Goal: Task Accomplishment & Management: Manage account settings

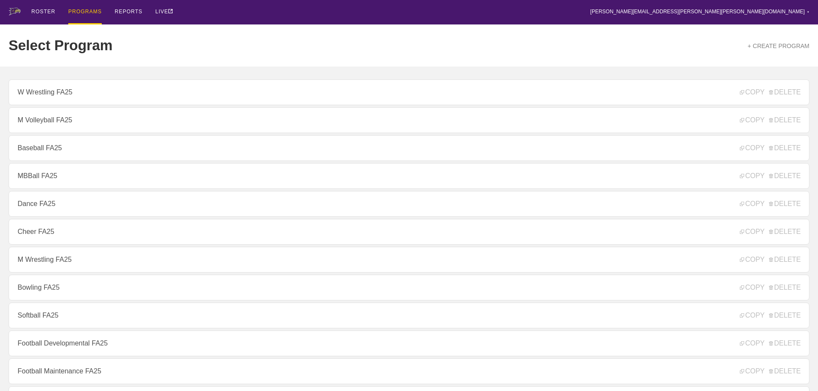
click at [331, 38] on div "Select Program + CREATE PROGRAM" at bounding box center [409, 45] width 801 height 42
click at [258, 19] on div "ROSTER PROGRAMS REPORTS LIVE [PERSON_NAME][EMAIL_ADDRESS][PERSON_NAME][PERSON_N…" at bounding box center [409, 12] width 801 height 24
click at [33, 207] on link "Dance FA25" at bounding box center [409, 204] width 801 height 26
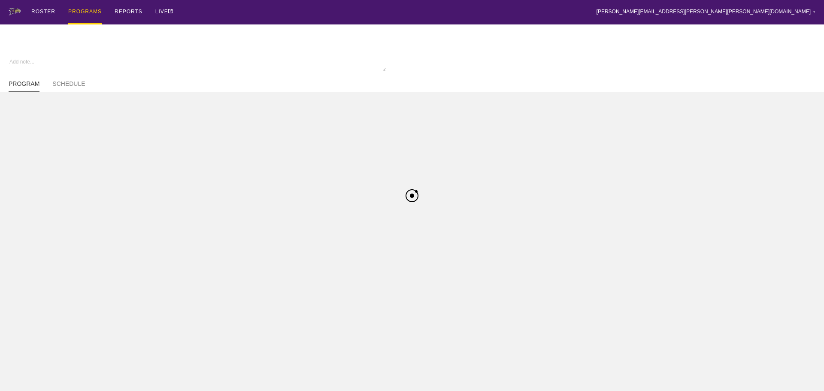
type textarea "x"
type input "Dance FA25"
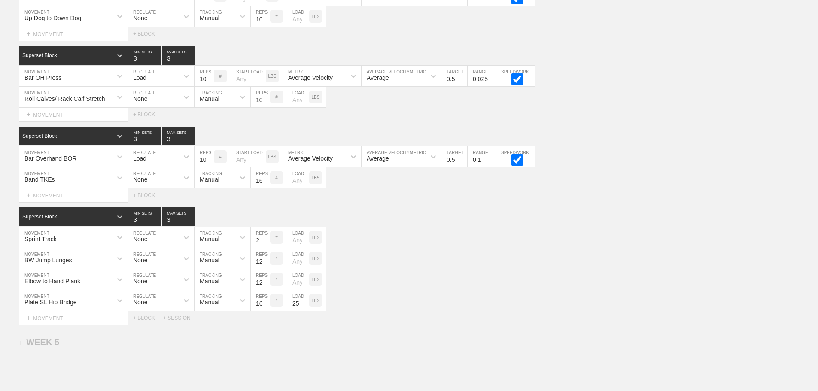
scroll to position [2188, 0]
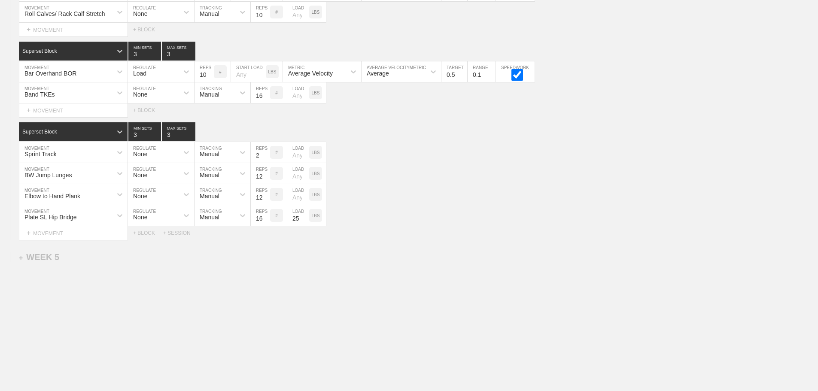
click at [184, 232] on div "+ SESSION" at bounding box center [180, 233] width 34 height 6
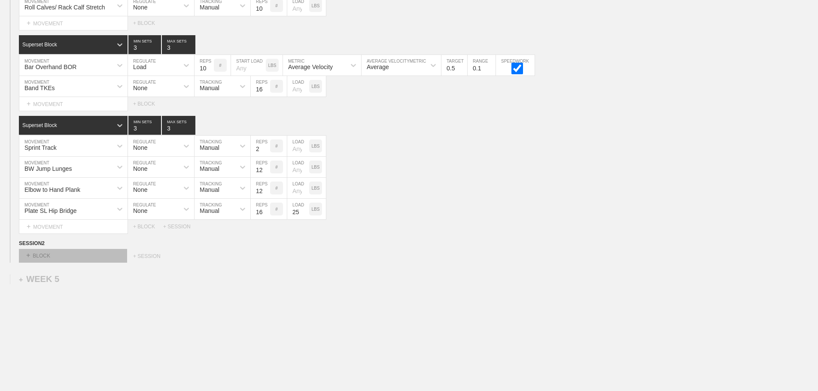
click at [109, 263] on div "+ BLOCK" at bounding box center [73, 256] width 108 height 14
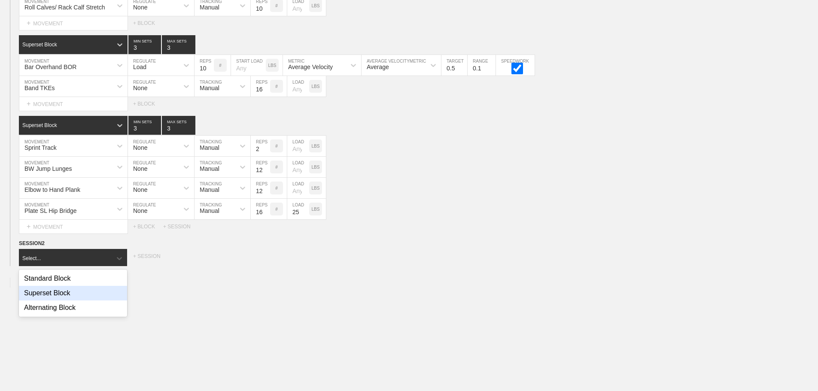
click at [68, 297] on div "Superset Block" at bounding box center [73, 293] width 108 height 15
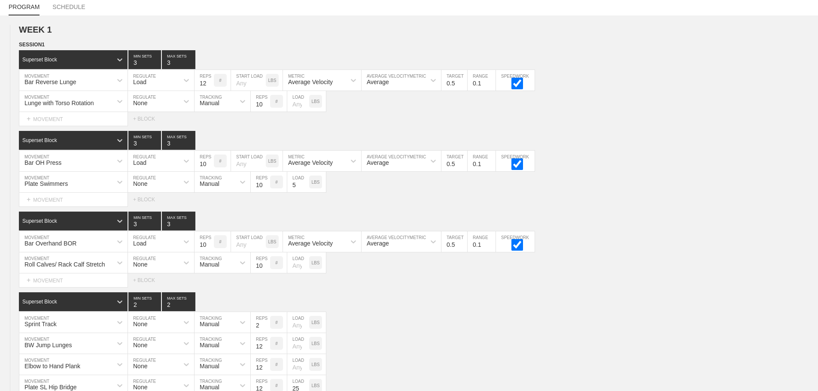
scroll to position [0, 0]
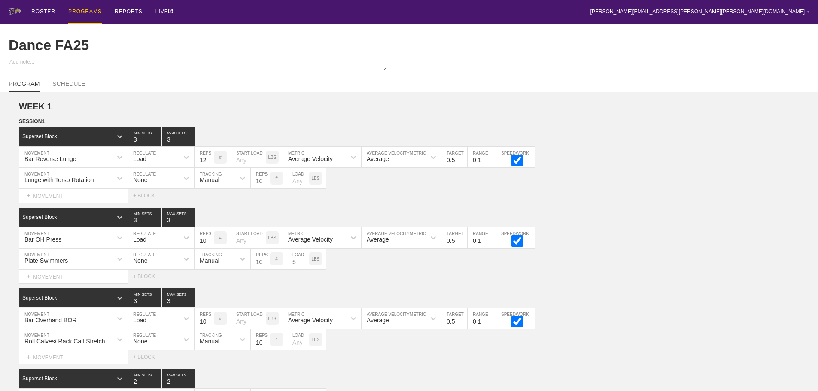
click at [643, 210] on div "SESSION 1 Superset Block 3 MIN SETS 3 MAX SETS DUPLICATE INSERT MOVEMENT AFTER …" at bounding box center [409, 302] width 818 height 370
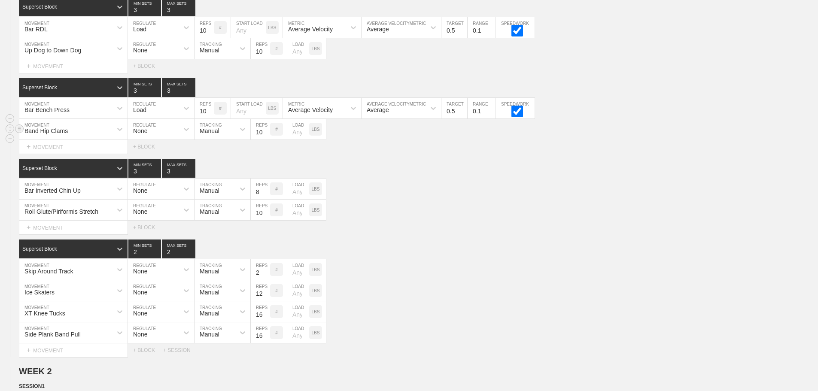
scroll to position [515, 0]
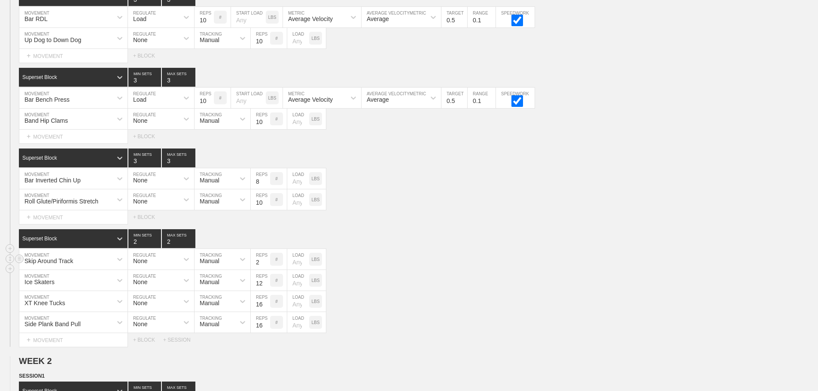
click at [500, 267] on div "Skip Around Track MOVEMENT None REGULATE Manual TRACKING 2 REPS # LOAD LBS" at bounding box center [409, 259] width 818 height 21
click at [512, 270] on div "Skip Around Track MOVEMENT None REGULATE Manual TRACKING 2 REPS # LOAD LBS" at bounding box center [409, 259] width 818 height 21
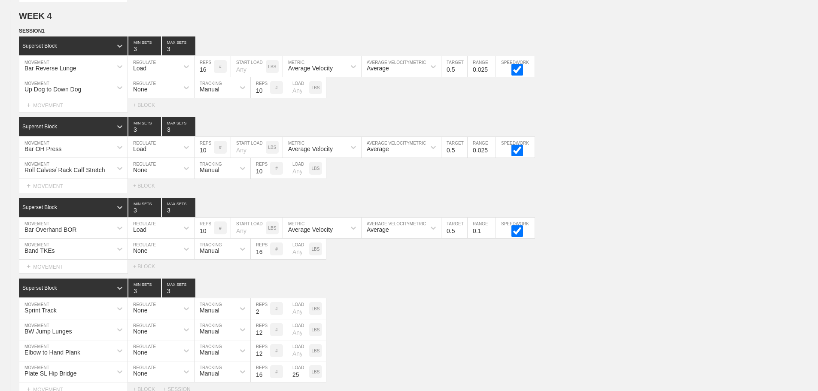
scroll to position [2022, 0]
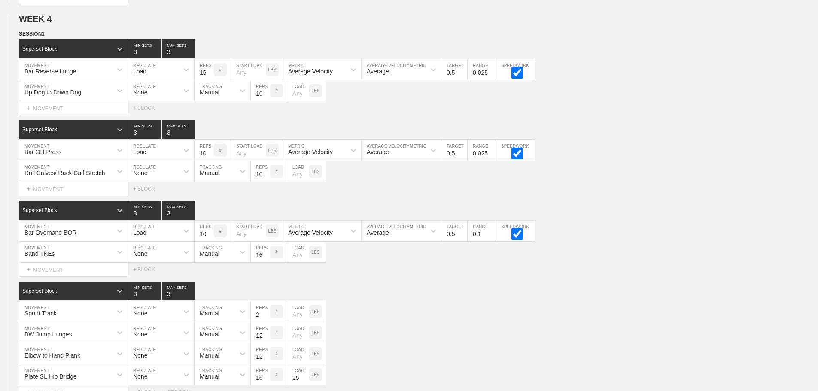
click at [692, 196] on div "Select... MOVEMENT + MOVEMENT + BLOCK" at bounding box center [409, 189] width 818 height 14
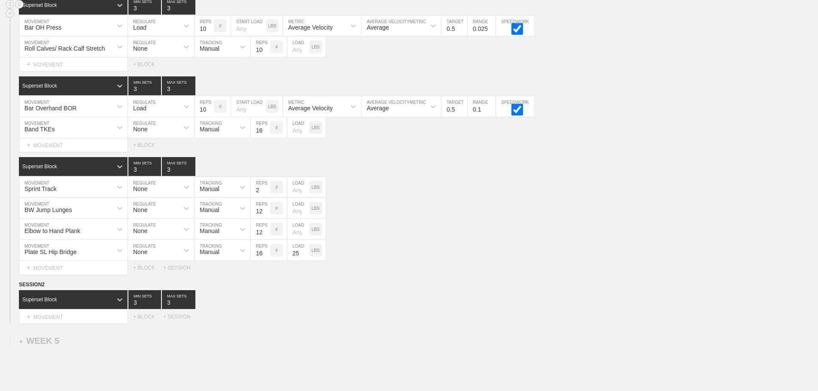
scroll to position [2151, 0]
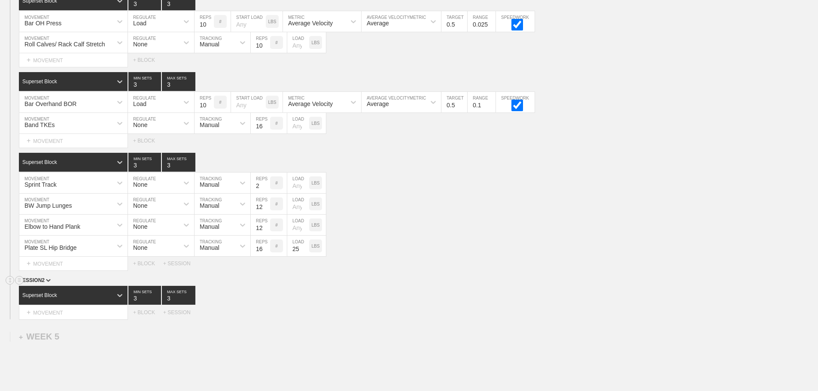
click at [537, 286] on div "SESSION 2" at bounding box center [418, 281] width 799 height 10
click at [148, 316] on div "+ BLOCK" at bounding box center [148, 313] width 30 height 6
click at [493, 298] on div "Superset Block 3 MIN SETS 3 MAX SETS" at bounding box center [418, 295] width 799 height 19
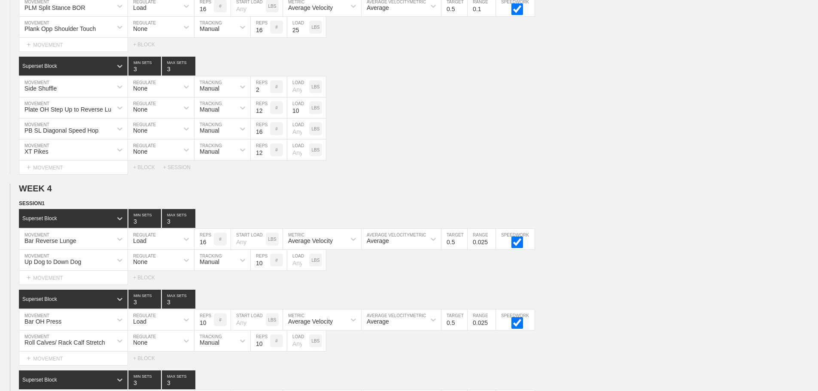
scroll to position [1850, 0]
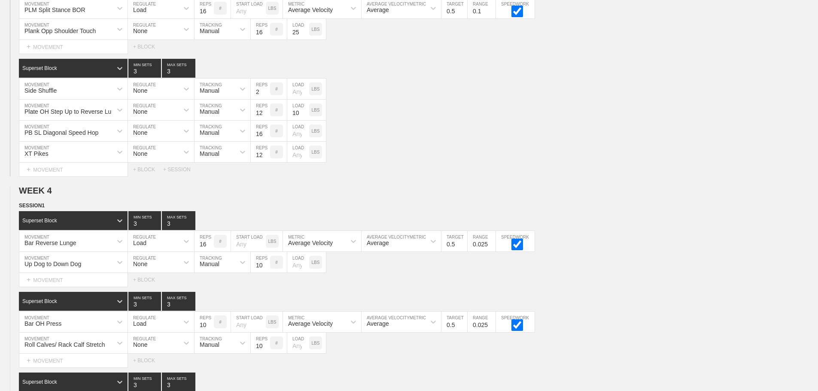
click at [624, 176] on div "Select... MOVEMENT + MOVEMENT + BLOCK + SESSION" at bounding box center [409, 170] width 818 height 14
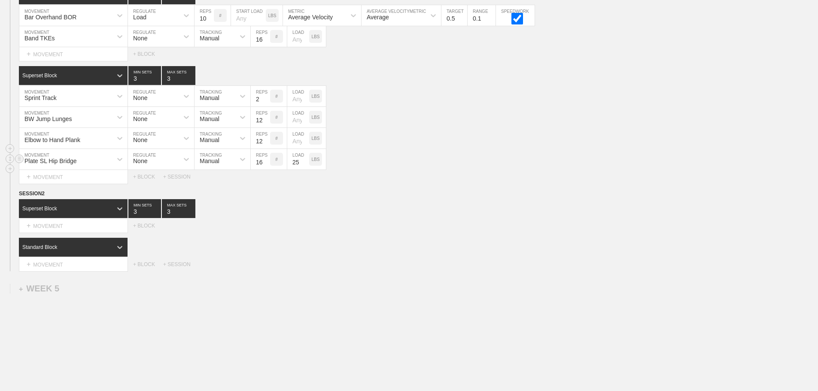
scroll to position [2275, 0]
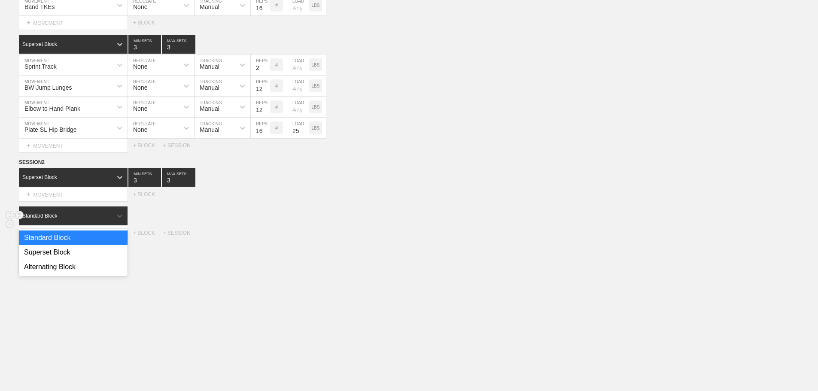
click at [96, 215] on div "Standard Block" at bounding box center [65, 216] width 93 height 8
click at [62, 254] on div "Superset Block" at bounding box center [73, 252] width 109 height 15
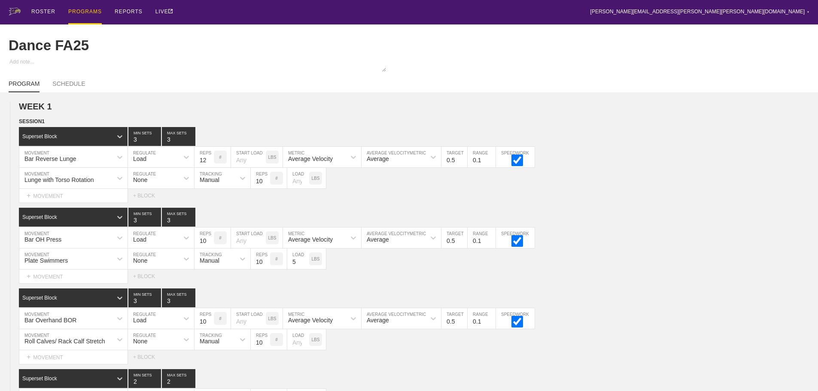
scroll to position [1904, 0]
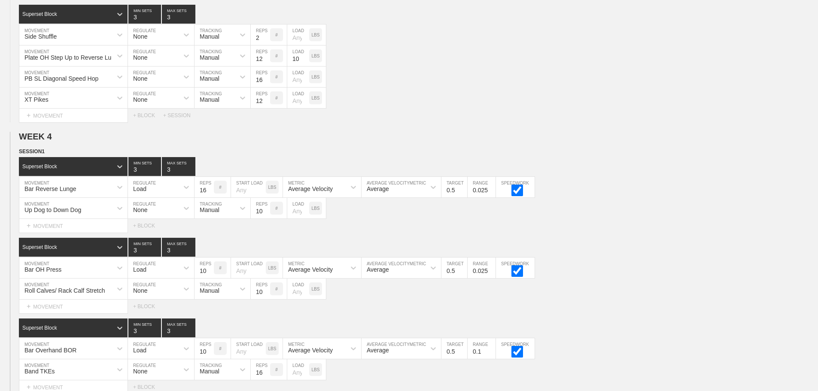
click at [695, 242] on div "SESSION 1 Superset Block 3 MIN SETS 3 MAX SETS DUPLICATE INSERT MOVEMENT AFTER …" at bounding box center [409, 332] width 818 height 370
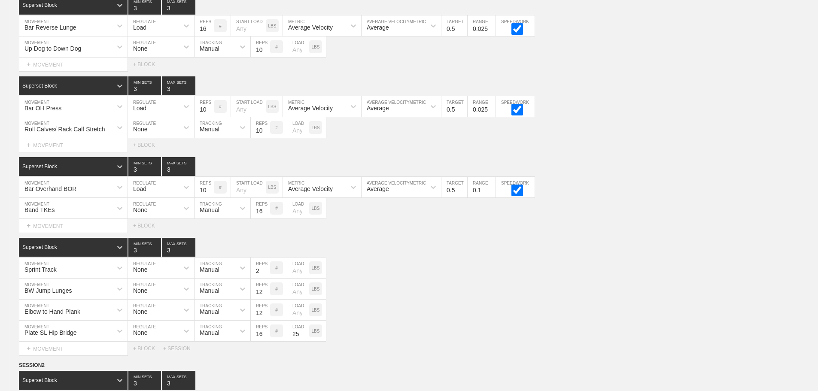
scroll to position [2275, 0]
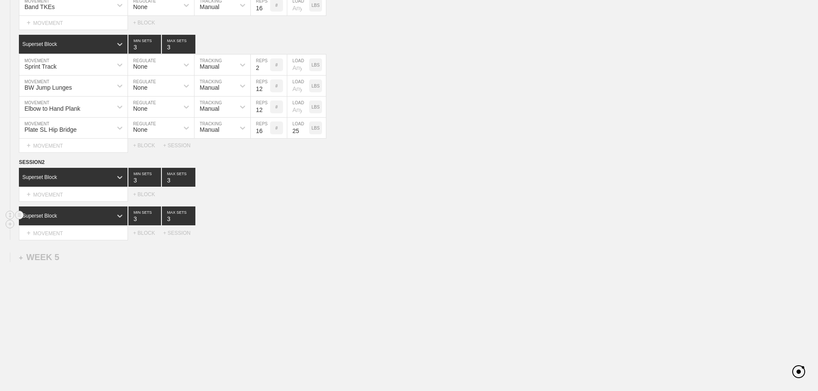
drag, startPoint x: 526, startPoint y: 209, endPoint x: 519, endPoint y: 212, distance: 7.7
click at [524, 210] on div "Superset Block 3 MIN SETS 3 MAX SETS" at bounding box center [418, 216] width 799 height 19
click at [450, 224] on div "Superset Block 3 MIN SETS 3 MAX SETS" at bounding box center [418, 216] width 799 height 19
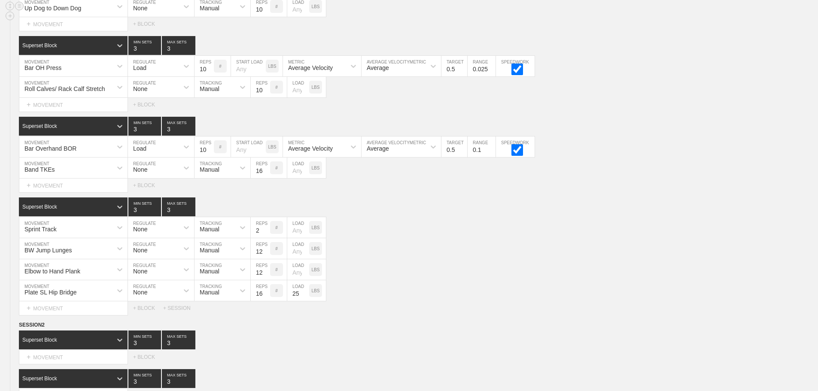
scroll to position [2103, 0]
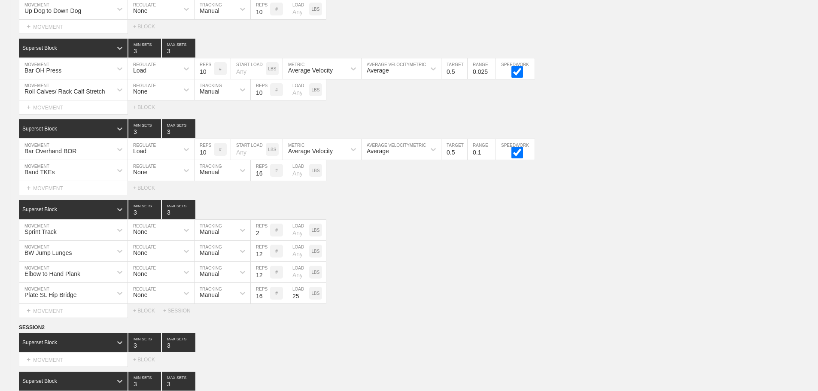
drag, startPoint x: 657, startPoint y: 65, endPoint x: 824, endPoint y: 295, distance: 284.3
click at [669, 79] on div "Bar OH Press MOVEMENT Load REGULATE 10 REPS # START LOAD LBS Average Velocity M…" at bounding box center [409, 68] width 818 height 21
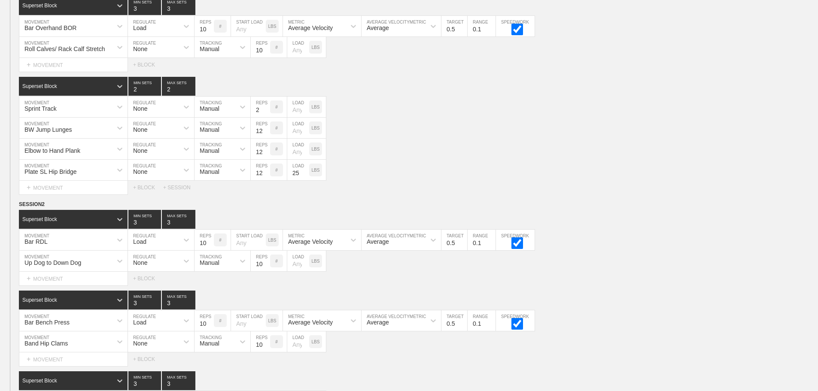
scroll to position [335, 0]
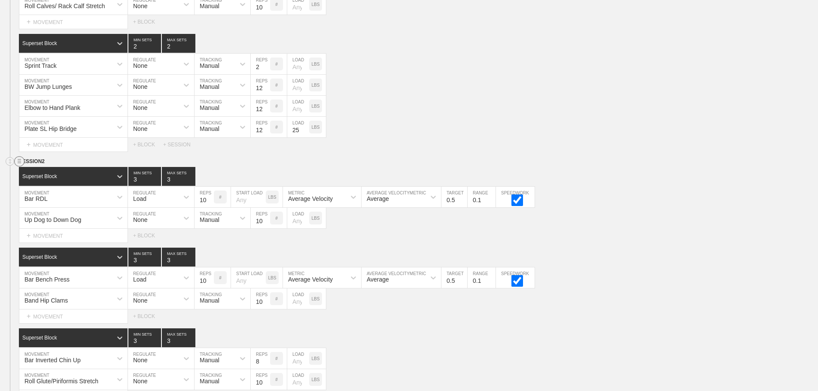
click at [18, 167] on circle at bounding box center [20, 162] width 10 height 10
click at [51, 175] on div "DUPLICATE" at bounding box center [60, 177] width 69 height 13
click at [685, 243] on div "Select... MOVEMENT + MOVEMENT + BLOCK" at bounding box center [409, 236] width 818 height 14
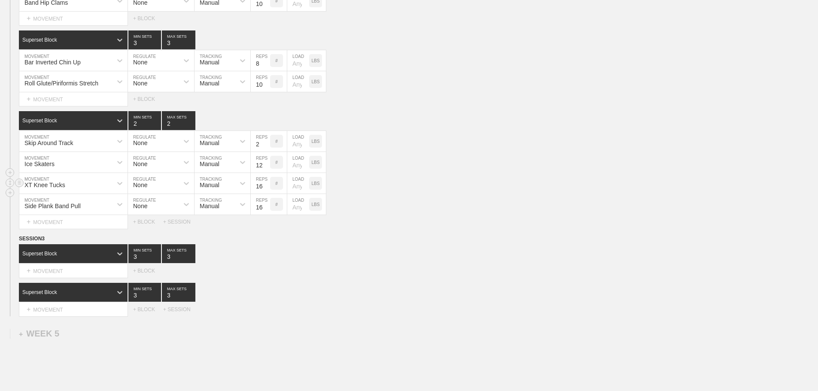
scroll to position [2651, 0]
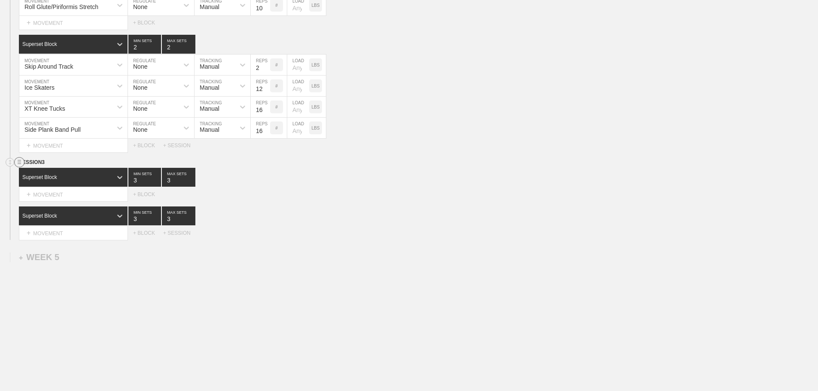
click at [17, 160] on circle at bounding box center [20, 163] width 10 height 10
click at [51, 184] on div "DELETE" at bounding box center [60, 185] width 69 height 13
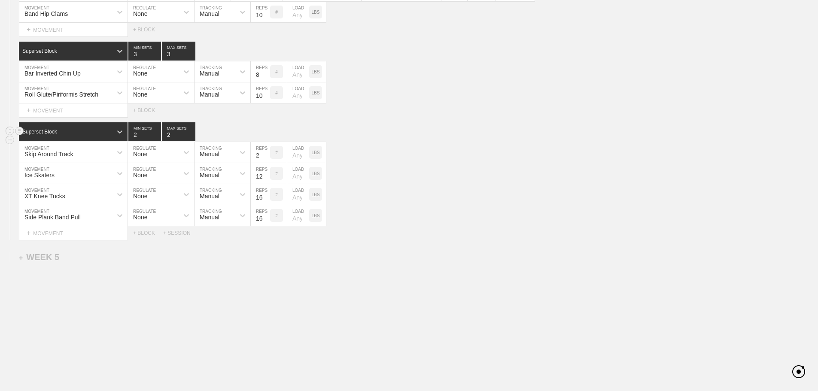
scroll to position [2563, 0]
click at [513, 218] on div "Side Plank Band Pull MOVEMENT None REGULATE Manual TRACKING 16 REPS # LOAD LBS" at bounding box center [409, 215] width 818 height 21
type input "3"
click at [157, 132] on input "3" at bounding box center [144, 131] width 33 height 19
type input "3"
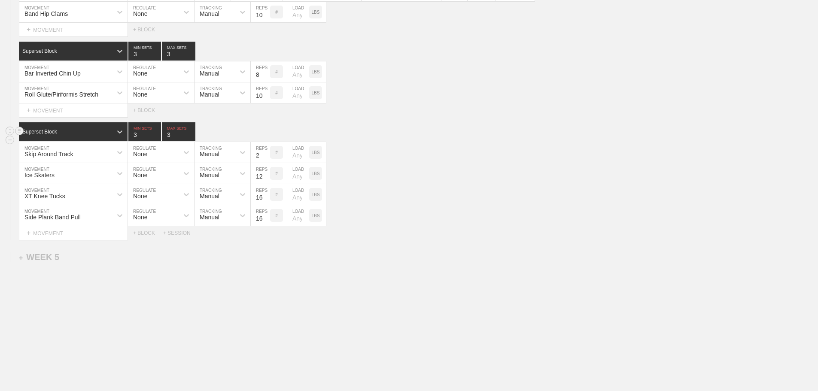
click at [191, 133] on input "3" at bounding box center [178, 131] width 33 height 19
click at [471, 142] on div "Skip Around Track MOVEMENT None REGULATE Manual TRACKING 2 REPS # LOAD LBS" at bounding box center [409, 152] width 818 height 21
click at [264, 72] on input "9" at bounding box center [260, 71] width 19 height 21
type input "10"
click at [264, 72] on input "10" at bounding box center [260, 71] width 19 height 21
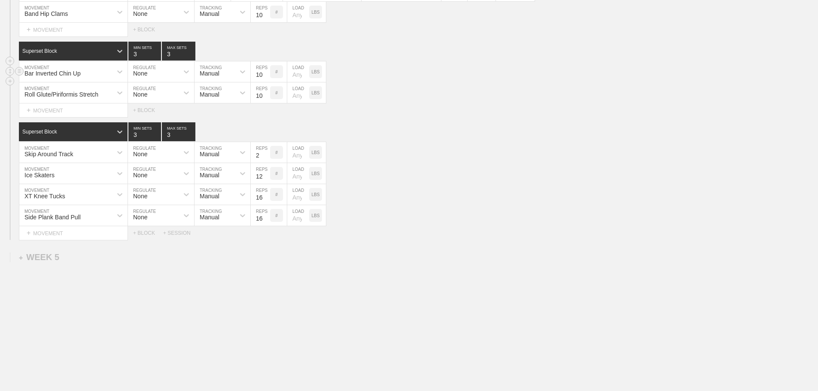
click at [421, 82] on div "Bar Inverted Chin Up MOVEMENT None REGULATE Manual TRACKING 10 REPS # LOAD LBS" at bounding box center [409, 71] width 818 height 21
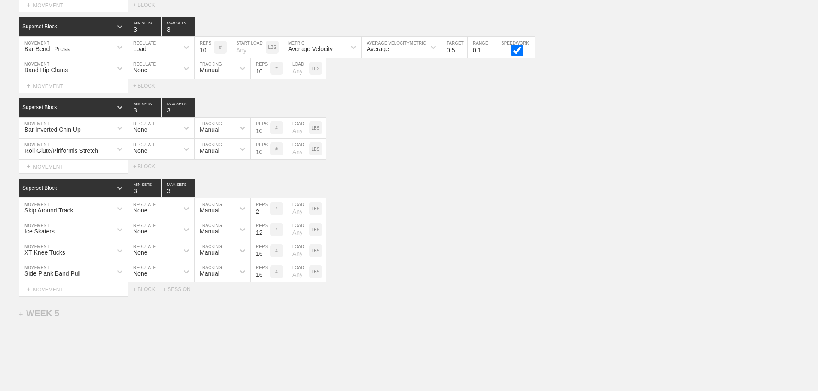
scroll to position [2434, 0]
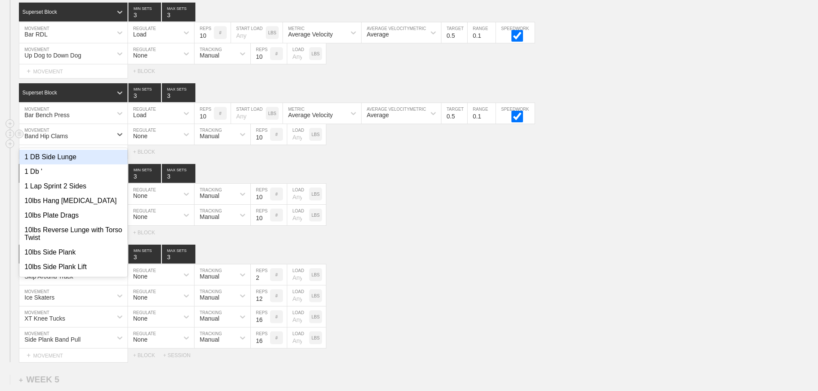
click at [97, 140] on div "Band Hip Clams" at bounding box center [65, 134] width 93 height 15
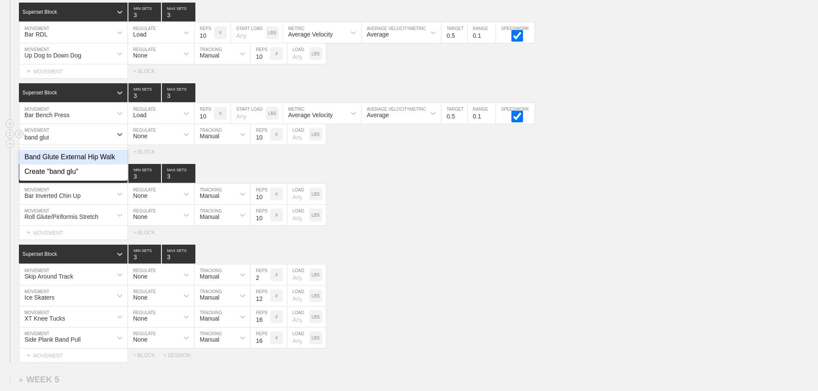
type input "band glute"
click at [103, 162] on div "Band Glute External Hip Walk" at bounding box center [73, 157] width 108 height 15
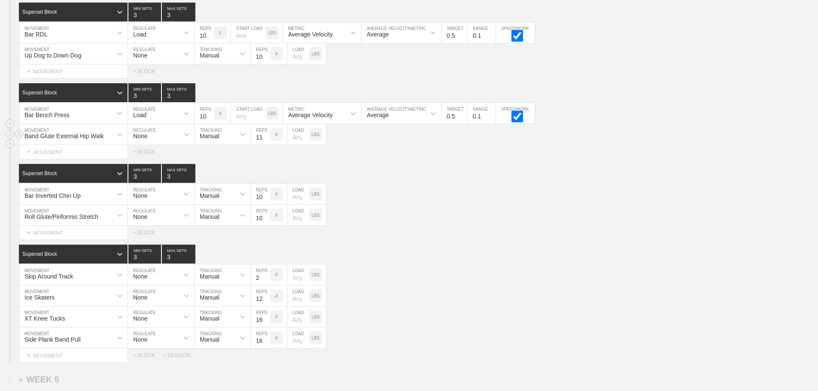
click at [266, 140] on input "11" at bounding box center [260, 134] width 19 height 21
click at [266, 140] on input "12" at bounding box center [260, 134] width 19 height 21
click at [266, 140] on input "13" at bounding box center [260, 134] width 19 height 21
click at [266, 140] on input "14" at bounding box center [260, 134] width 19 height 21
click at [266, 140] on input "15" at bounding box center [260, 134] width 19 height 21
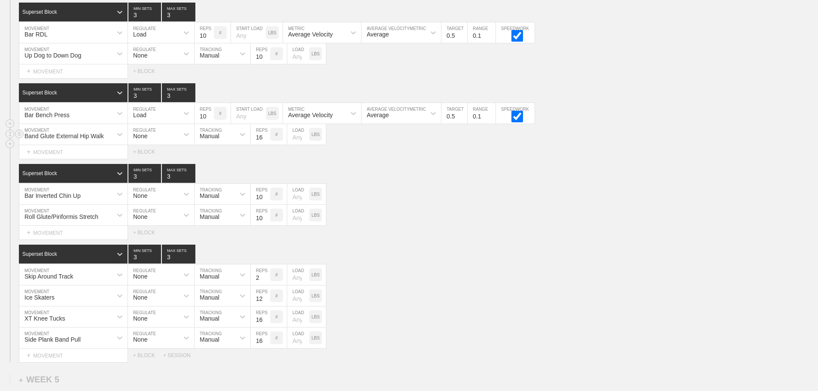
type input "16"
click at [266, 140] on input "16" at bounding box center [260, 134] width 19 height 21
click at [438, 180] on div "Superset Block 3 MIN SETS 3 MAX SETS" at bounding box center [418, 173] width 799 height 19
click at [491, 205] on div "Bar Inverted Chin Up MOVEMENT None REGULATE Manual TRACKING 10 REPS # LOAD LBS" at bounding box center [409, 194] width 818 height 21
click at [490, 237] on div "Select... MOVEMENT + MOVEMENT + BLOCK" at bounding box center [409, 233] width 818 height 14
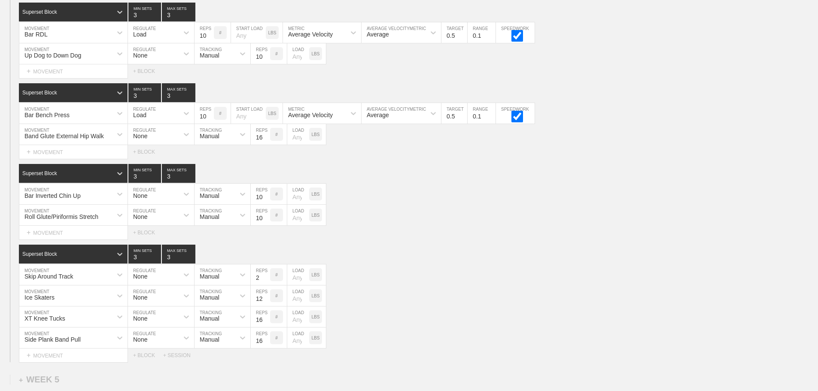
click at [517, 240] on div "Select... MOVEMENT + MOVEMENT + BLOCK" at bounding box center [409, 233] width 818 height 14
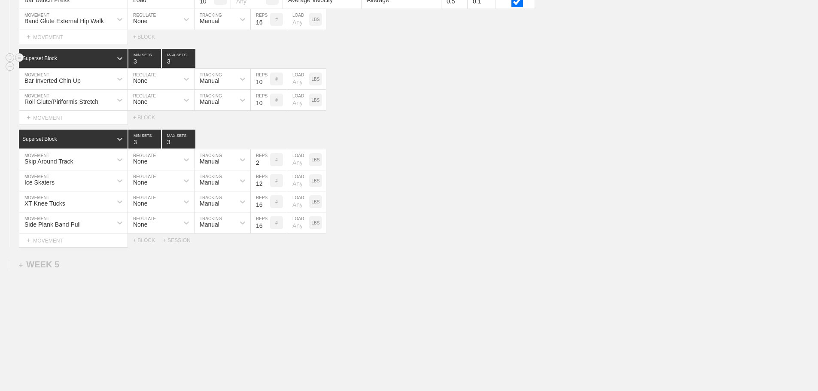
scroll to position [2563, 0]
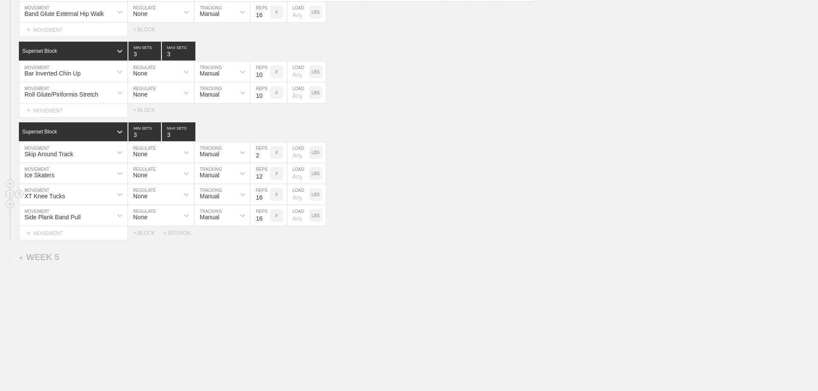
click at [469, 193] on div "XT Knee Tucks MOVEMENT None REGULATE Manual TRACKING 16 REPS # LOAD LBS" at bounding box center [409, 194] width 818 height 21
click at [607, 188] on div "XT Knee Tucks MOVEMENT None REGULATE Manual TRACKING 16 REPS # LOAD LBS" at bounding box center [409, 194] width 818 height 21
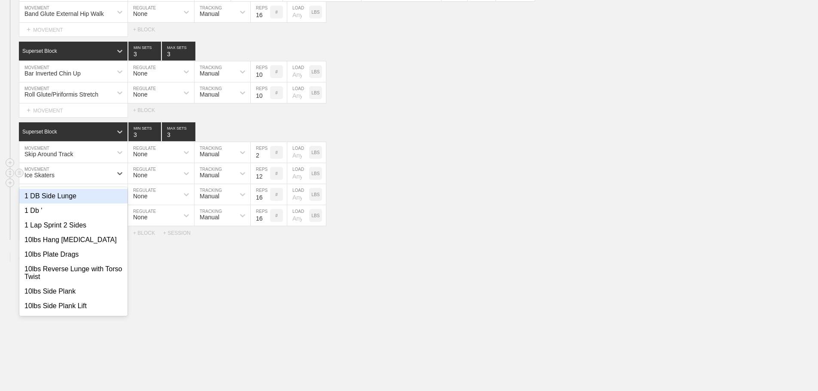
click at [105, 172] on div "Ice Skaters" at bounding box center [65, 173] width 93 height 15
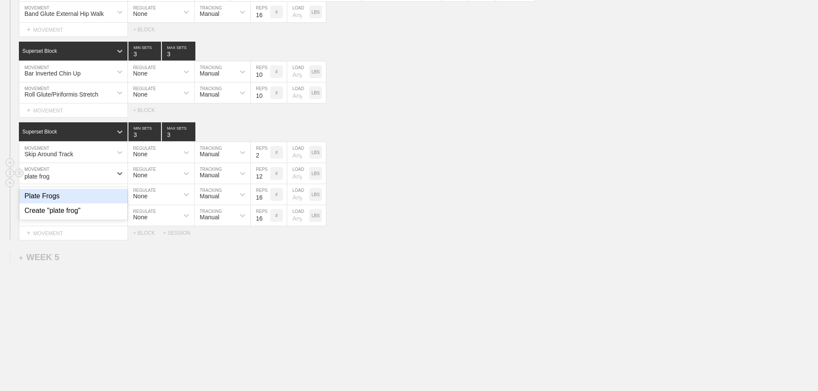
type input "plate frogs"
click at [61, 197] on div "Plate Frogs" at bounding box center [73, 196] width 108 height 15
click at [297, 175] on input "number" at bounding box center [298, 173] width 22 height 21
click at [460, 218] on div "Side Plank Band Pull MOVEMENT None REGULATE Manual TRACKING 16 REPS # LOAD LBS" at bounding box center [409, 215] width 818 height 21
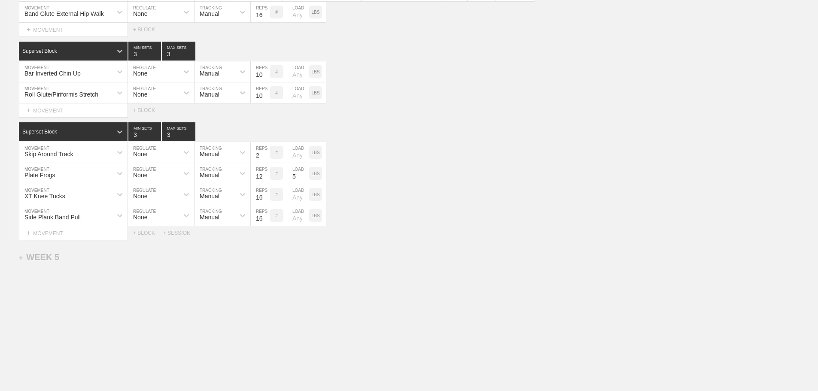
click at [460, 229] on div "Select... MOVEMENT + MOVEMENT + BLOCK + SESSION" at bounding box center [409, 233] width 818 height 14
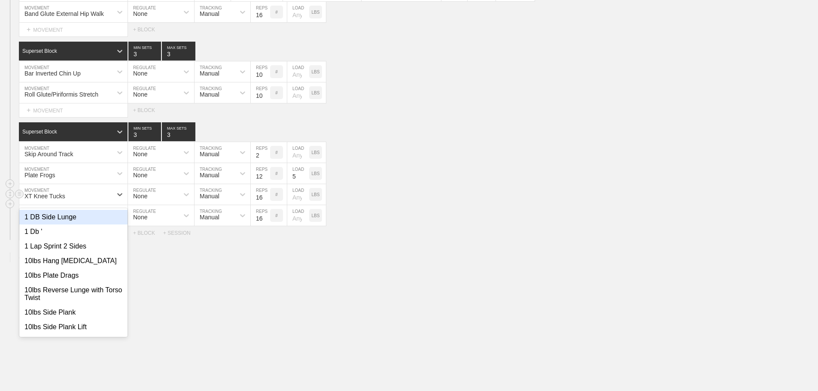
click at [106, 193] on div "XT Knee Tucks" at bounding box center [65, 194] width 93 height 15
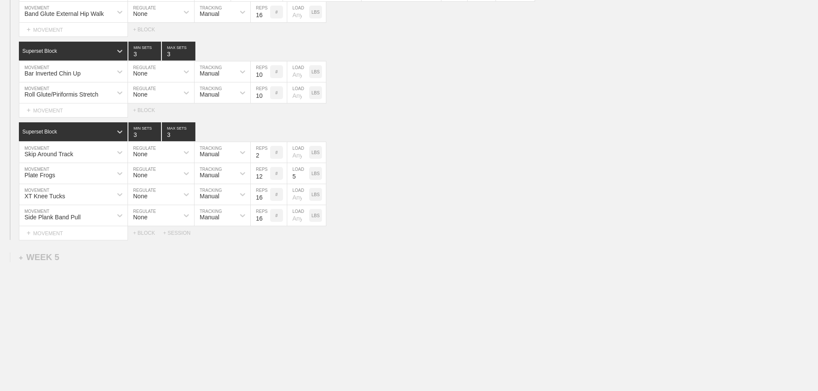
click at [435, 234] on div "Select... MOVEMENT + MOVEMENT + BLOCK + SESSION" at bounding box center [409, 233] width 818 height 14
click at [306, 173] on input "6" at bounding box center [298, 173] width 22 height 21
click at [305, 173] on input "7" at bounding box center [298, 173] width 22 height 21
click at [305, 173] on input "8" at bounding box center [298, 173] width 22 height 21
click at [305, 173] on input "9" at bounding box center [298, 173] width 22 height 21
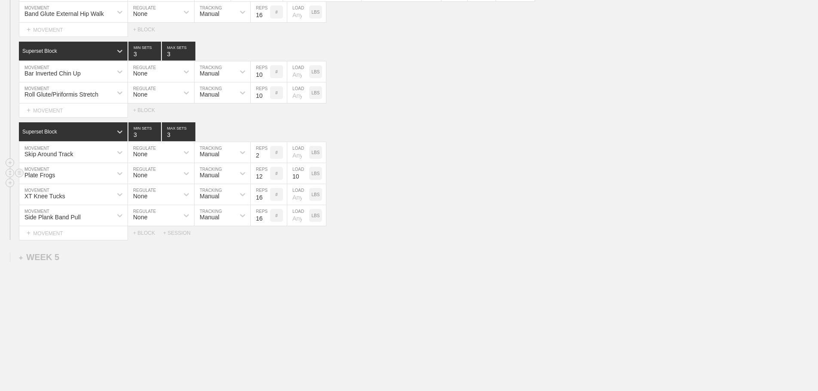
type input "10"
click at [305, 173] on input "10" at bounding box center [298, 173] width 22 height 21
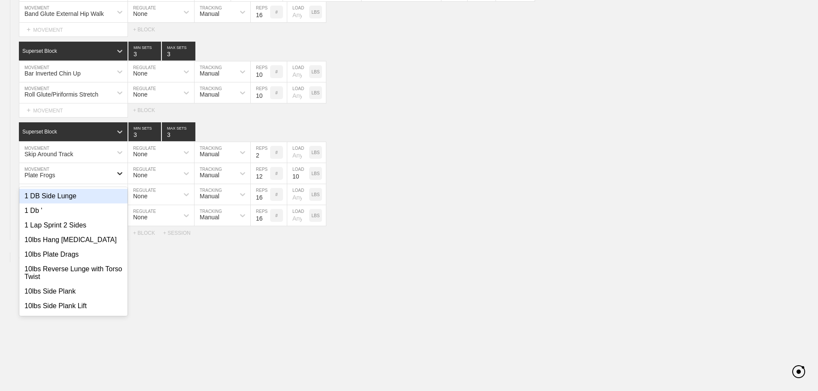
click at [114, 174] on div at bounding box center [119, 173] width 15 height 15
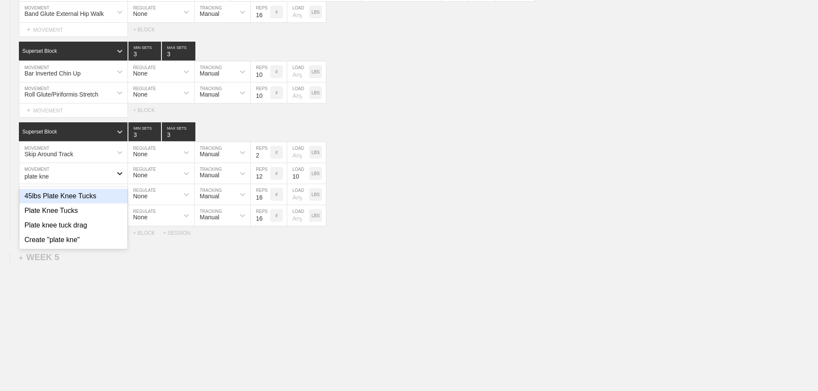
type input "plate knee"
click at [73, 209] on div "Plate Knee Tucks" at bounding box center [73, 211] width 108 height 15
type input "13"
click at [265, 174] on input "13" at bounding box center [260, 173] width 19 height 21
click at [87, 174] on div "Plate Knee Tucks" at bounding box center [65, 173] width 93 height 15
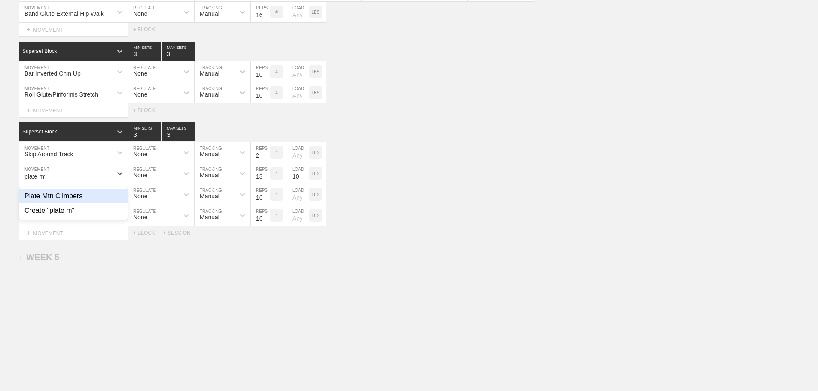
type input "plate mtn"
click at [79, 196] on div "Plate Mtn Climbers" at bounding box center [73, 196] width 108 height 15
click at [266, 173] on input "14" at bounding box center [260, 173] width 19 height 21
click at [266, 173] on input "15" at bounding box center [260, 173] width 19 height 21
click at [266, 173] on input "16" at bounding box center [260, 173] width 19 height 21
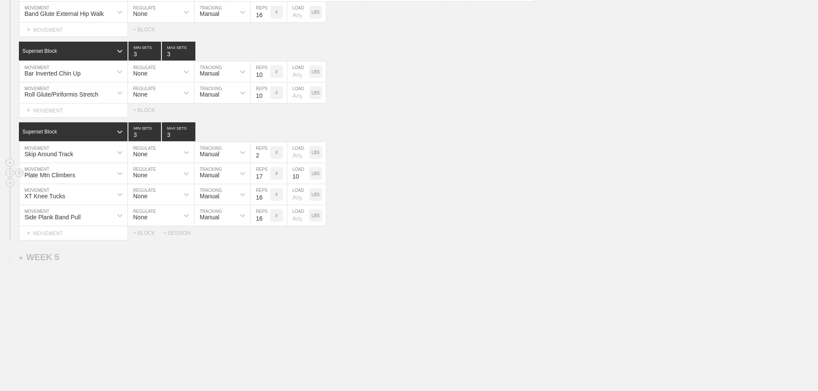
click at [266, 173] on input "17" at bounding box center [260, 173] width 19 height 21
type input "16"
click at [266, 178] on input "16" at bounding box center [260, 173] width 19 height 21
click at [475, 179] on div "Plate Mtn Climbers MOVEMENT None REGULATE Manual TRACKING 16 REPS # 10 LOAD LBS" at bounding box center [409, 173] width 818 height 21
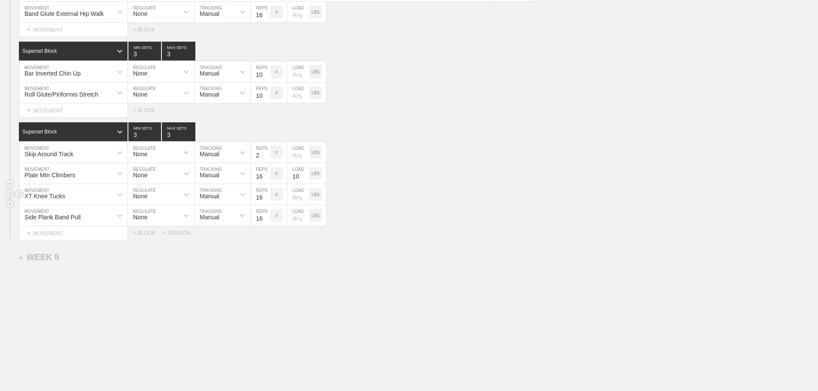
click at [107, 192] on div "XT Knee Tucks" at bounding box center [65, 194] width 93 height 15
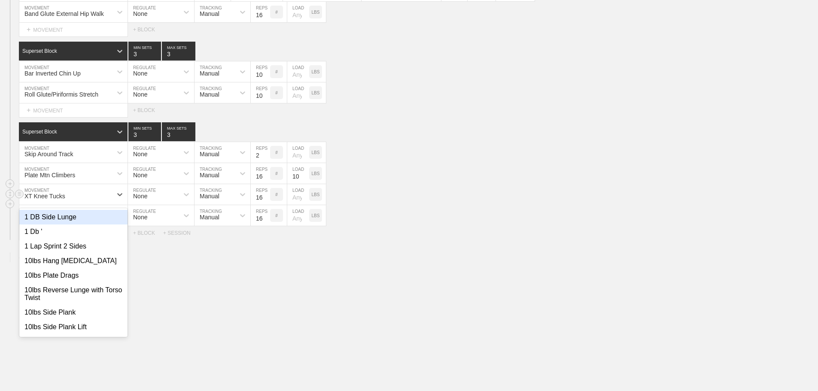
type input "b"
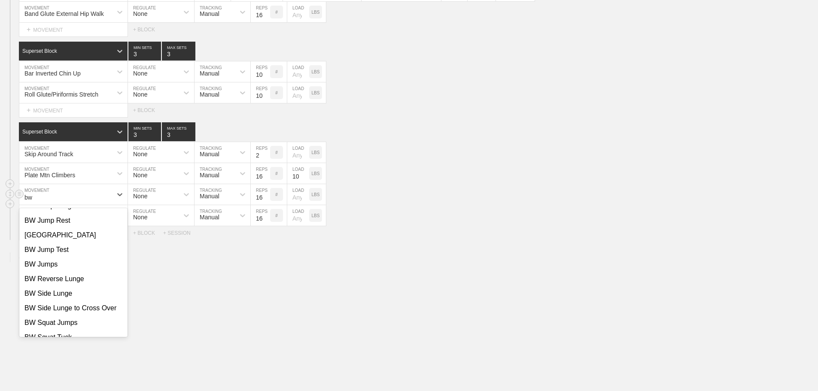
scroll to position [226, 0]
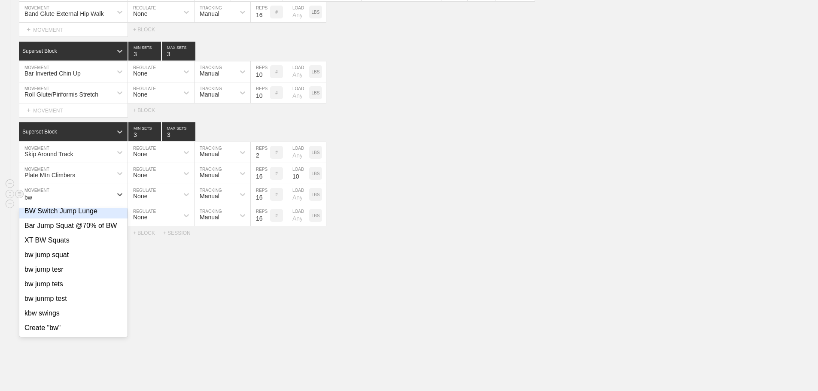
type input "b"
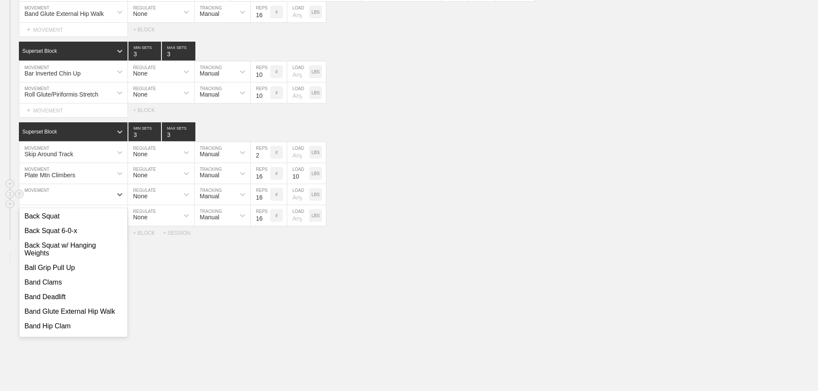
scroll to position [1955, 0]
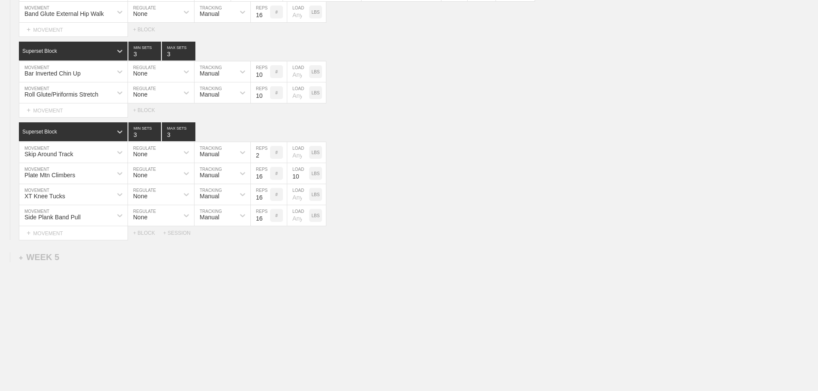
click at [442, 240] on div "Select... MOVEMENT + MOVEMENT + BLOCK + SESSION" at bounding box center [409, 233] width 818 height 14
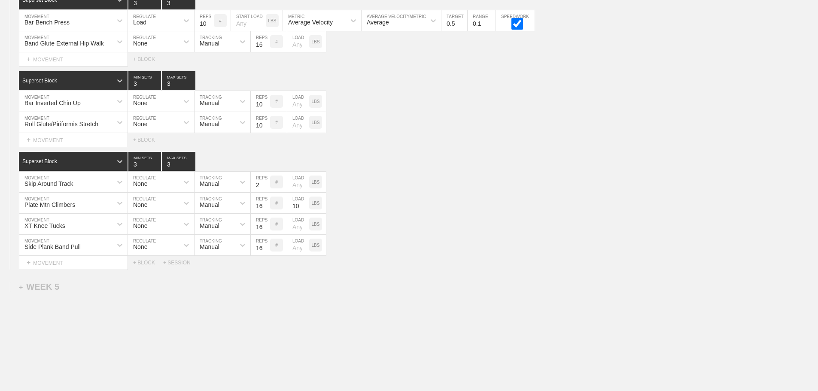
scroll to position [2563, 0]
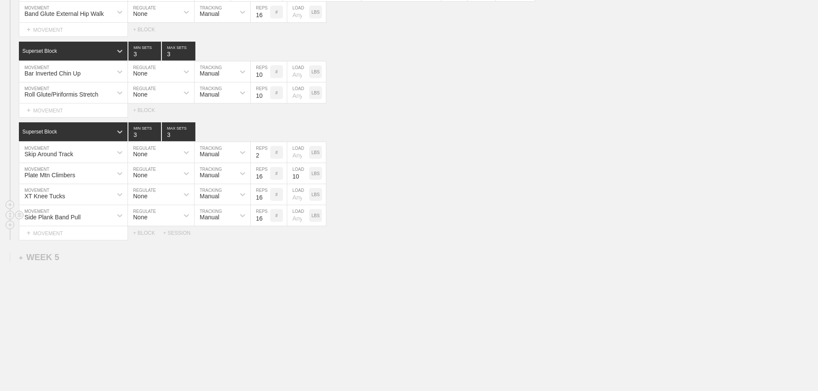
click at [465, 220] on div "Side Plank Band Pull MOVEMENT None REGULATE Manual TRACKING 16 REPS # LOAD LBS" at bounding box center [409, 215] width 818 height 21
click at [451, 220] on div "Side Plank Band Pull MOVEMENT None REGULATE Manual TRACKING 16 REPS # LOAD LBS" at bounding box center [409, 215] width 818 height 21
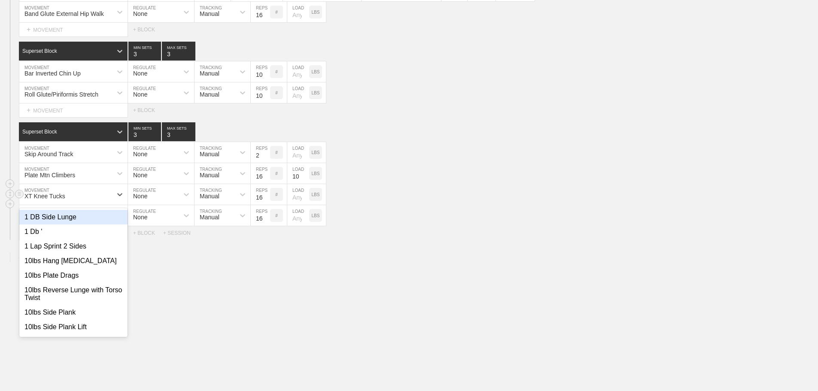
click at [76, 197] on div "XT Knee Tucks" at bounding box center [65, 194] width 93 height 15
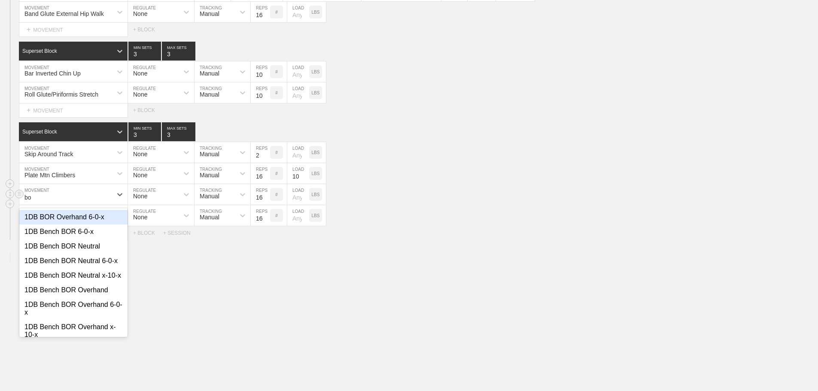
type input "box"
click at [77, 218] on div "Box Alt Lateral Speed Switch" at bounding box center [73, 217] width 108 height 15
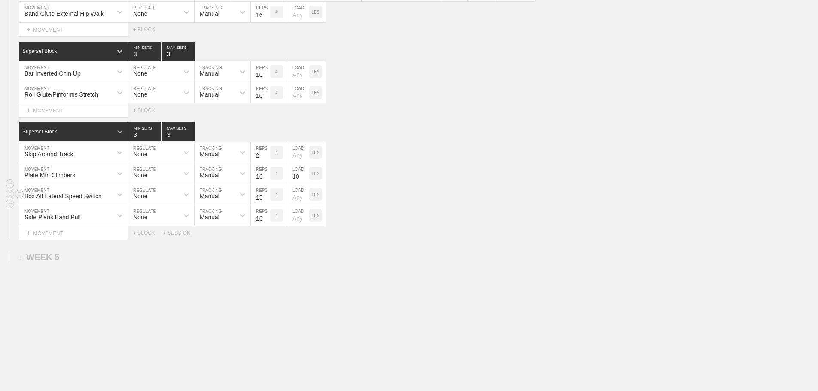
click at [266, 199] on input "15" at bounding box center [260, 194] width 19 height 21
click at [266, 199] on input "14" at bounding box center [260, 194] width 19 height 21
click at [266, 199] on input "13" at bounding box center [260, 194] width 19 height 21
click at [266, 199] on input "12" at bounding box center [260, 194] width 19 height 21
click at [266, 199] on input "11" at bounding box center [260, 194] width 19 height 21
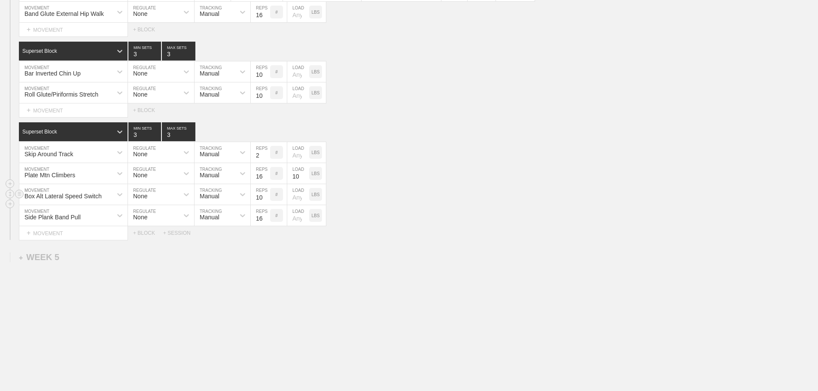
type input "10"
click at [266, 199] on input "10" at bounding box center [260, 194] width 19 height 21
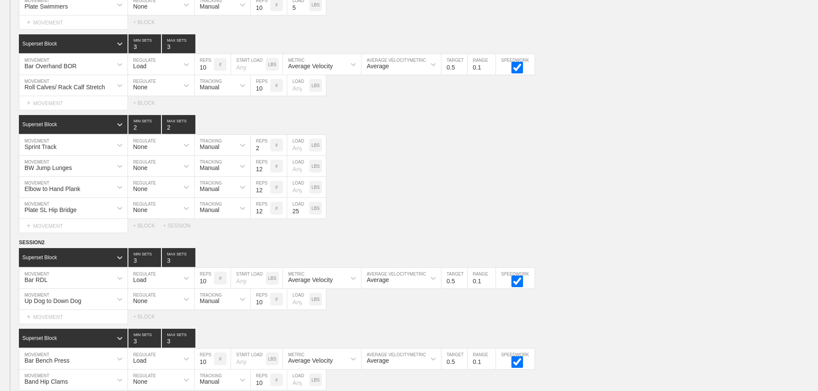
drag, startPoint x: 732, startPoint y: 182, endPoint x: 811, endPoint y: 113, distance: 104.1
click at [750, 164] on div "BW Jump Lunges MOVEMENT None REGULATE Manual TRACKING 12 REPS # LOAD LBS" at bounding box center [409, 166] width 818 height 21
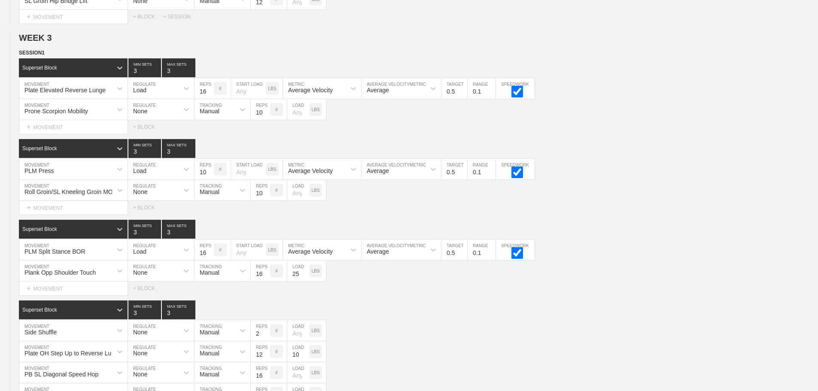
scroll to position [2563, 0]
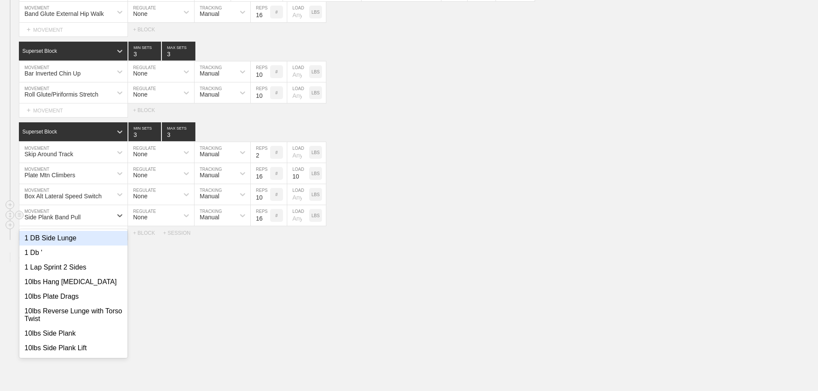
click at [99, 213] on div "Side Plank Band Pull" at bounding box center [65, 215] width 93 height 15
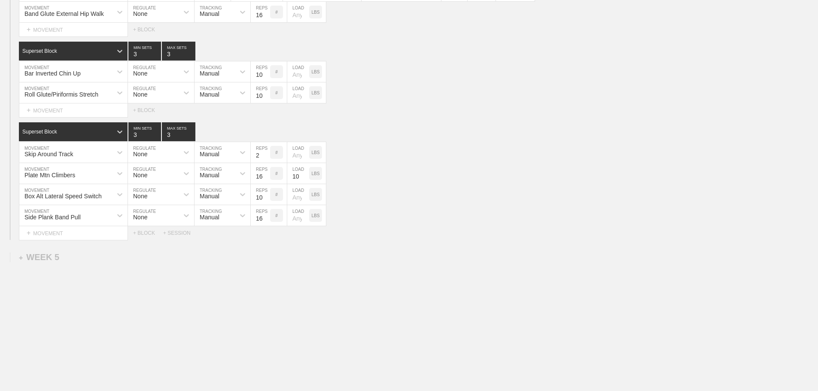
drag, startPoint x: 589, startPoint y: 293, endPoint x: 307, endPoint y: 236, distance: 287.0
click at [106, 215] on div "Side Plank Band Pull" at bounding box center [65, 215] width 93 height 15
type input "hang alt"
click at [82, 237] on div "Hang Alt SL Raise" at bounding box center [73, 238] width 108 height 15
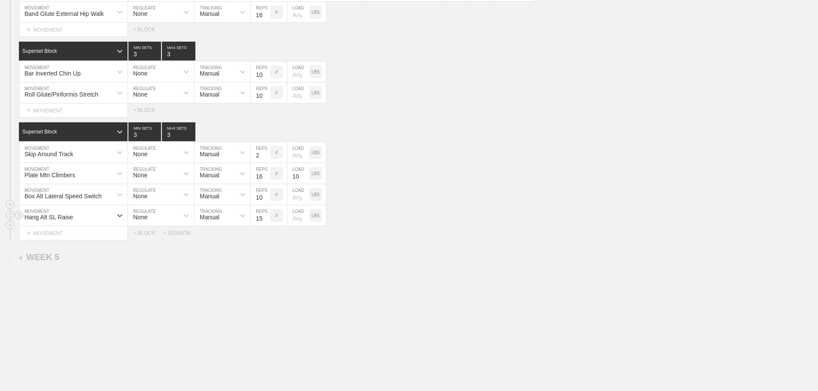
click at [266, 219] on input "15" at bounding box center [260, 215] width 19 height 21
click at [266, 219] on input "14" at bounding box center [260, 215] width 19 height 21
click at [266, 219] on input "13" at bounding box center [260, 215] width 19 height 21
type input "12"
click at [266, 219] on input "12" at bounding box center [260, 215] width 19 height 21
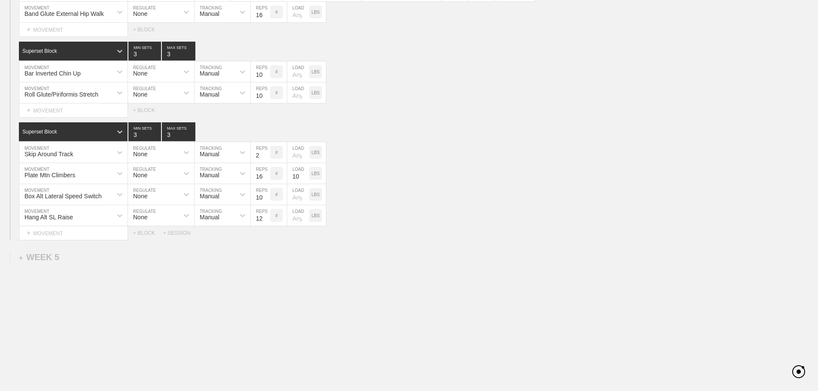
click at [435, 230] on div "Select... MOVEMENT + MOVEMENT + BLOCK + SESSION" at bounding box center [409, 233] width 818 height 14
click at [264, 194] on input "11" at bounding box center [260, 194] width 19 height 21
type input "12"
click at [264, 194] on input "12" at bounding box center [260, 194] width 19 height 21
click at [432, 203] on div "Box Alt Lateral Speed Switch MOVEMENT None REGULATE Manual TRACKING 12 REPS # L…" at bounding box center [409, 194] width 818 height 21
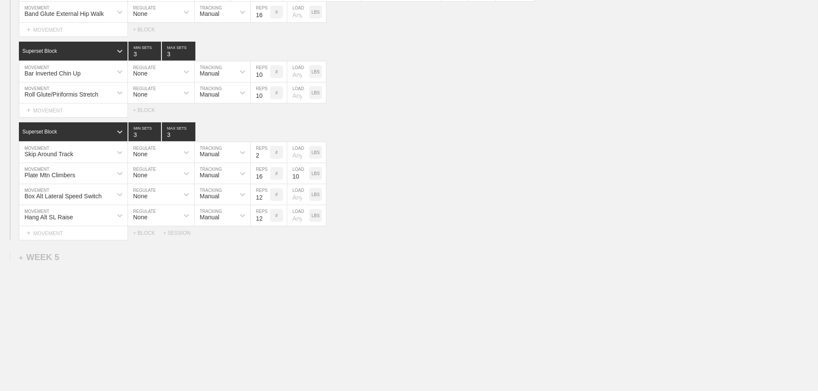
click at [457, 226] on div "Hang Alt SL Raise MOVEMENT None REGULATE Manual TRACKING 12 REPS # LOAD LBS" at bounding box center [409, 215] width 818 height 21
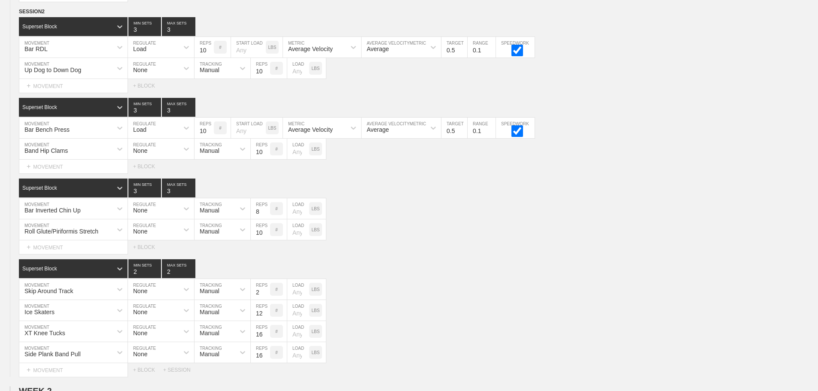
scroll to position [408, 0]
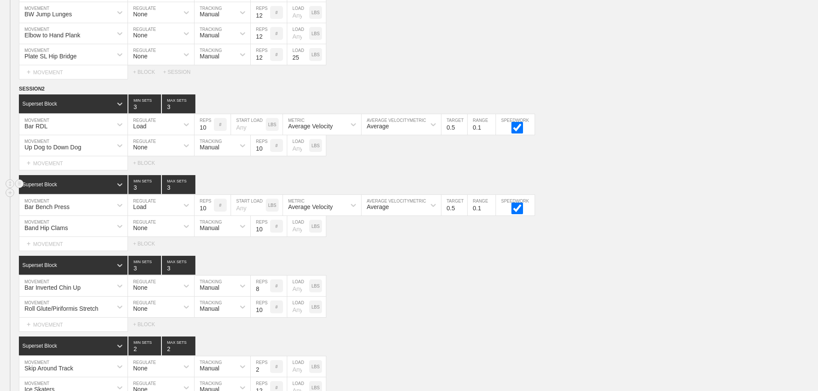
type input "0.7"
click at [673, 193] on div "Superset Block 3 MIN SETS 3 MAX SETS" at bounding box center [418, 184] width 799 height 19
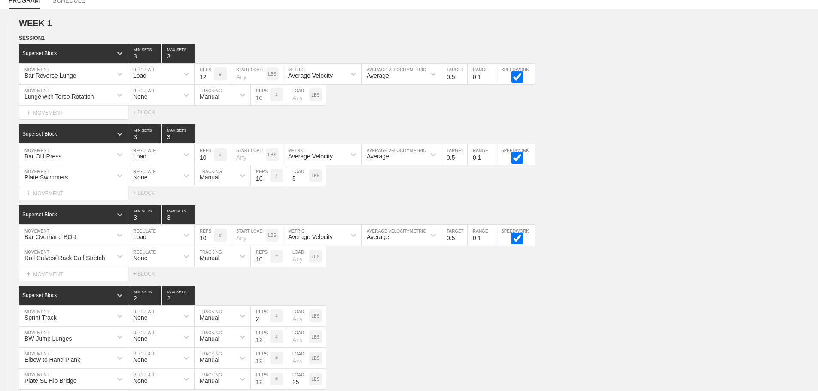
scroll to position [0, 0]
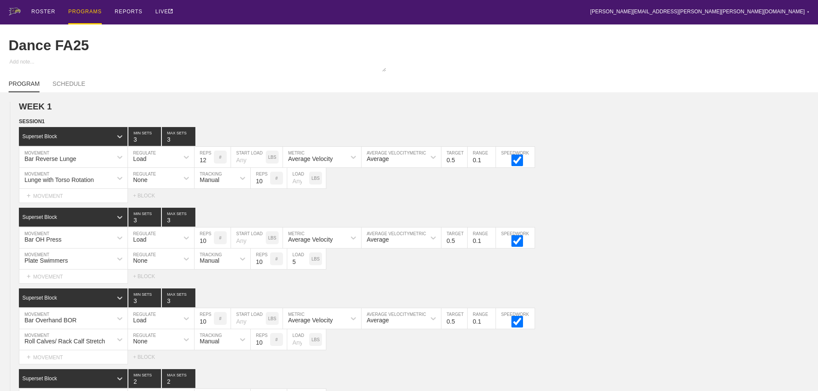
click at [80, 10] on div "PROGRAMS" at bounding box center [84, 12] width 33 height 24
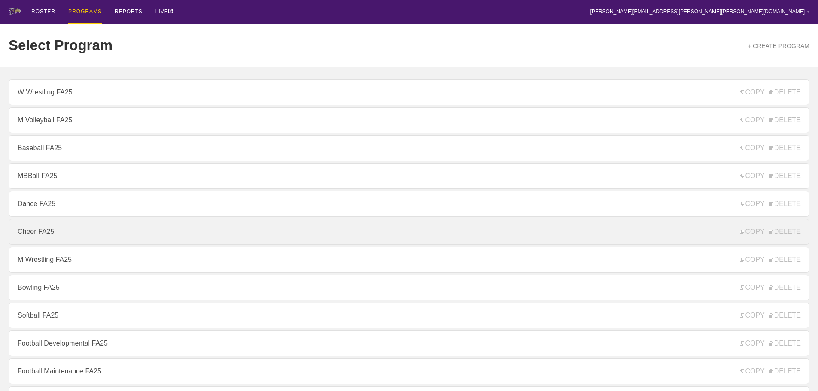
click at [41, 240] on link "Cheer FA25" at bounding box center [409, 232] width 801 height 26
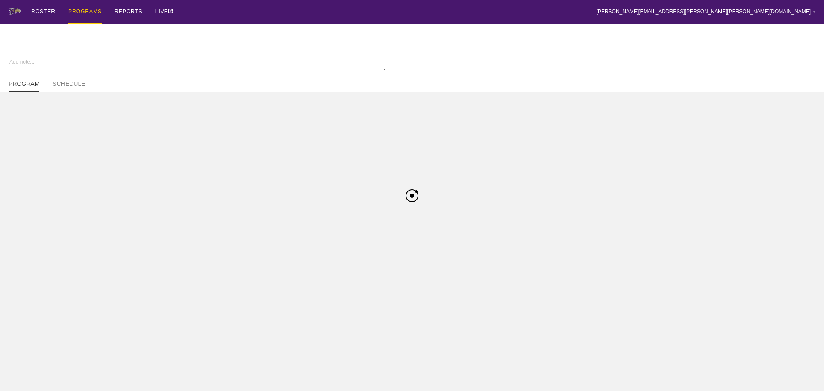
type textarea "x"
type input "Cheer FA25"
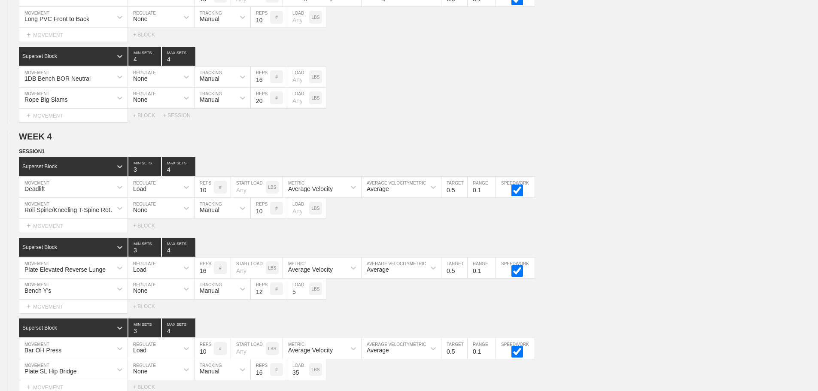
scroll to position [3005, 0]
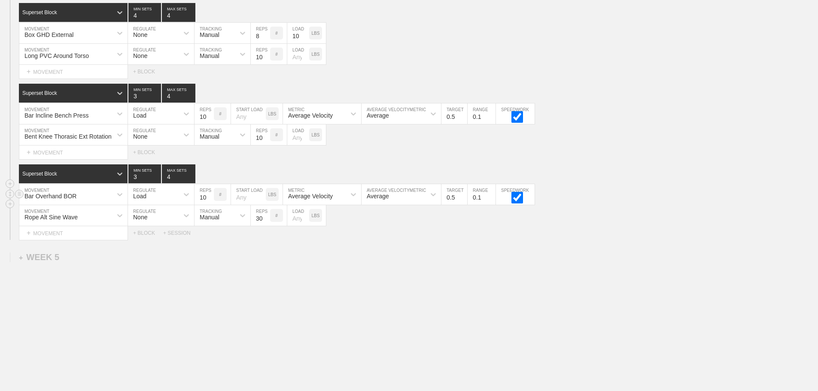
click at [637, 203] on div "Bar Overhand BOR MOVEMENT Load REGULATE 10 REPS # START LOAD LBS Average Veloci…" at bounding box center [409, 194] width 818 height 21
click at [663, 191] on div "Bar Overhand BOR MOVEMENT Load REGULATE 10 REPS # START LOAD LBS Average Veloci…" at bounding box center [409, 194] width 818 height 21
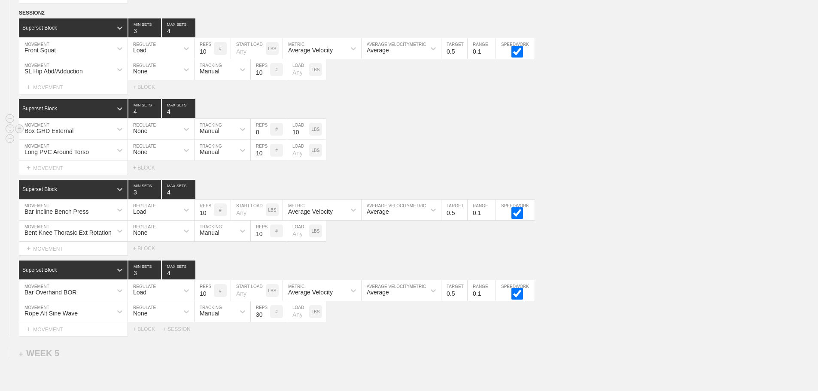
scroll to position [2919, 0]
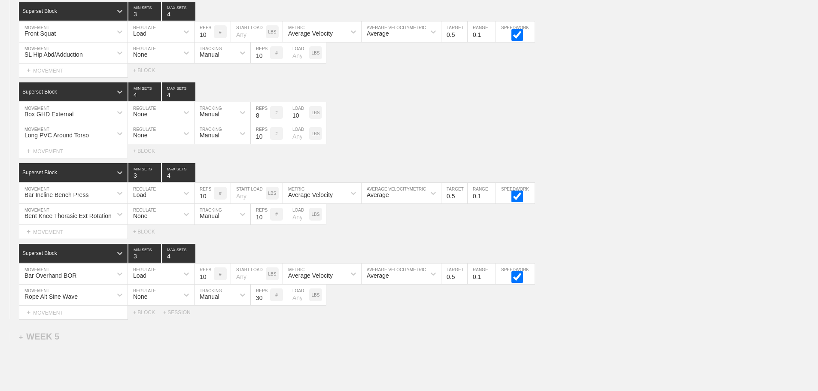
click at [630, 249] on div "SESSION 2 Superset Block 3 MIN SETS 4 MAX SETS DUPLICATE INSERT MOVEMENT AFTER …" at bounding box center [409, 156] width 818 height 328
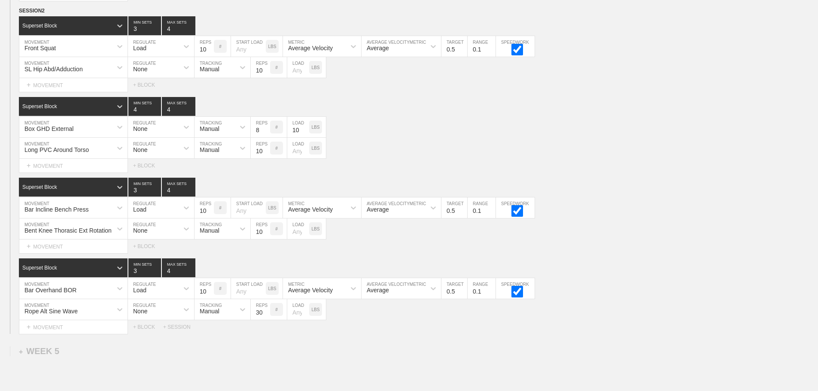
scroll to position [2962, 0]
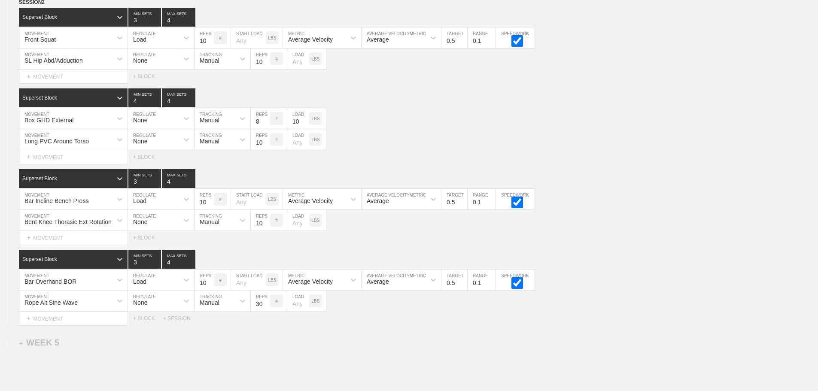
scroll to position [2876, 0]
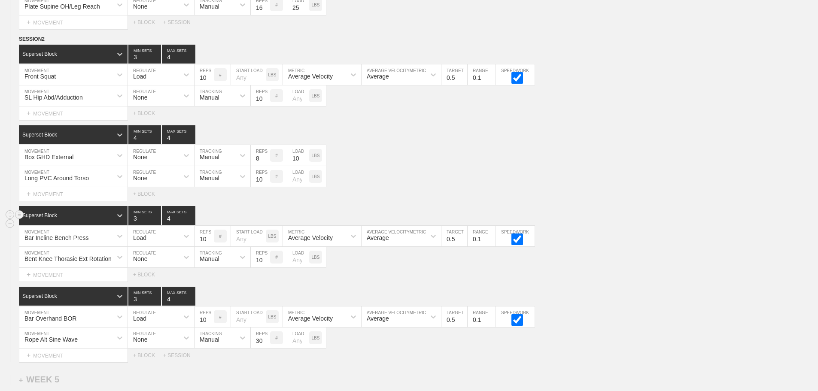
click at [564, 225] on div "Superset Block 3 MIN SETS 4 MAX SETS" at bounding box center [418, 215] width 799 height 19
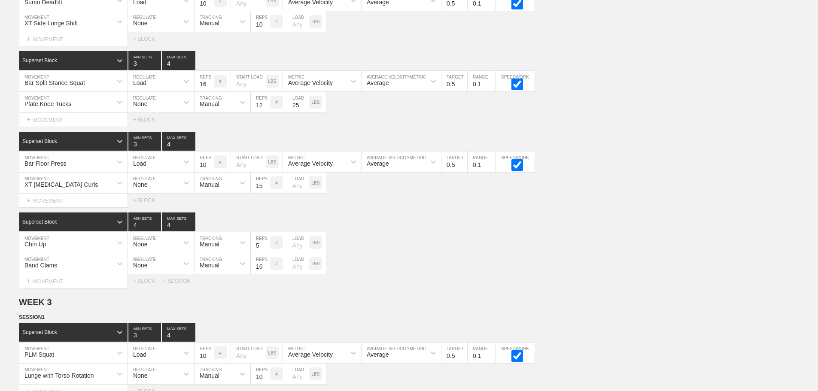
scroll to position [0, 0]
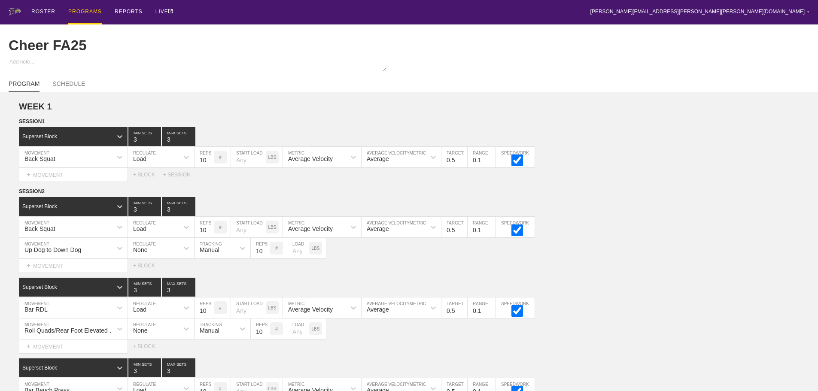
click at [85, 10] on div "PROGRAMS" at bounding box center [84, 12] width 33 height 24
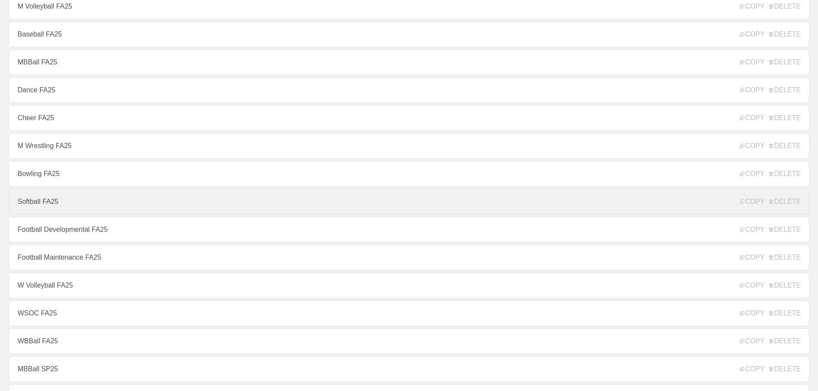
scroll to position [129, 0]
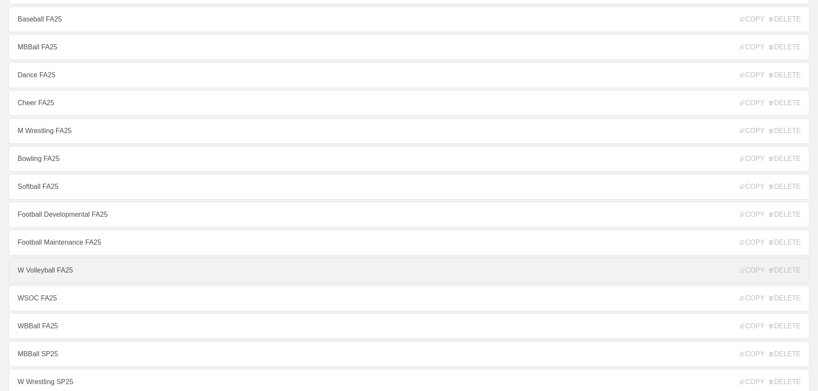
click at [45, 270] on link "W Volleyball FA25" at bounding box center [409, 271] width 801 height 26
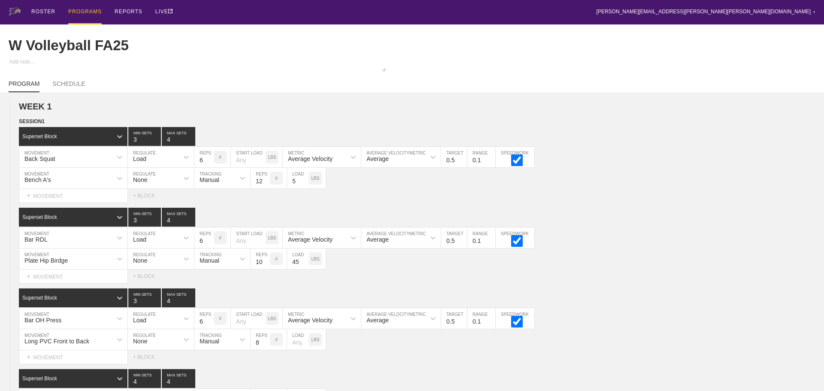
type textarea "x"
type input "W Volleyball FA25"
click at [230, 9] on div "ROSTER PROGRAMS REPORTS LIVE [PERSON_NAME][EMAIL_ADDRESS][PERSON_NAME][PERSON_N…" at bounding box center [409, 12] width 801 height 24
click at [647, 7] on div "ROSTER PROGRAMS REPORTS LIVE [PERSON_NAME][EMAIL_ADDRESS][PERSON_NAME][PERSON_N…" at bounding box center [409, 12] width 801 height 24
click at [570, 9] on div "ROSTER PROGRAMS REPORTS LIVE [PERSON_NAME][EMAIL_ADDRESS][PERSON_NAME][PERSON_N…" at bounding box center [409, 12] width 801 height 24
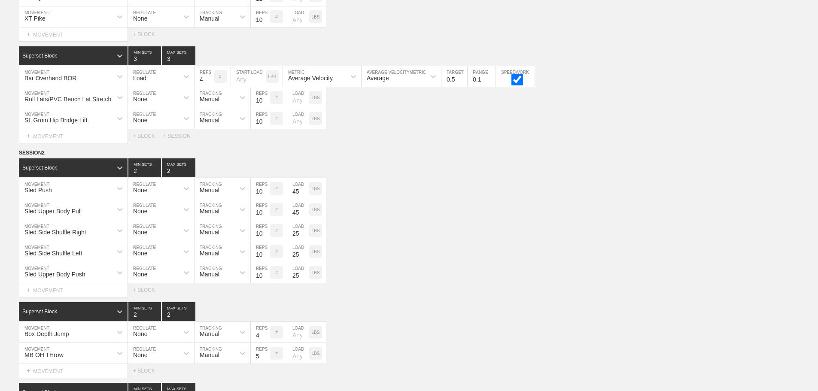
scroll to position [6922, 0]
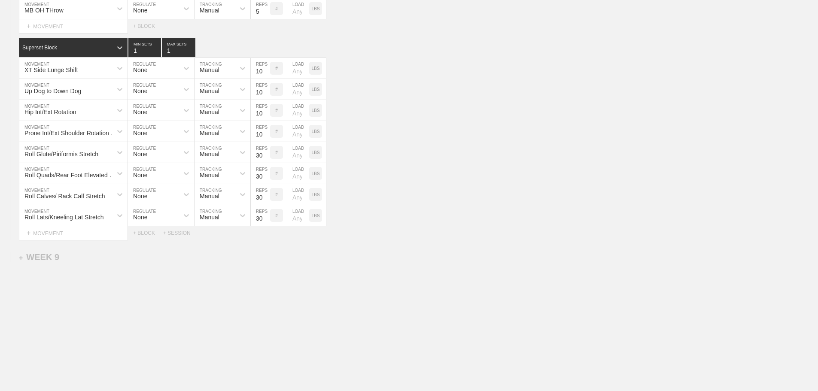
click at [422, 232] on div "Select... MOVEMENT + MOVEMENT + BLOCK + SESSION" at bounding box center [409, 233] width 818 height 14
click at [185, 233] on div "+ SESSION" at bounding box center [180, 233] width 34 height 6
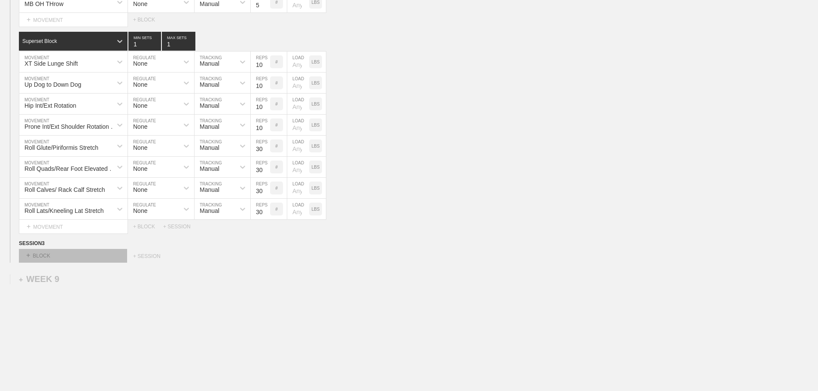
click at [99, 261] on div "+ BLOCK" at bounding box center [73, 256] width 108 height 14
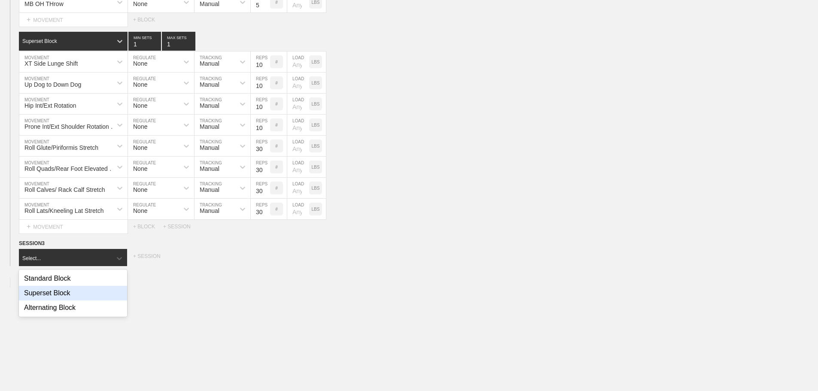
click at [75, 300] on div "Superset Block" at bounding box center [73, 293] width 108 height 15
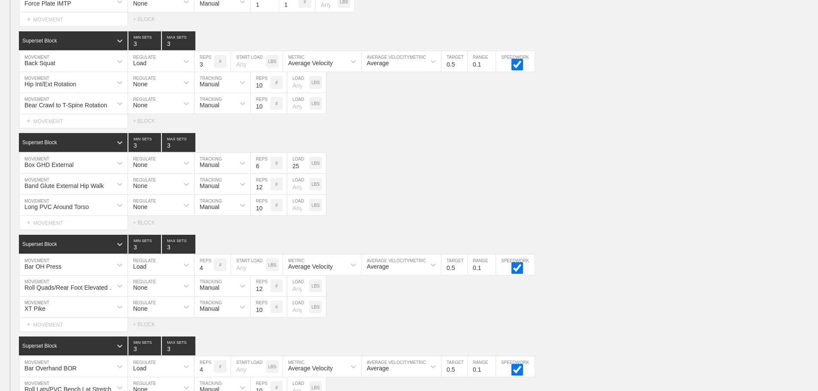
scroll to position [6278, 0]
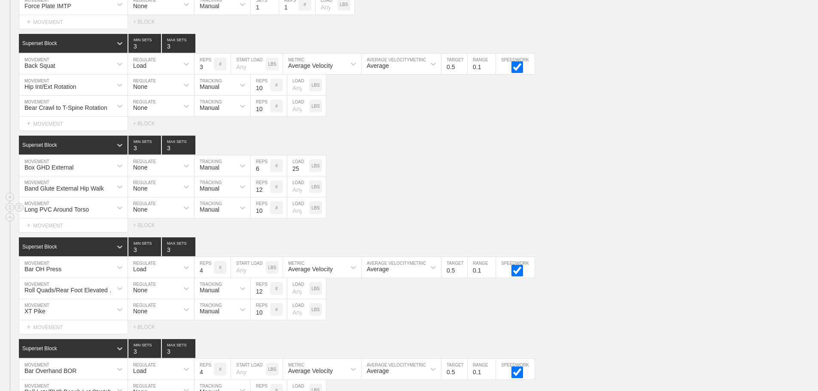
click at [610, 204] on div "Long PVC Around Torso MOVEMENT None REGULATE Manual TRACKING 10 REPS # LOAD LBS" at bounding box center [409, 208] width 818 height 21
click at [472, 176] on div "Box GHD External MOVEMENT None REGULATE Manual TRACKING 6 REPS # 25 LOAD LBS" at bounding box center [409, 165] width 818 height 21
click at [548, 169] on div "Box GHD External MOVEMENT None REGULATE Manual TRACKING 6 REPS # 25 LOAD LBS" at bounding box center [409, 165] width 818 height 21
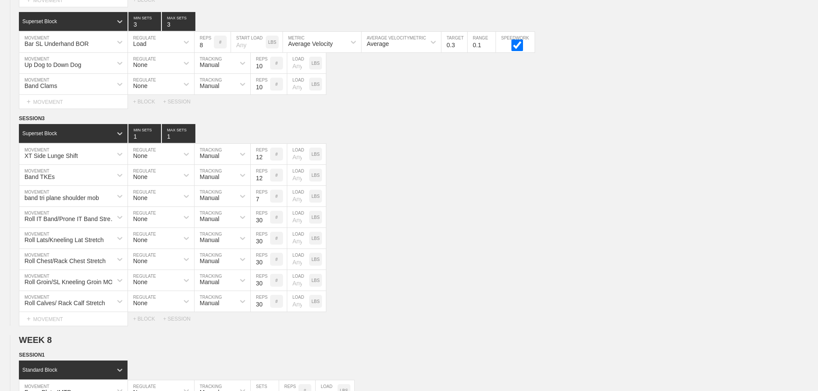
scroll to position [5634, 0]
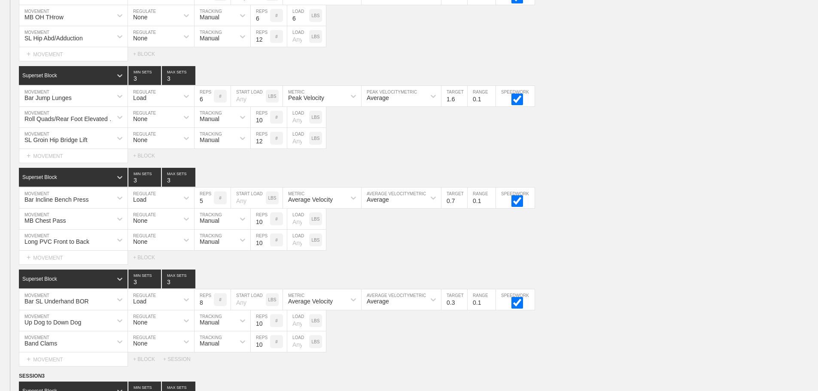
click at [707, 274] on div "SESSION 2 Superset Block 3 MIN SETS 3 MAX SETS DUPLICATE INSERT MOVEMENT AFTER …" at bounding box center [409, 160] width 818 height 412
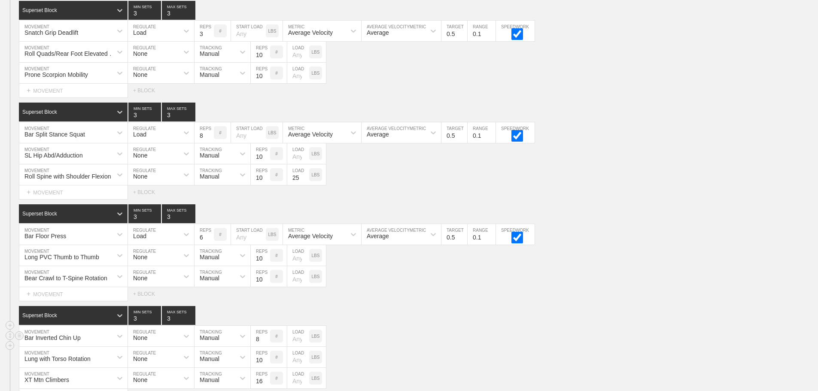
scroll to position [5161, 0]
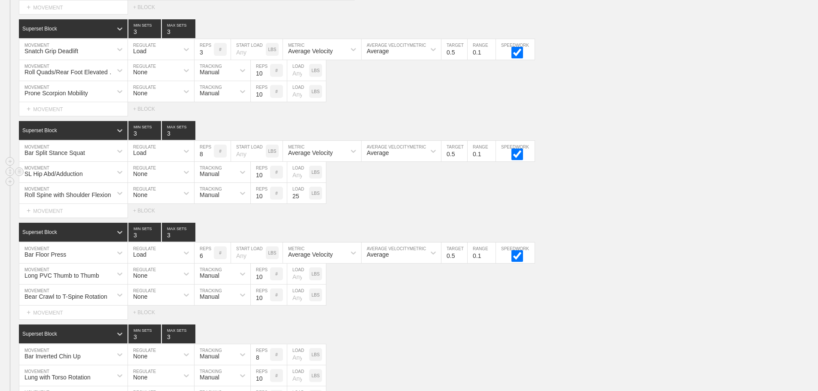
click at [638, 170] on div "SL Hip Abd/Adduction MOVEMENT None REGULATE Manual TRACKING 10 REPS # LOAD LBS" at bounding box center [409, 172] width 818 height 21
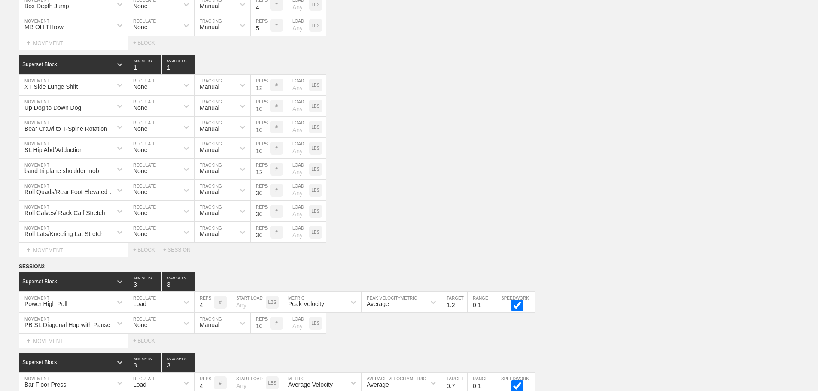
scroll to position [0, 0]
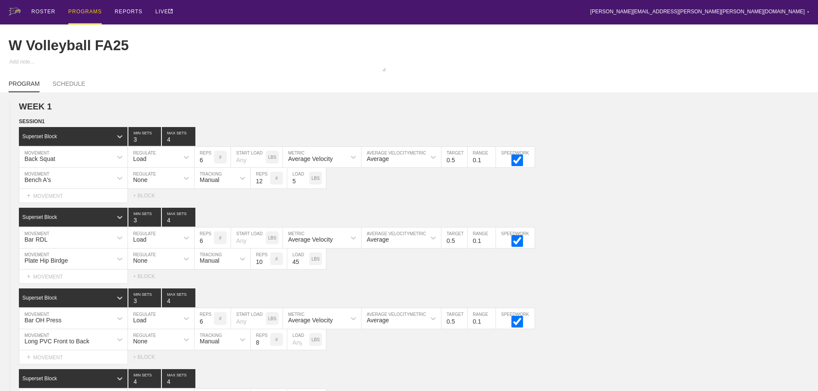
click at [280, 15] on div "ROSTER PROGRAMS REPORTS LIVE [PERSON_NAME][EMAIL_ADDRESS][PERSON_NAME][PERSON_N…" at bounding box center [409, 12] width 801 height 24
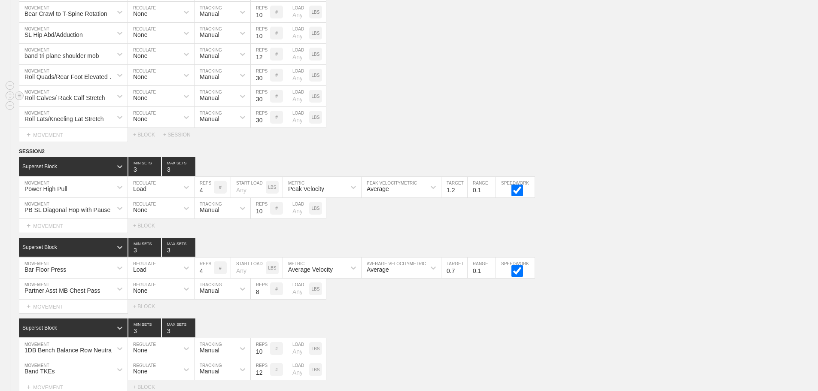
click at [736, 103] on div "Roll Calves/ Rack Calf Stretch MOVEMENT None REGULATE Manual TRACKING 30 REPS #…" at bounding box center [409, 96] width 818 height 21
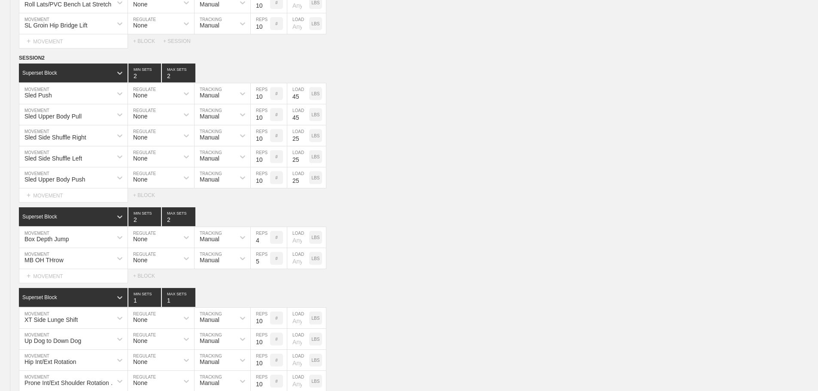
scroll to position [6971, 0]
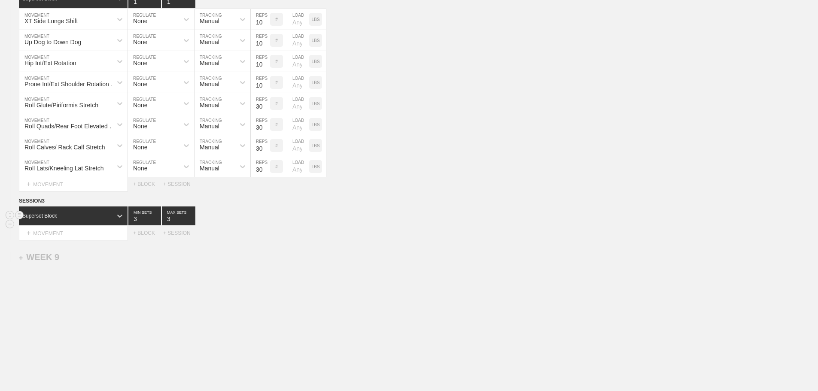
click at [595, 215] on div "Superset Block 3 MIN SETS 3 MAX SETS" at bounding box center [418, 216] width 799 height 19
click at [576, 222] on div "Superset Block 3 MIN SETS 3 MAX SETS" at bounding box center [418, 216] width 799 height 19
click at [85, 234] on div "+ MOVEMENT" at bounding box center [73, 233] width 109 height 14
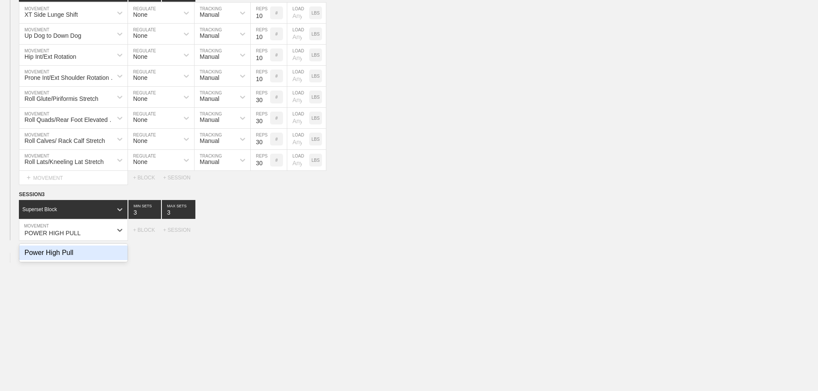
click at [77, 260] on div "Power High Pull" at bounding box center [73, 253] width 108 height 15
type input "POWER HIGH PULL"
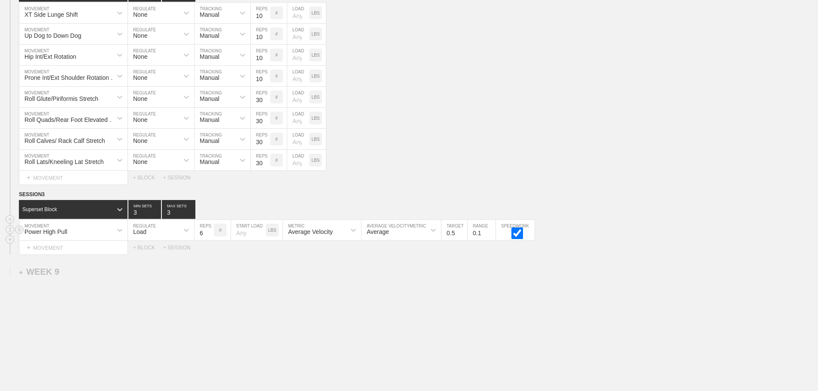
click at [312, 235] on div "Average Velocity" at bounding box center [310, 231] width 45 height 7
click at [309, 275] on div "Peak Velocity" at bounding box center [322, 267] width 78 height 15
click at [462, 237] on input "0.6" at bounding box center [454, 230] width 26 height 21
click at [462, 237] on input "0.7" at bounding box center [454, 230] width 26 height 21
click at [462, 237] on input "0.8" at bounding box center [454, 230] width 26 height 21
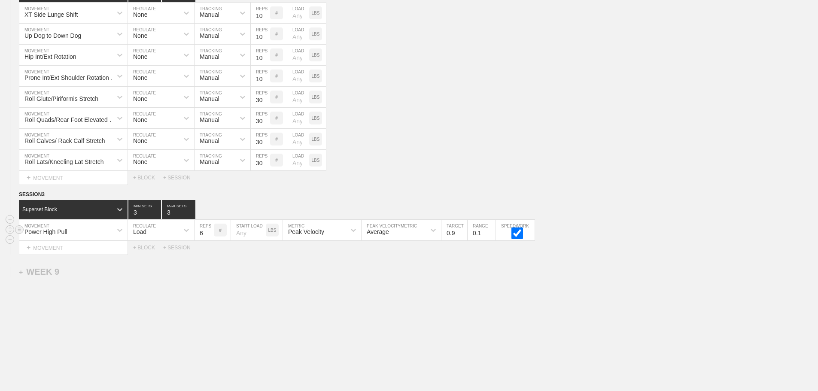
click at [462, 237] on input "0.9" at bounding box center [454, 230] width 26 height 21
click at [462, 237] on input "1" at bounding box center [454, 230] width 26 height 21
click at [462, 237] on input "1.1" at bounding box center [454, 230] width 26 height 21
click at [462, 237] on input "1.2" at bounding box center [454, 230] width 26 height 21
click at [462, 237] on input "1.3" at bounding box center [454, 230] width 26 height 21
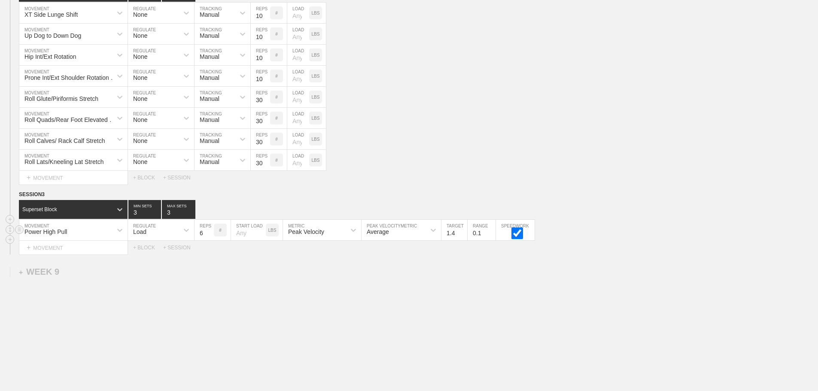
click at [462, 237] on input "1.4" at bounding box center [454, 230] width 26 height 21
click at [462, 237] on input "1.5" at bounding box center [454, 230] width 26 height 21
click at [462, 240] on input "1.4" at bounding box center [454, 230] width 26 height 21
click at [462, 240] on input "1.3" at bounding box center [454, 230] width 26 height 21
type input "1.2"
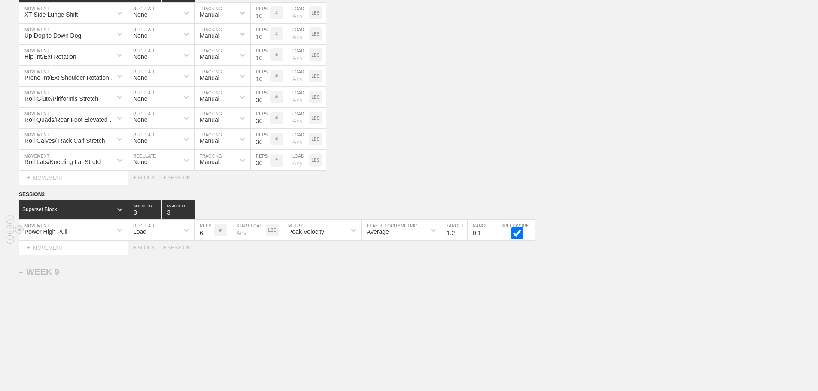
click at [462, 240] on input "1.2" at bounding box center [454, 230] width 26 height 21
click at [608, 232] on div "Power High Pull MOVEMENT Load REGULATE 6 REPS # START LOAD LBS Peak Velocity ME…" at bounding box center [409, 230] width 818 height 21
click at [85, 255] on div "+ MOVEMENT" at bounding box center [73, 248] width 109 height 14
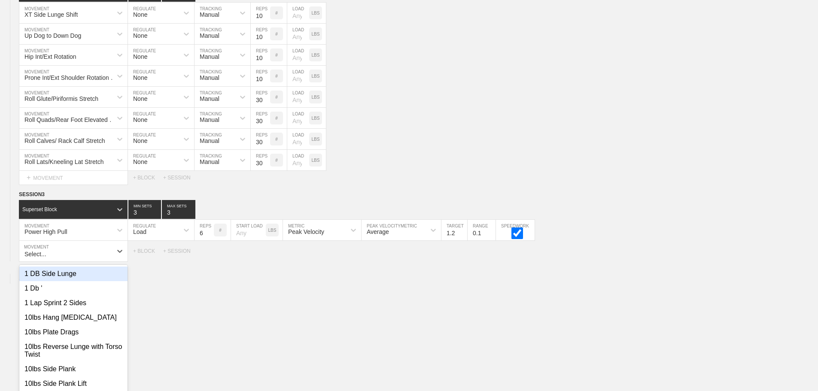
scroll to position [6983, 0]
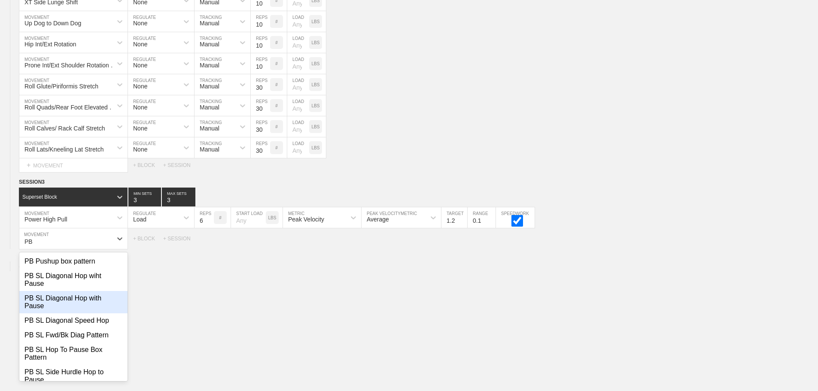
click at [79, 305] on div "PB SL Diagonal Hop with Pause" at bounding box center [73, 302] width 108 height 22
type input "PB"
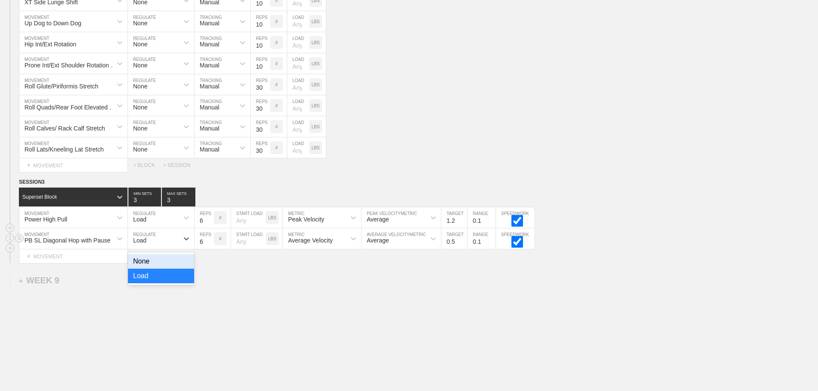
click at [156, 244] on div "Load" at bounding box center [153, 238] width 51 height 15
drag, startPoint x: 145, startPoint y: 265, endPoint x: 194, endPoint y: 248, distance: 51.6
click at [147, 265] on div "None" at bounding box center [161, 261] width 66 height 15
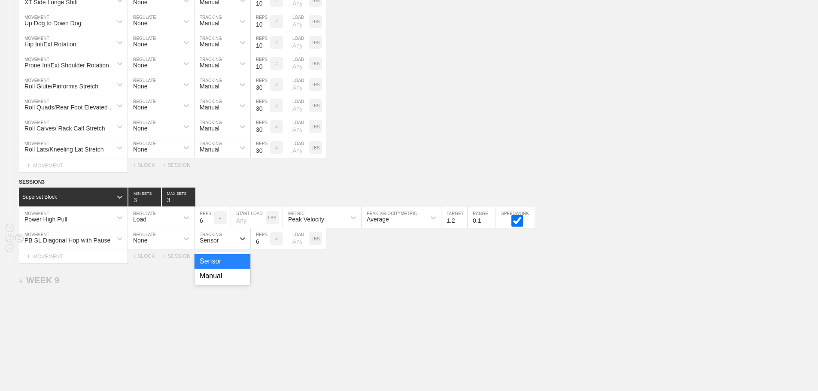
click at [206, 244] on div "Sensor" at bounding box center [209, 240] width 19 height 7
drag, startPoint x: 212, startPoint y: 281, endPoint x: 270, endPoint y: 255, distance: 64.0
click at [213, 281] on div "Manual" at bounding box center [223, 276] width 56 height 15
click at [264, 244] on input "7" at bounding box center [260, 238] width 19 height 21
click at [264, 244] on input "8" at bounding box center [260, 238] width 19 height 21
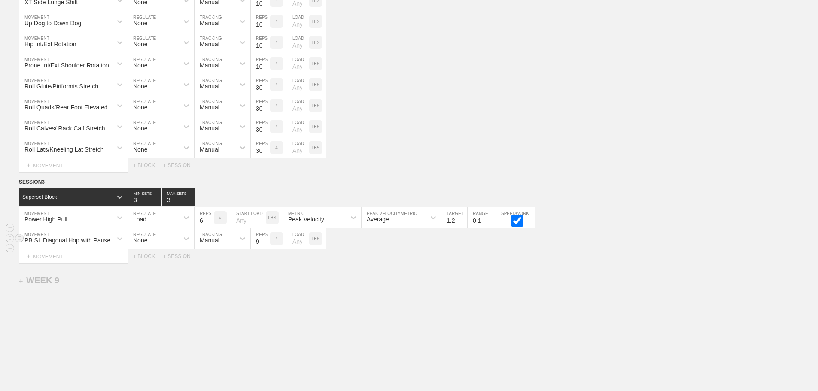
click at [264, 244] on input "9" at bounding box center [260, 238] width 19 height 21
type input "10"
click at [264, 244] on input "10" at bounding box center [260, 238] width 19 height 21
click at [393, 263] on div "Select... MOVEMENT + MOVEMENT + BLOCK + SESSION" at bounding box center [409, 256] width 818 height 14
click at [76, 262] on div "+ MOVEMENT" at bounding box center [73, 256] width 109 height 14
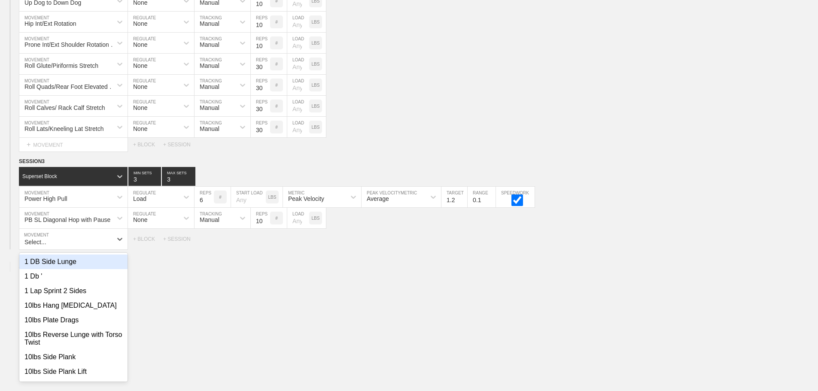
scroll to position [7004, 0]
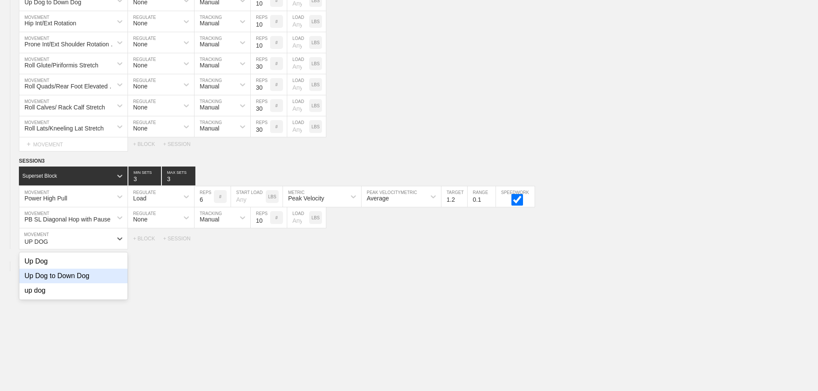
click at [74, 281] on div "Up Dog to Down Dog" at bounding box center [73, 276] width 108 height 15
type input "UP DOG"
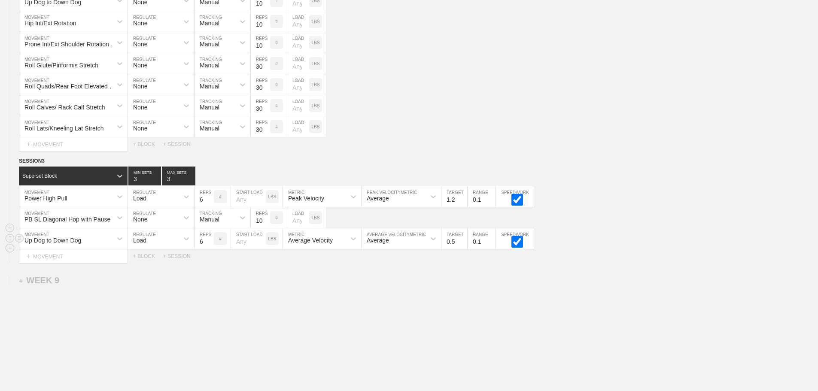
click at [151, 245] on div "Load" at bounding box center [153, 238] width 51 height 15
click at [150, 268] on div "None" at bounding box center [161, 261] width 66 height 15
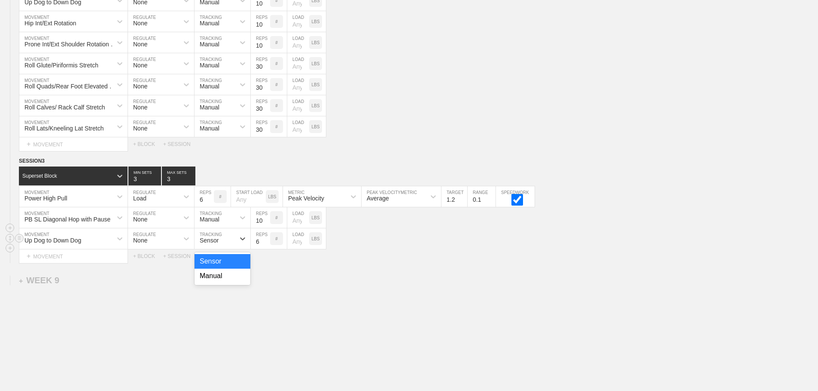
click at [217, 244] on div "Sensor" at bounding box center [209, 240] width 19 height 7
click at [223, 282] on div "Manual" at bounding box center [223, 276] width 56 height 15
click at [266, 246] on input "7" at bounding box center [260, 238] width 19 height 21
click at [266, 246] on input "8" at bounding box center [260, 238] width 19 height 21
click at [266, 246] on input "9" at bounding box center [260, 238] width 19 height 21
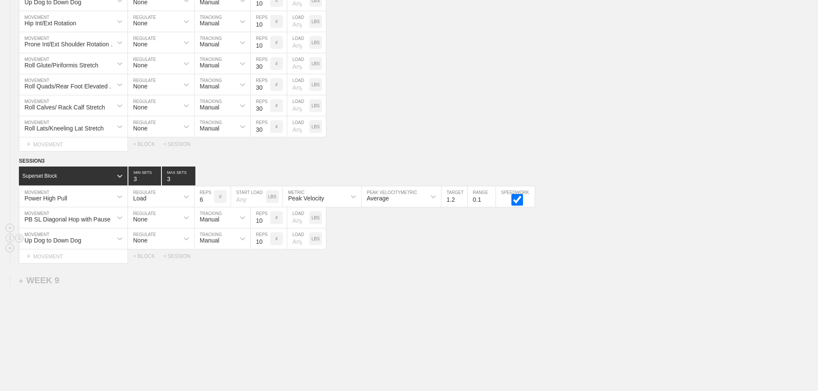
type input "10"
click at [266, 246] on input "10" at bounding box center [260, 238] width 19 height 21
click at [147, 259] on div "+ BLOCK" at bounding box center [148, 256] width 30 height 6
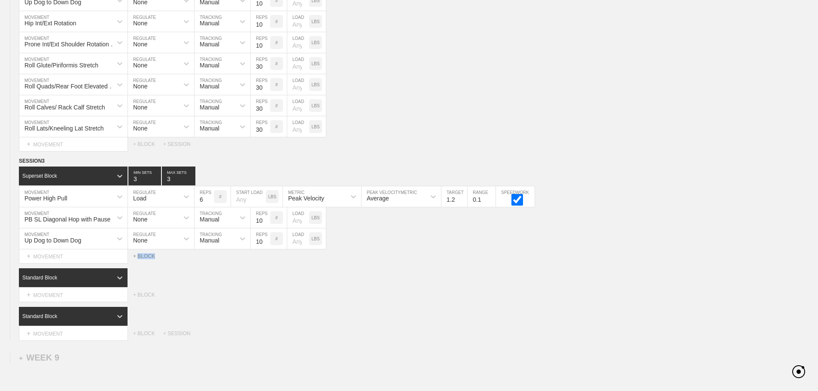
click at [147, 259] on div "+ BLOCK" at bounding box center [148, 256] width 30 height 6
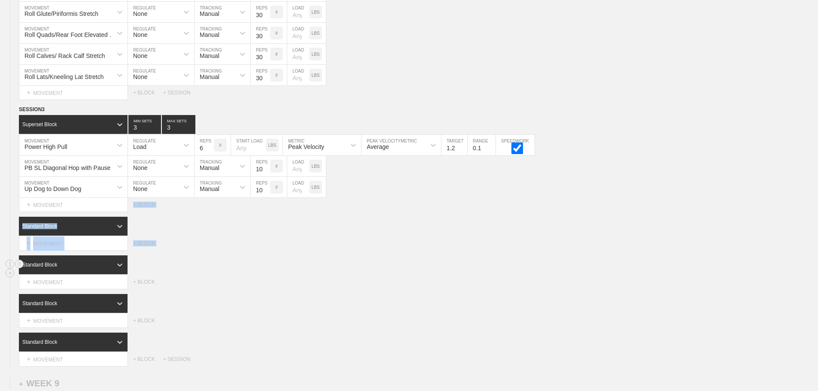
scroll to position [7090, 0]
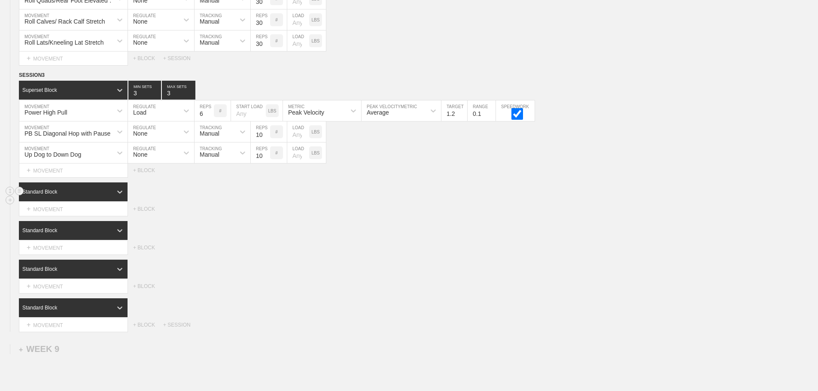
click at [103, 192] on div "Standard Block" at bounding box center [73, 191] width 109 height 19
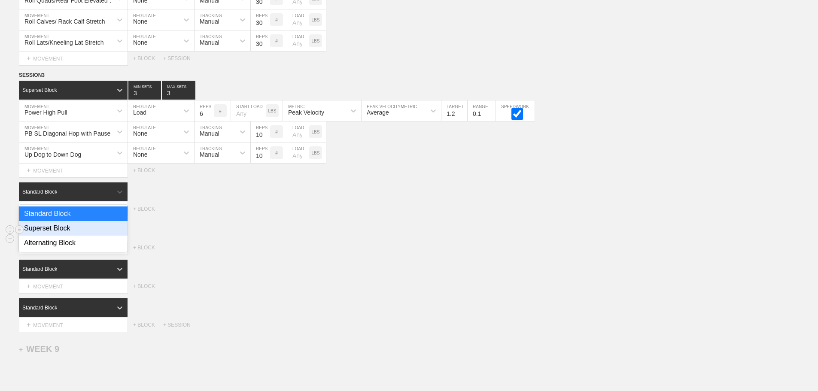
drag, startPoint x: 67, startPoint y: 237, endPoint x: 86, endPoint y: 245, distance: 20.2
click at [67, 236] on div "Superset Block" at bounding box center [73, 228] width 109 height 15
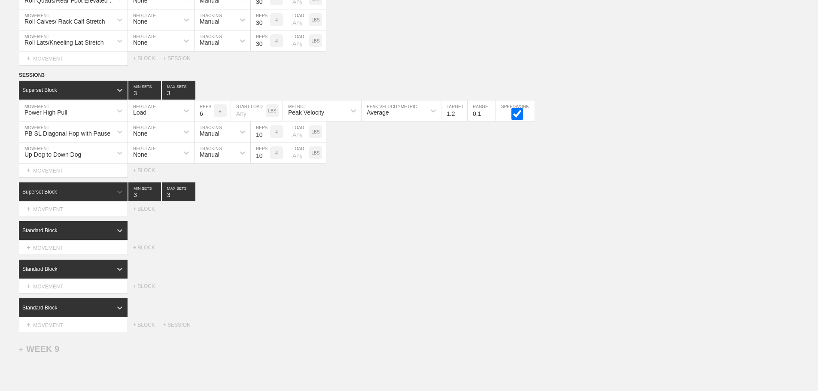
click at [344, 255] on div "Select... MOVEMENT + MOVEMENT + BLOCK" at bounding box center [409, 248] width 818 height 14
click at [85, 288] on div "+ MOVEMENT" at bounding box center [73, 287] width 109 height 14
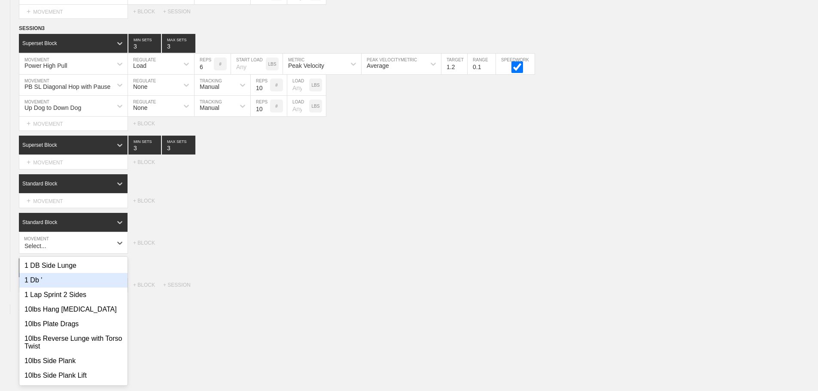
scroll to position [7141, 0]
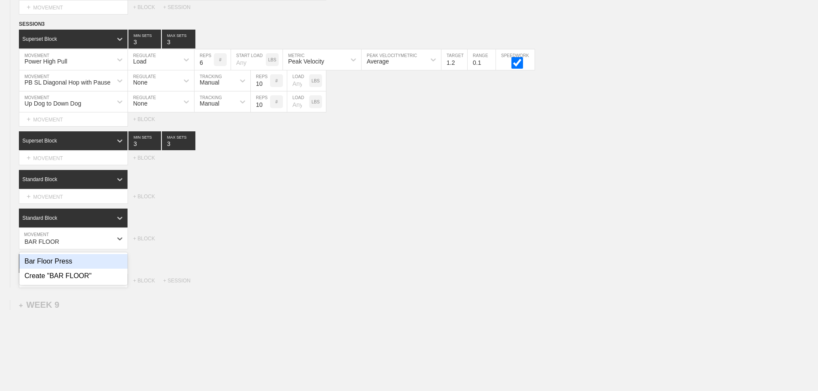
click at [66, 269] on div "Bar Floor Press" at bounding box center [73, 261] width 108 height 15
type input "BAR FLOOR"
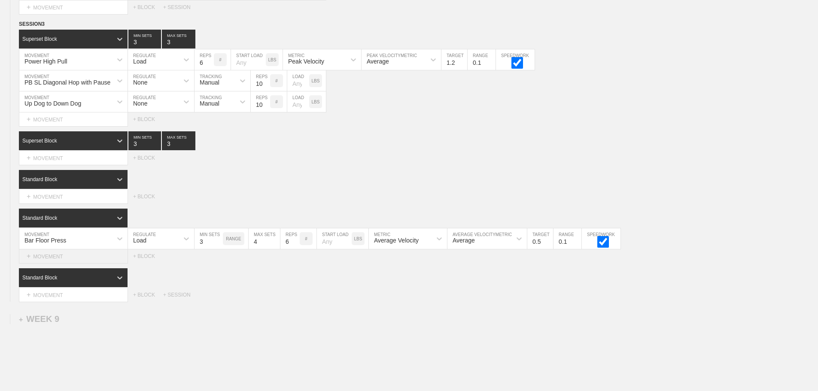
click at [63, 262] on div "+ MOVEMENT" at bounding box center [73, 256] width 109 height 14
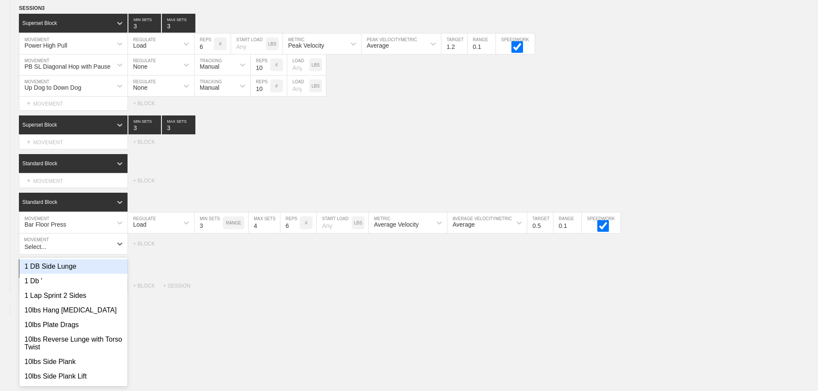
scroll to position [7162, 0]
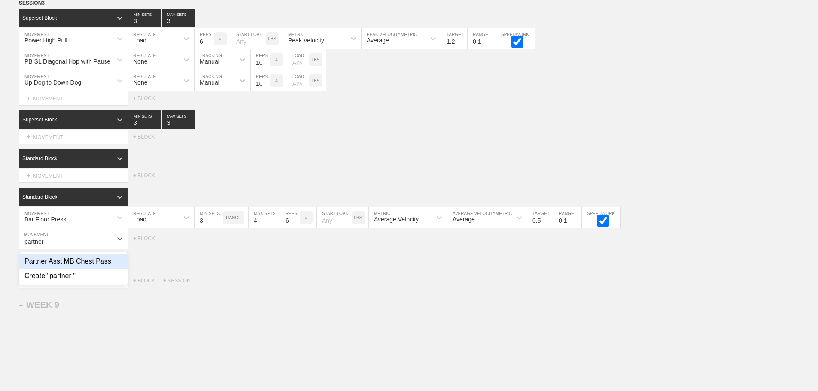
click at [100, 268] on div "Partner Asst MB Chest Pass" at bounding box center [73, 261] width 108 height 15
type input "partner"
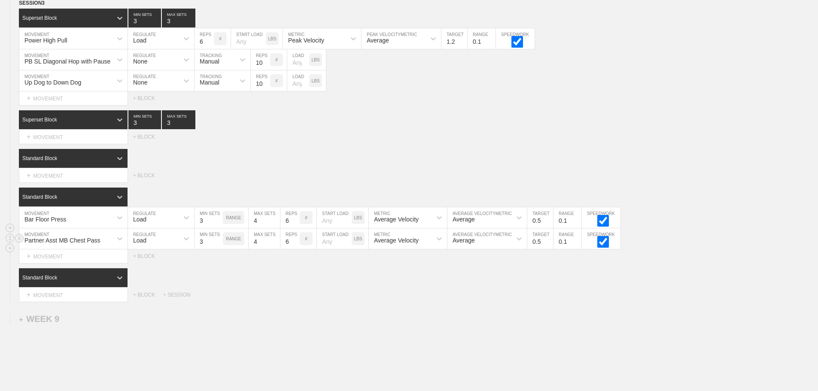
click at [149, 246] on div "Load" at bounding box center [153, 238] width 51 height 15
click at [146, 269] on div "None" at bounding box center [161, 261] width 66 height 15
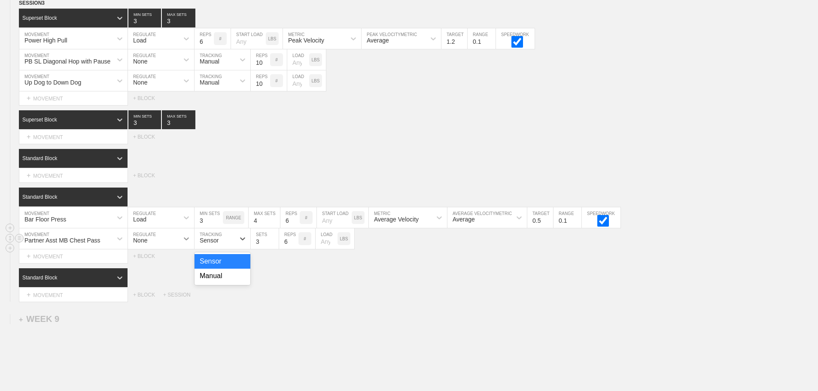
click at [210, 244] on div "Sensor" at bounding box center [209, 240] width 19 height 7
click at [218, 283] on div "Manual" at bounding box center [223, 276] width 56 height 15
click at [101, 201] on div "Standard Block" at bounding box center [65, 197] width 93 height 8
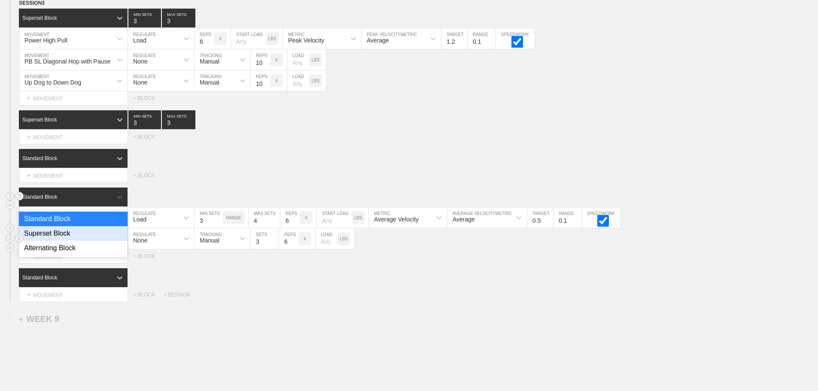
click at [76, 240] on div "Superset Block" at bounding box center [73, 233] width 109 height 15
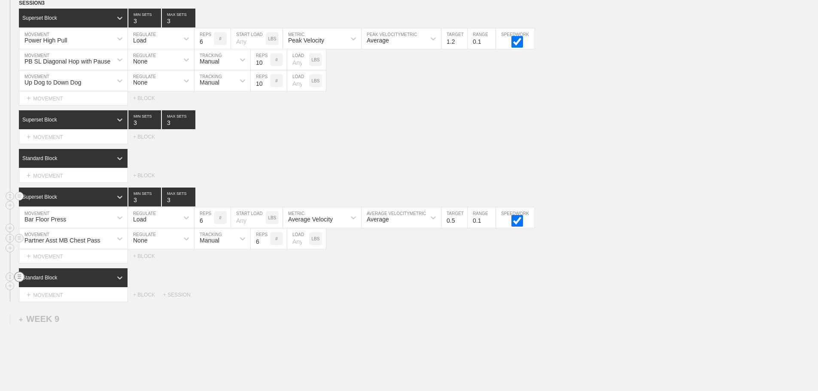
click at [19, 275] on line at bounding box center [19, 275] width 3 height 0
click at [57, 303] on div "DELETE" at bounding box center [60, 301] width 69 height 13
click at [599, 168] on div "Standard Block" at bounding box center [418, 158] width 799 height 19
click at [289, 151] on div "SESSION 3 Superset Block 3 MIN SETS 3 MAX SETS DUPLICATE INSERT MOVEMENT AFTER …" at bounding box center [409, 131] width 818 height 264
click at [632, 182] on div "Select... MOVEMENT + MOVEMENT + BLOCK" at bounding box center [409, 176] width 818 height 14
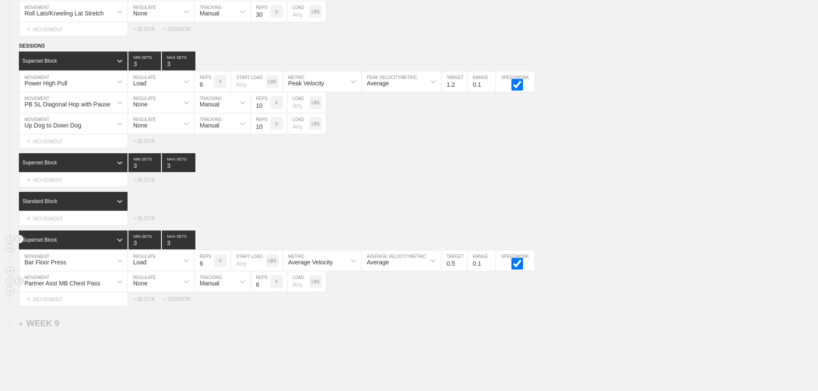
scroll to position [7192, 0]
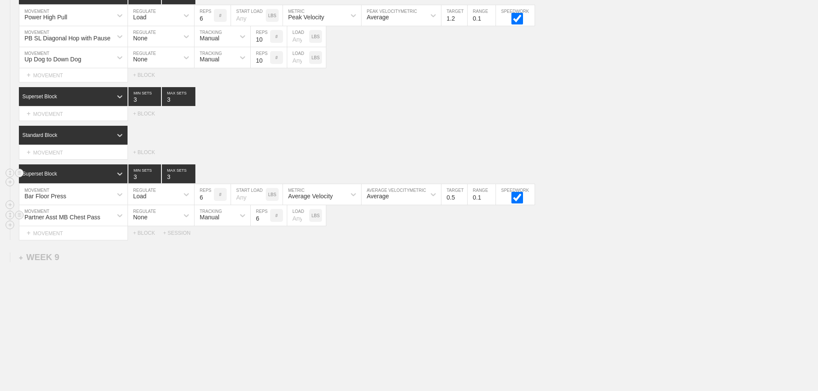
click at [209, 198] on input "5" at bounding box center [204, 194] width 19 height 21
type input "4"
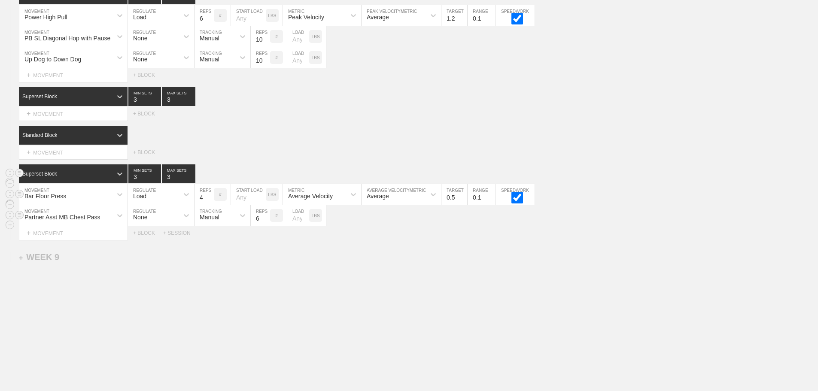
click at [209, 198] on input "4" at bounding box center [204, 194] width 19 height 21
click at [463, 195] on input "0.6" at bounding box center [454, 194] width 26 height 21
type input "0.7"
click at [463, 195] on input "0.7" at bounding box center [454, 194] width 26 height 21
click at [597, 202] on div "Bar Floor Press MOVEMENT Load REGULATE 4 REPS # START LOAD LBS Average Velocity…" at bounding box center [409, 194] width 818 height 21
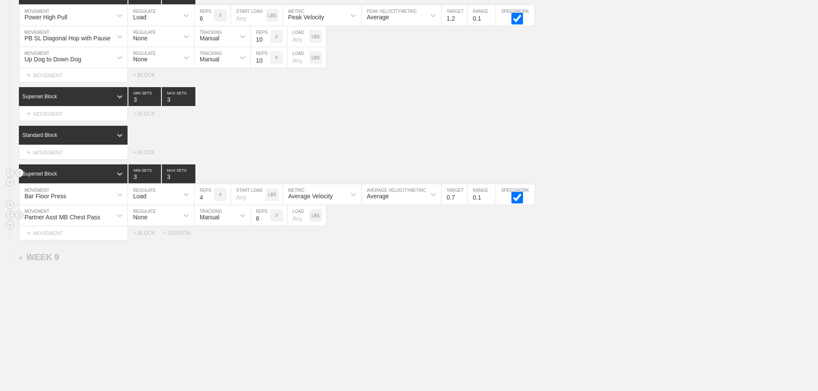
click at [592, 225] on div "Partner Asst MB Chest Pass MOVEMENT None REGULATE Manual TRACKING 6 REPS # LOAD…" at bounding box center [409, 215] width 818 height 21
click at [266, 216] on input "7" at bounding box center [260, 215] width 19 height 21
type input "8"
click at [266, 216] on input "8" at bounding box center [260, 215] width 19 height 21
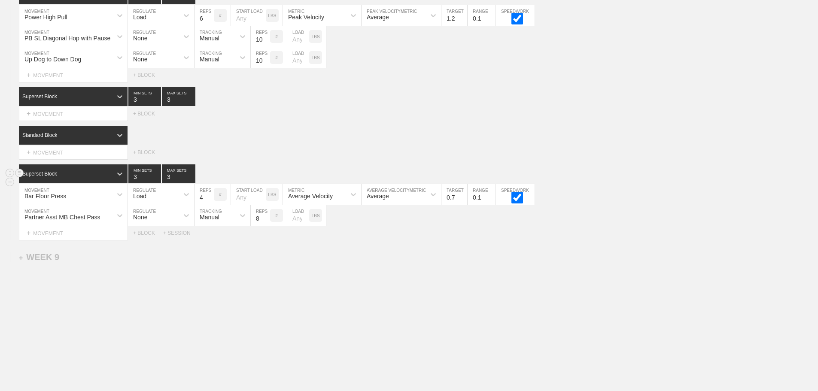
drag, startPoint x: 439, startPoint y: 261, endPoint x: 386, endPoint y: 250, distance: 54.3
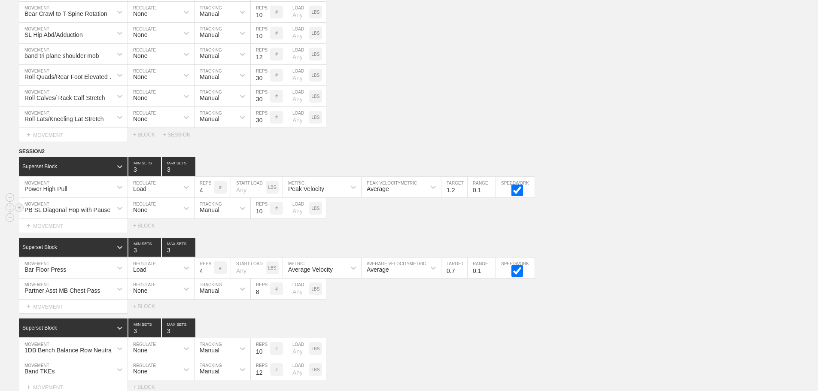
click at [740, 211] on div "PB SL Diagonal Hop with Pause MOVEMENT None REGULATE Manual TRACKING 10 REPS # …" at bounding box center [409, 208] width 818 height 21
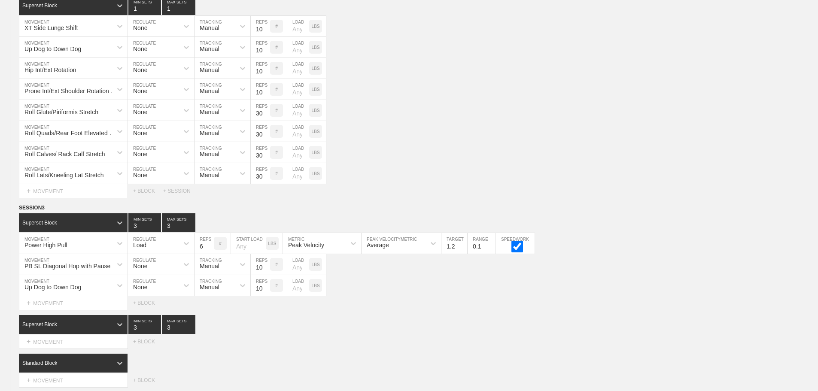
scroll to position [7192, 0]
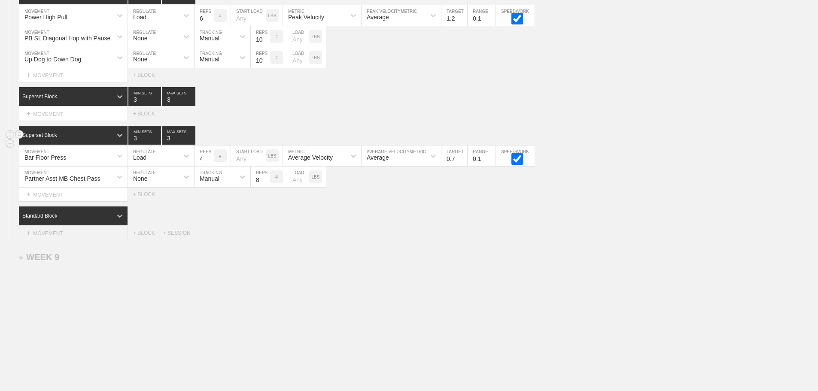
click at [55, 235] on div "+ MOVEMENT" at bounding box center [73, 233] width 109 height 14
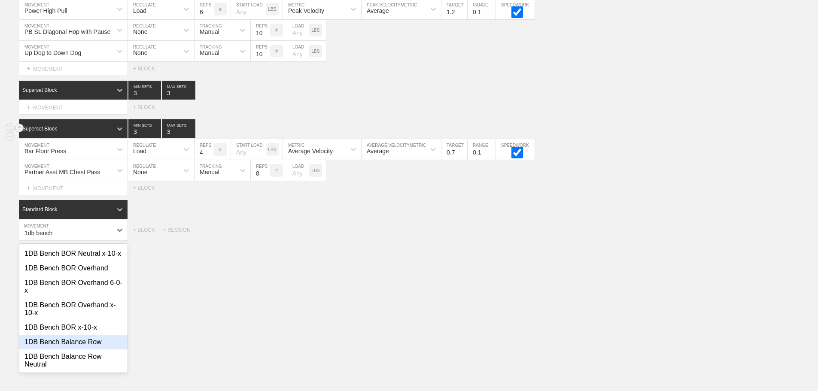
scroll to position [129, 0]
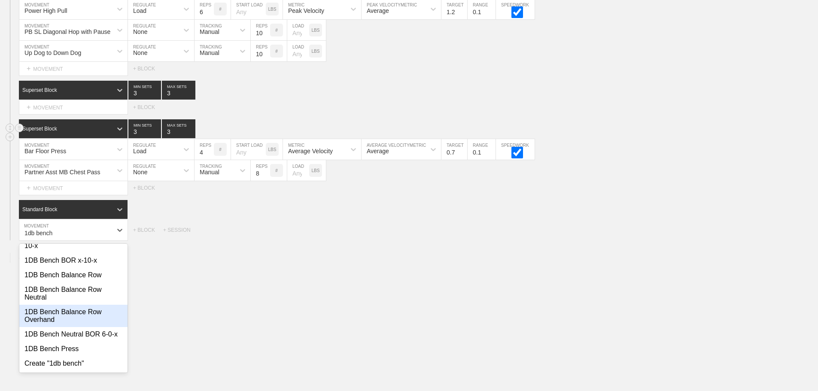
click at [83, 315] on div "1DB Bench Balance Row Overhand" at bounding box center [73, 316] width 108 height 22
type input "1db bench"
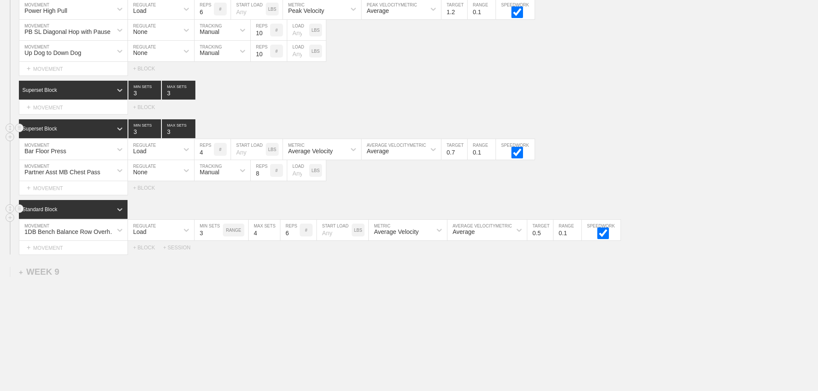
click at [110, 211] on div "Standard Block" at bounding box center [73, 209] width 109 height 19
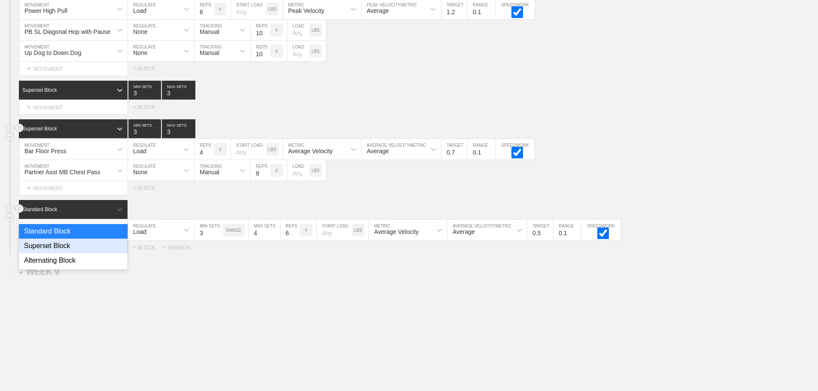
click at [73, 252] on div "Superset Block" at bounding box center [73, 246] width 109 height 15
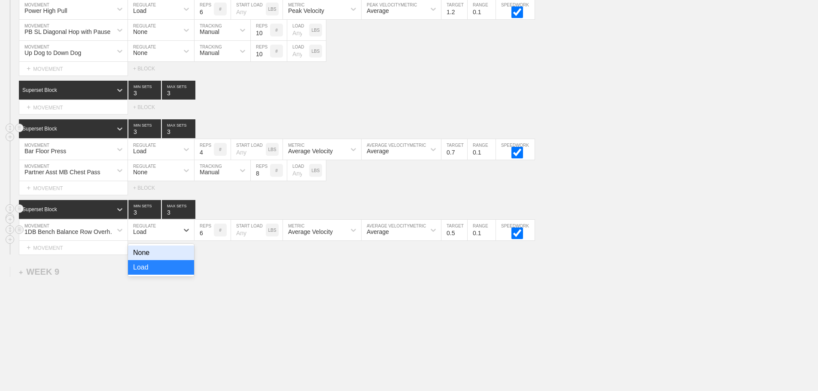
click at [164, 234] on div "Load" at bounding box center [153, 230] width 51 height 15
drag, startPoint x: 143, startPoint y: 258, endPoint x: 207, endPoint y: 250, distance: 64.5
click at [143, 258] on div "None" at bounding box center [161, 253] width 66 height 15
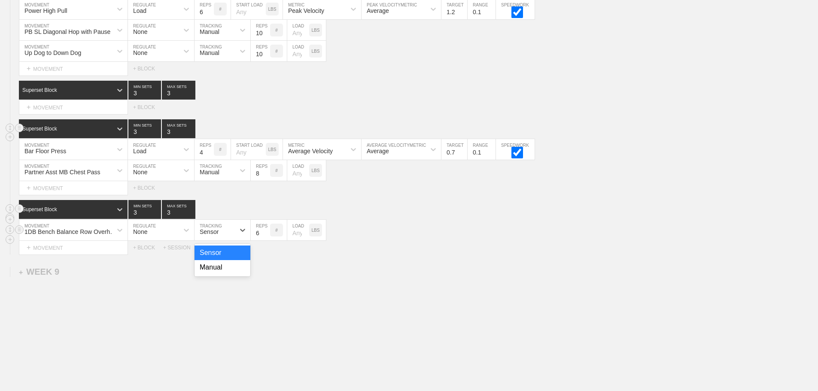
click at [211, 235] on div "Sensor" at bounding box center [209, 231] width 19 height 7
click at [219, 275] on div "Manual" at bounding box center [223, 267] width 56 height 15
click at [267, 237] on input "7" at bounding box center [260, 230] width 19 height 21
type input "8"
click at [267, 237] on input "8" at bounding box center [260, 230] width 19 height 21
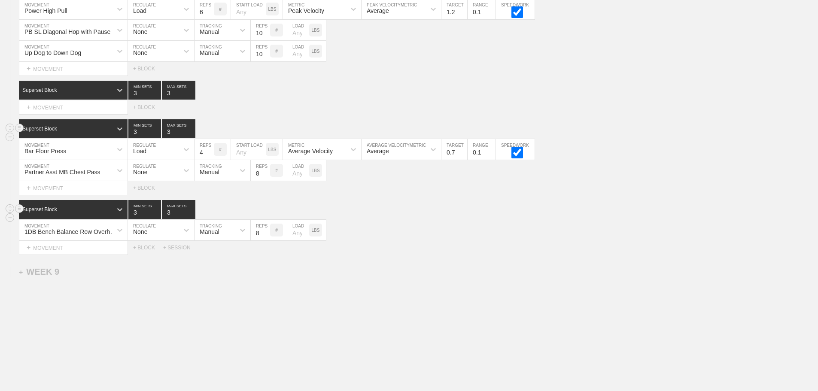
click at [539, 249] on div "Select... MOVEMENT + MOVEMENT + BLOCK + SESSION" at bounding box center [409, 248] width 818 height 14
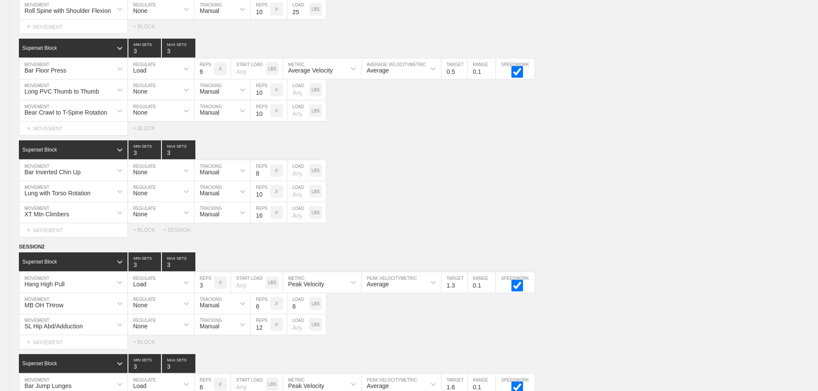
scroll to position [7213, 0]
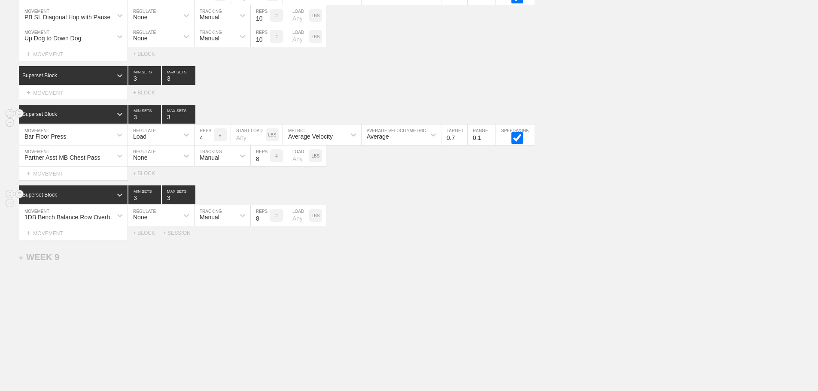
click at [66, 90] on div "+ MOVEMENT" at bounding box center [73, 93] width 109 height 14
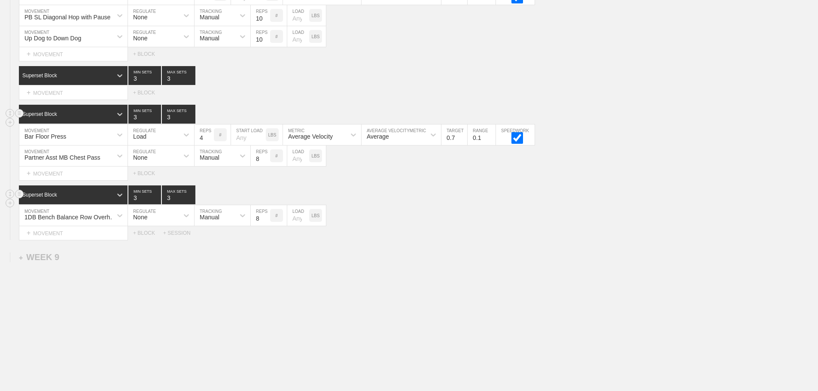
click at [82, 89] on div "+ MOVEMENT" at bounding box center [73, 93] width 109 height 14
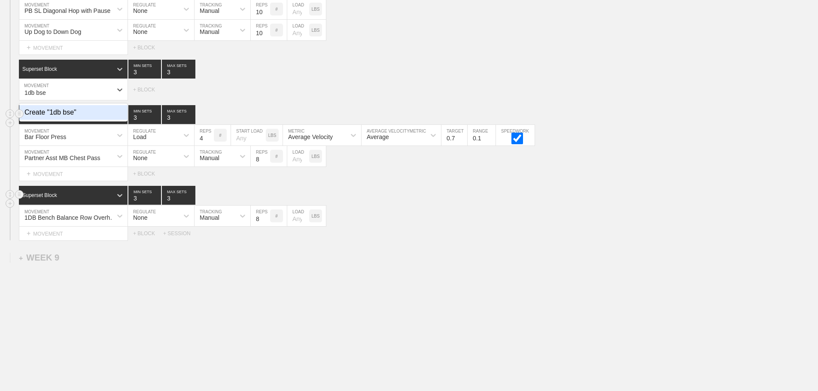
type input "1db bse"
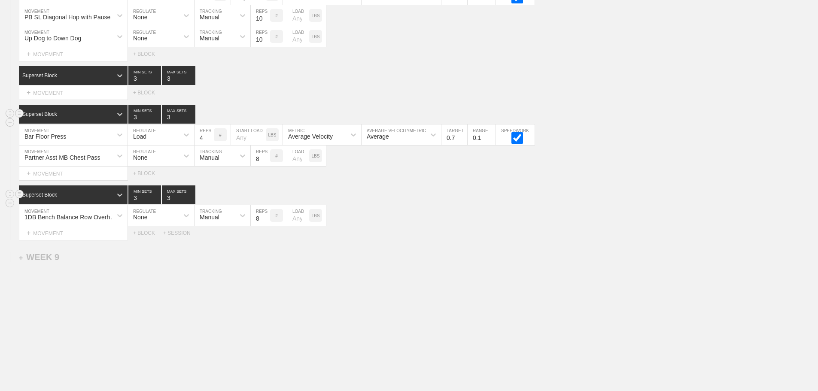
click at [436, 240] on div "Select... MOVEMENT + MOVEMENT + BLOCK + SESSION" at bounding box center [409, 233] width 818 height 14
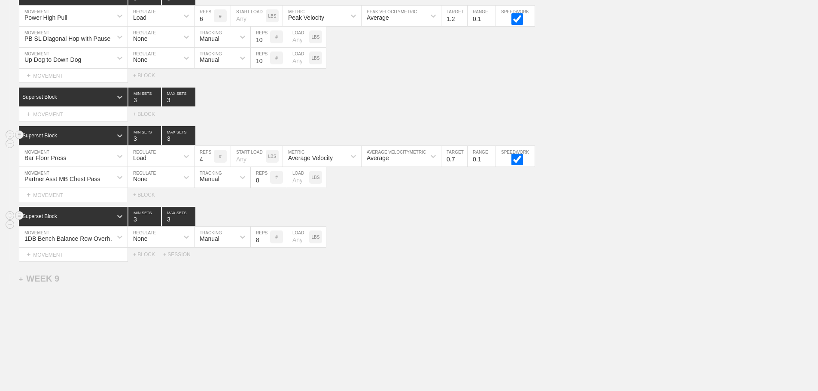
scroll to position [7170, 0]
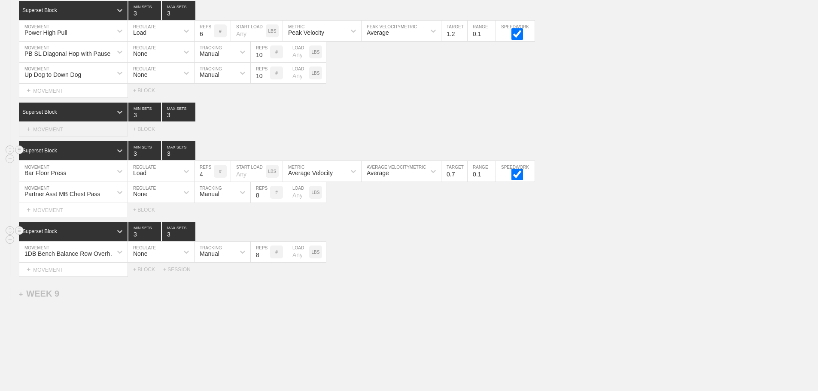
click at [63, 135] on div "+ MOVEMENT" at bounding box center [73, 129] width 109 height 14
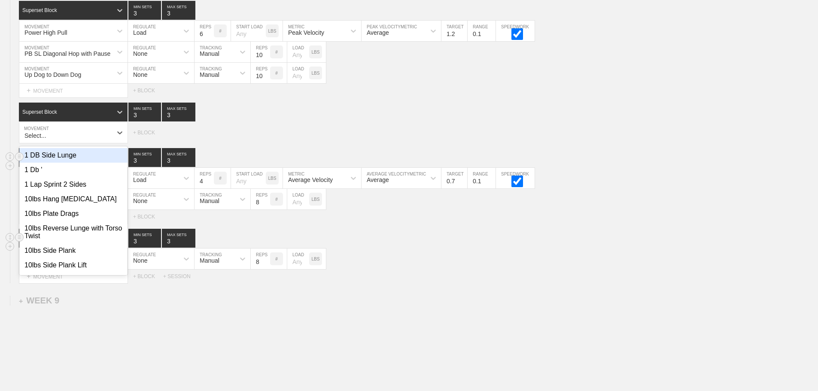
click at [637, 246] on div "Superset Block 3 MIN SETS 3 MAX SETS" at bounding box center [418, 238] width 799 height 19
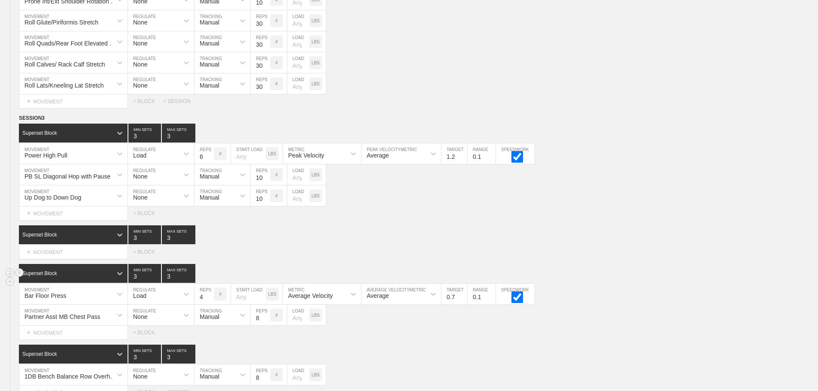
scroll to position [7213, 0]
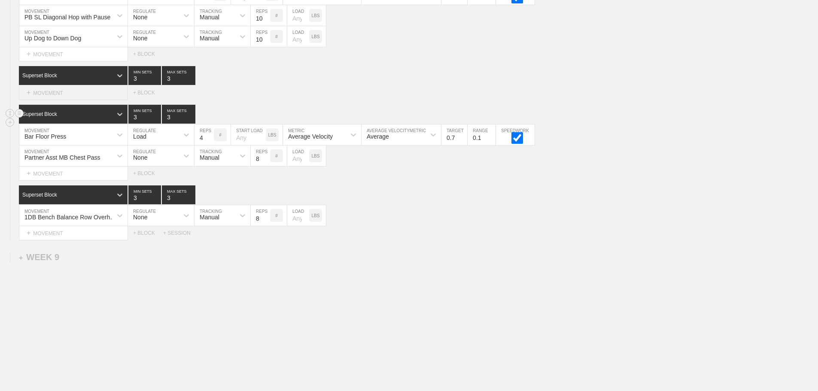
click at [64, 94] on div "+ MOVEMENT" at bounding box center [73, 93] width 109 height 14
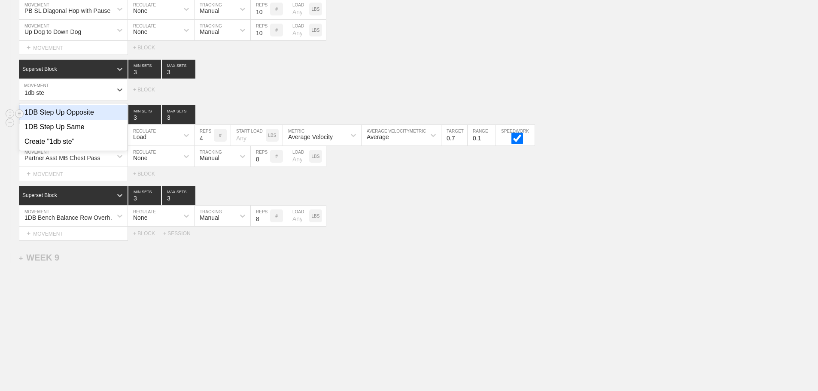
click at [79, 118] on div "1DB Step Up Opposite" at bounding box center [73, 112] width 108 height 15
type input "1db ste"
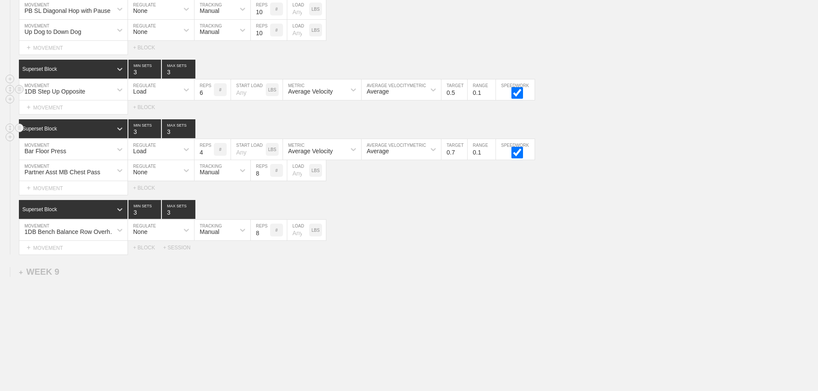
click at [163, 97] on div "Load" at bounding box center [153, 89] width 51 height 15
click at [150, 119] on div "None" at bounding box center [161, 112] width 66 height 15
click at [210, 95] on div "Sensor" at bounding box center [209, 91] width 19 height 7
click at [217, 134] on div "Manual" at bounding box center [223, 127] width 56 height 15
click at [72, 114] on div "+ MOVEMENT" at bounding box center [73, 107] width 109 height 14
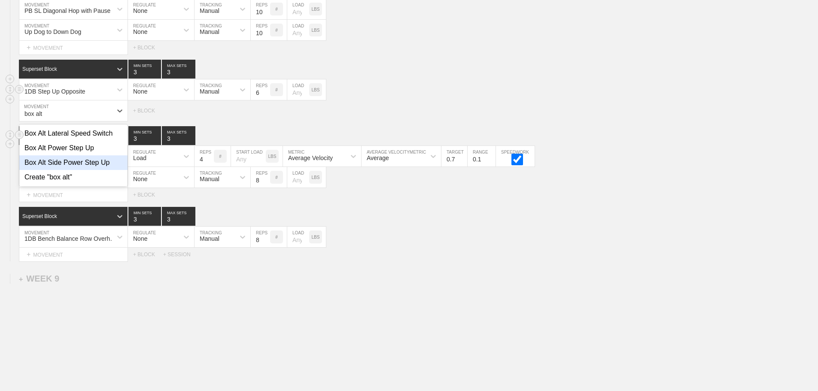
click at [91, 168] on div "Box Alt Side Power Step Up" at bounding box center [73, 162] width 108 height 15
type input "box alt"
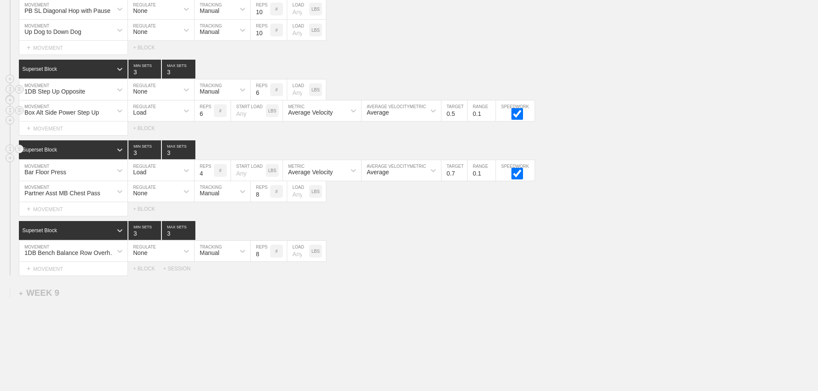
click at [145, 116] on div "Load" at bounding box center [139, 112] width 13 height 7
click at [151, 139] on div "None" at bounding box center [161, 133] width 66 height 15
click at [213, 118] on div "Sensor" at bounding box center [215, 110] width 40 height 15
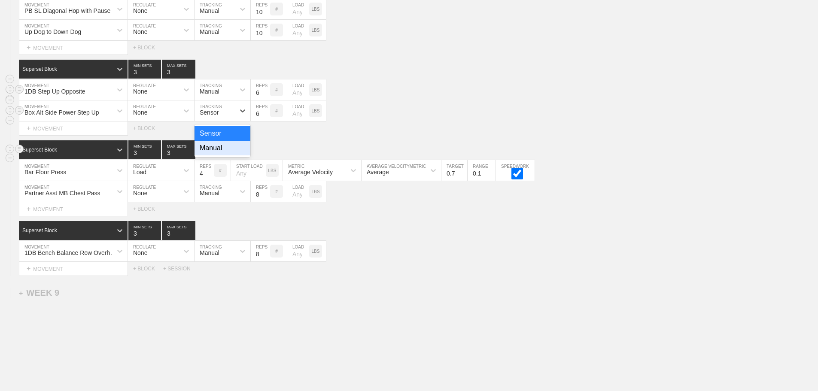
click at [220, 153] on div "Manual" at bounding box center [223, 148] width 56 height 15
click at [419, 97] on div "1DB Step Up Opposite MOVEMENT None REGULATE Manual TRACKING 6 REPS # LOAD LBS" at bounding box center [409, 89] width 818 height 21
click at [435, 239] on div "Superset Block 3 MIN SETS 3 MAX SETS" at bounding box center [418, 230] width 799 height 19
click at [559, 261] on div "1DB Bench Balance Row Overhand MOVEMENT None REGULATE Manual TRACKING 8 REPS # …" at bounding box center [409, 251] width 818 height 21
drag, startPoint x: 581, startPoint y: 306, endPoint x: 574, endPoint y: 307, distance: 7.3
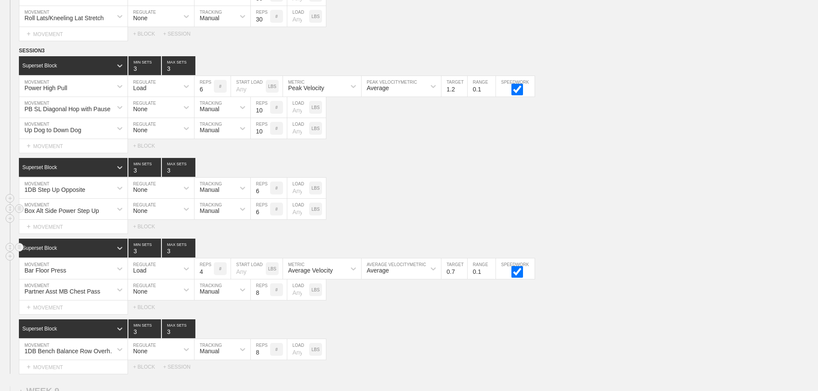
scroll to position [7170, 0]
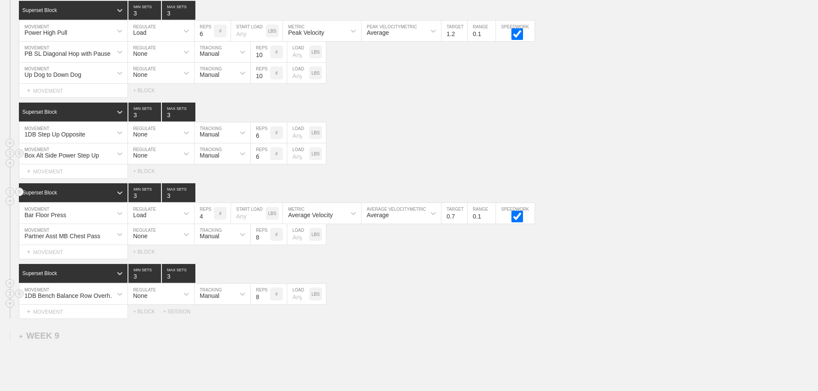
click at [575, 300] on div "1DB Bench Balance Row Overhand MOVEMENT None REGULATE Manual TRACKING 8 REPS # …" at bounding box center [409, 294] width 818 height 21
click at [630, 253] on div "Select... MOVEMENT + MOVEMENT + BLOCK" at bounding box center [409, 252] width 818 height 14
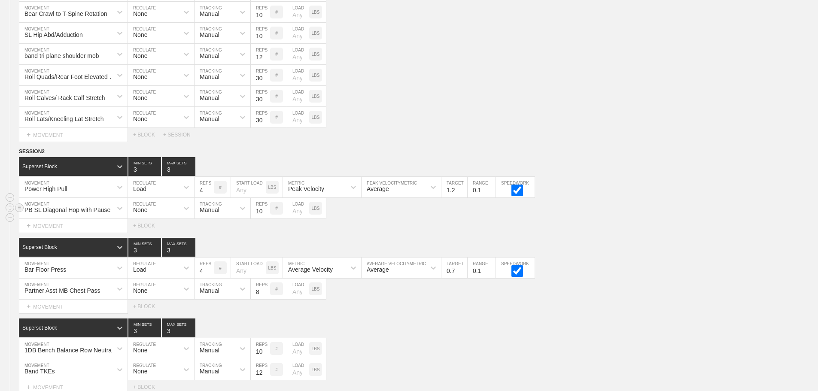
drag, startPoint x: 626, startPoint y: 189, endPoint x: 629, endPoint y: 211, distance: 22.4
click at [629, 211] on div "Superset Block 3 MIN SETS 3 MAX SETS DUPLICATE INSERT MOVEMENT AFTER DELETE Pow…" at bounding box center [409, 195] width 818 height 76
click at [633, 219] on div "PB SL Diagonal Hop with Pause MOVEMENT None REGULATE Manual TRACKING 10 REPS # …" at bounding box center [409, 208] width 818 height 21
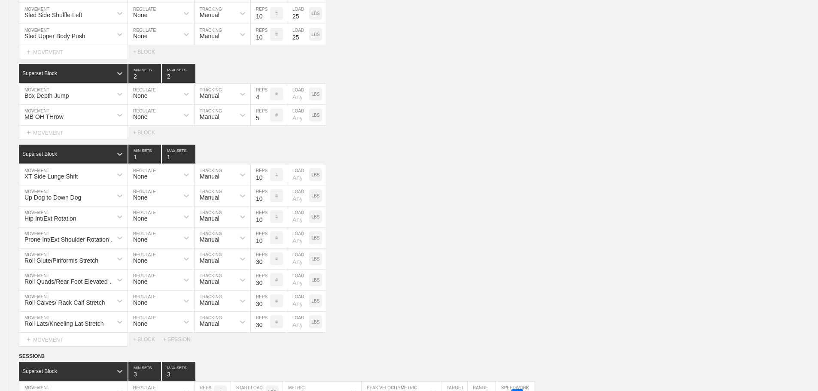
scroll to position [7255, 0]
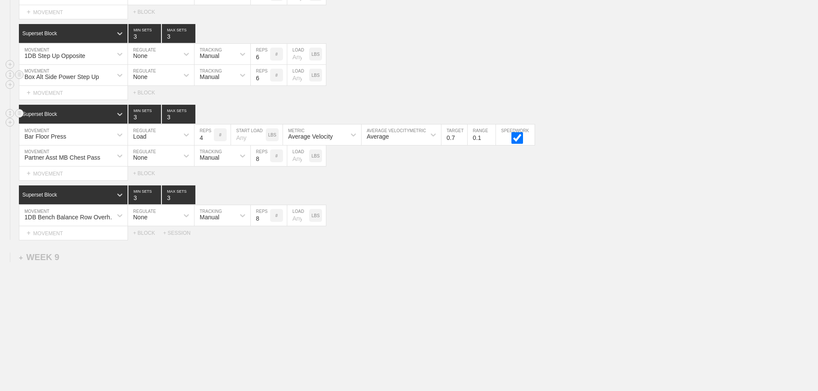
click at [553, 207] on div "1DB Bench Balance Row Overhand MOVEMENT None REGULATE Manual TRACKING 8 REPS # …" at bounding box center [409, 215] width 818 height 21
click at [52, 175] on div "+ MOVEMENT" at bounding box center [73, 174] width 109 height 14
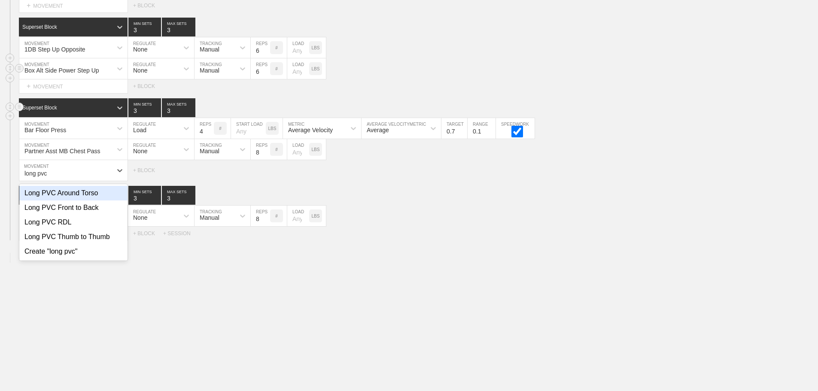
click at [85, 201] on div "Long PVC Around Torso" at bounding box center [73, 193] width 108 height 15
type input "long pvc"
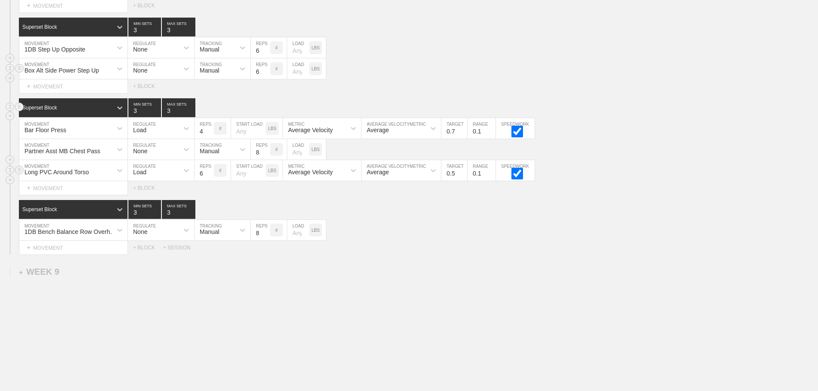
click at [148, 177] on div "Load" at bounding box center [153, 170] width 51 height 15
click at [148, 200] on div "None" at bounding box center [161, 193] width 66 height 15
click at [216, 176] on div "Sensor" at bounding box center [209, 172] width 19 height 7
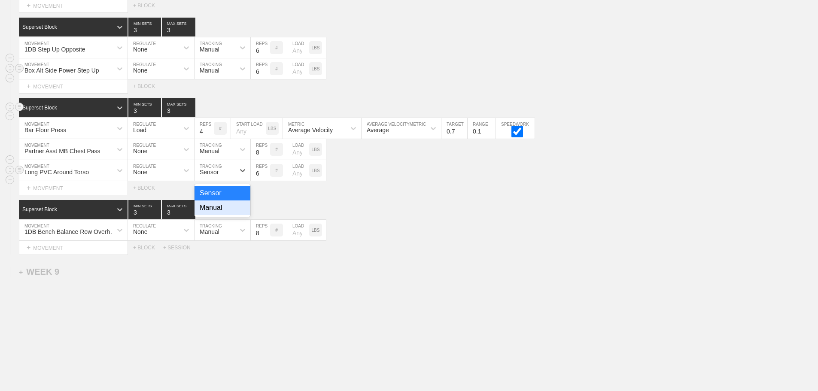
drag, startPoint x: 223, startPoint y: 217, endPoint x: 283, endPoint y: 177, distance: 71.6
click at [224, 215] on div "Manual" at bounding box center [223, 208] width 56 height 15
click at [266, 176] on input "7" at bounding box center [260, 170] width 19 height 21
click at [266, 176] on input "8" at bounding box center [260, 170] width 19 height 21
click at [266, 176] on input "9" at bounding box center [260, 170] width 19 height 21
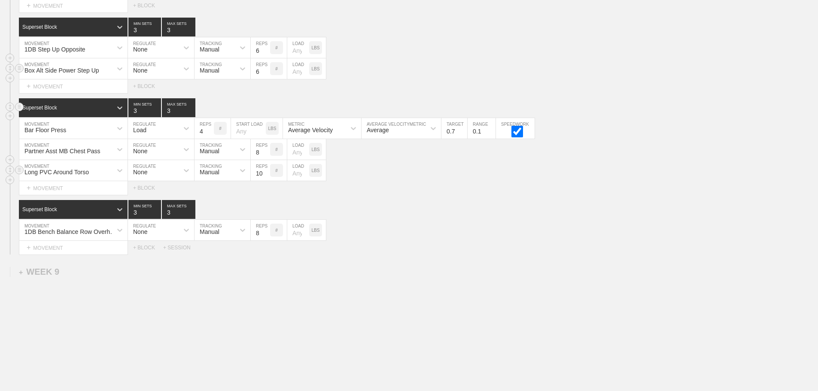
type input "10"
click at [266, 176] on input "10" at bounding box center [260, 170] width 19 height 21
click at [364, 195] on div "Select... MOVEMENT + MOVEMENT + BLOCK" at bounding box center [409, 188] width 818 height 14
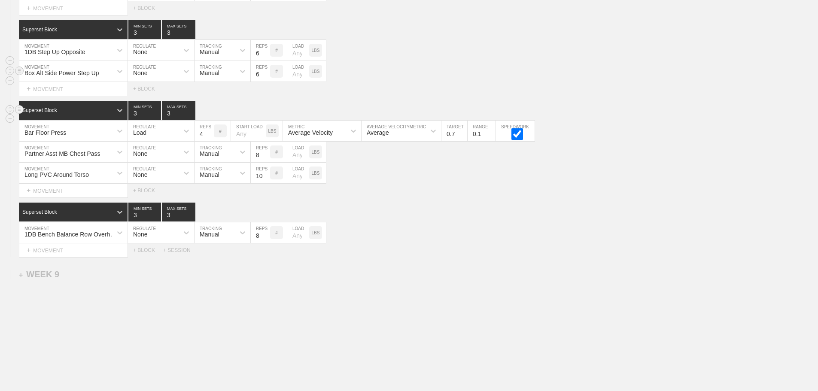
scroll to position [7169, 0]
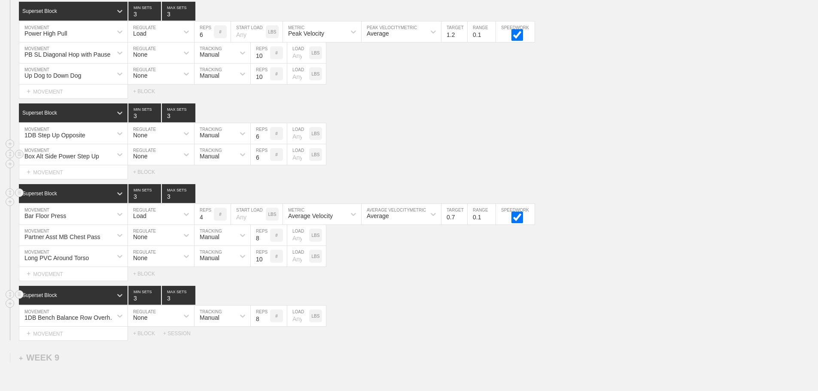
click at [446, 299] on div "Superset Block 3 MIN SETS 3 MAX SETS" at bounding box center [418, 295] width 799 height 19
click at [80, 177] on div "+ MOVEMENT" at bounding box center [73, 172] width 109 height 14
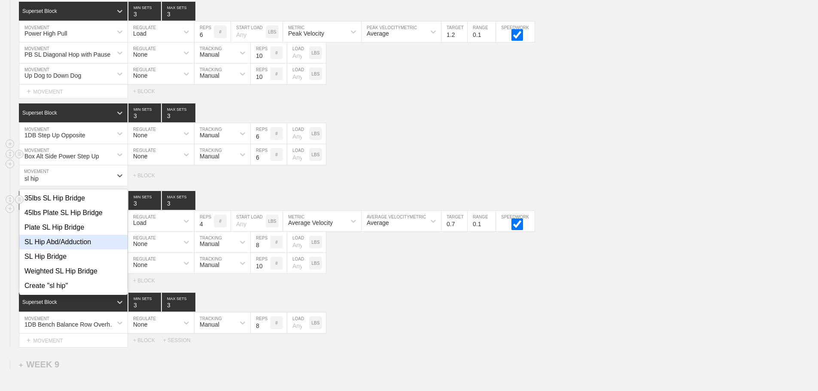
click at [76, 249] on div "SL Hip Abd/Adduction" at bounding box center [73, 242] width 108 height 15
type input "sl hip"
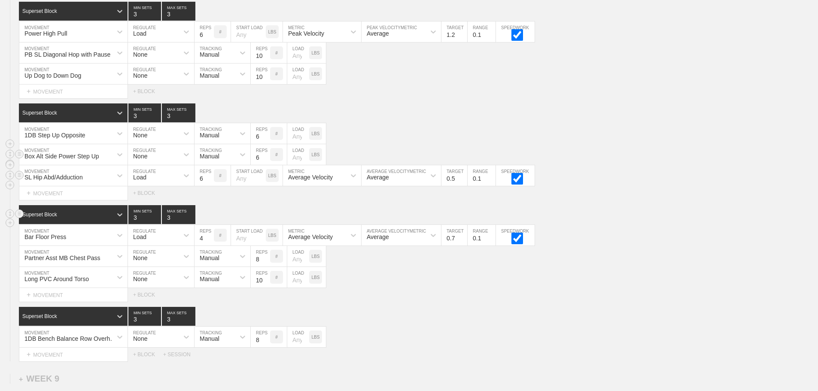
click at [160, 183] on div "Load" at bounding box center [153, 175] width 51 height 15
click at [150, 204] on div "None" at bounding box center [161, 198] width 66 height 15
click at [221, 183] on div "Sensor" at bounding box center [215, 175] width 40 height 15
click at [218, 217] on div "Manual" at bounding box center [223, 213] width 56 height 15
click at [266, 182] on input "7" at bounding box center [260, 175] width 19 height 21
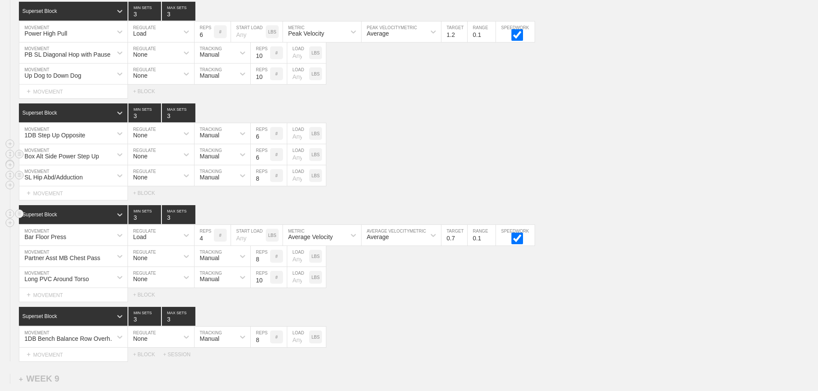
click at [266, 182] on input "8" at bounding box center [260, 175] width 19 height 21
click at [266, 182] on input "9" at bounding box center [260, 175] width 19 height 21
type input "10"
click at [266, 182] on input "10" at bounding box center [260, 175] width 19 height 21
click at [424, 302] on div "Select... MOVEMENT + MOVEMENT + BLOCK" at bounding box center [409, 295] width 818 height 14
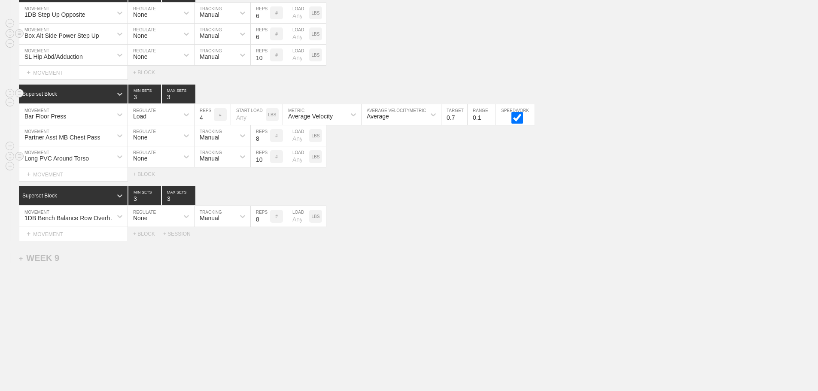
scroll to position [7297, 0]
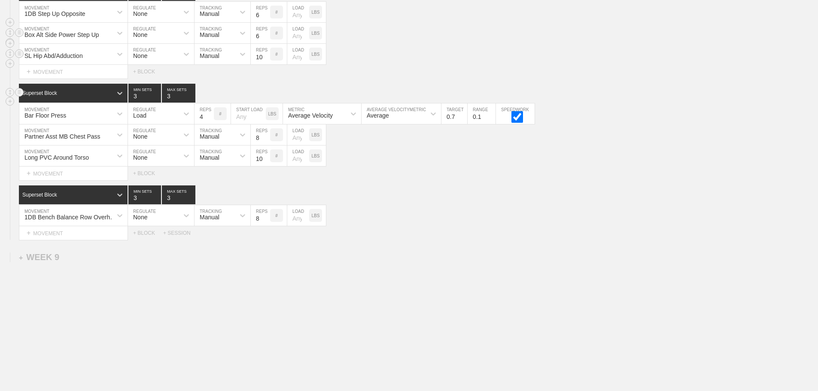
drag, startPoint x: 462, startPoint y: 231, endPoint x: 582, endPoint y: 49, distance: 217.8
click at [474, 195] on div "Superset Block 3 MIN SETS 3 MAX SETS DUPLICATE INSERT MOVEMENT AFTER DELETE 1DB…" at bounding box center [409, 212] width 818 height 55
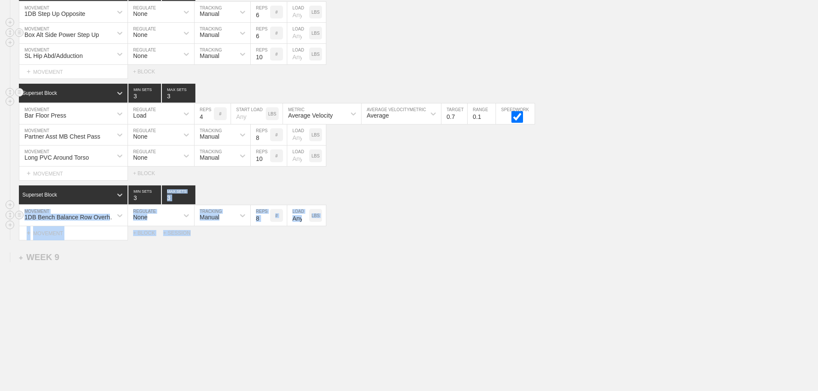
click at [489, 211] on div "1DB Bench Balance Row Overhand MOVEMENT None REGULATE Manual TRACKING 8 REPS # …" at bounding box center [409, 215] width 818 height 21
click at [452, 216] on div "1DB Bench Balance Row Overhand MOVEMENT None REGULATE Manual TRACKING 8 REPS # …" at bounding box center [409, 215] width 818 height 21
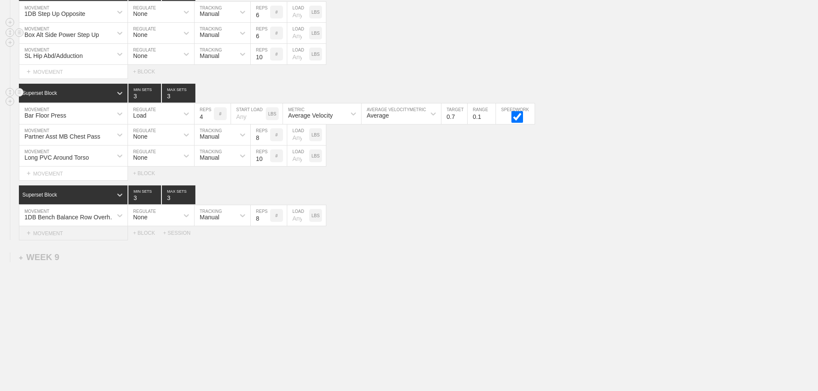
click at [55, 233] on div "+ MOVEMENT" at bounding box center [73, 233] width 109 height 14
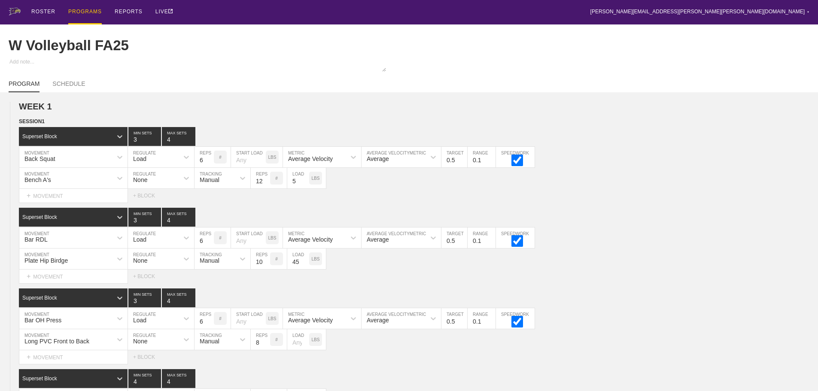
scroll to position [4773, 0]
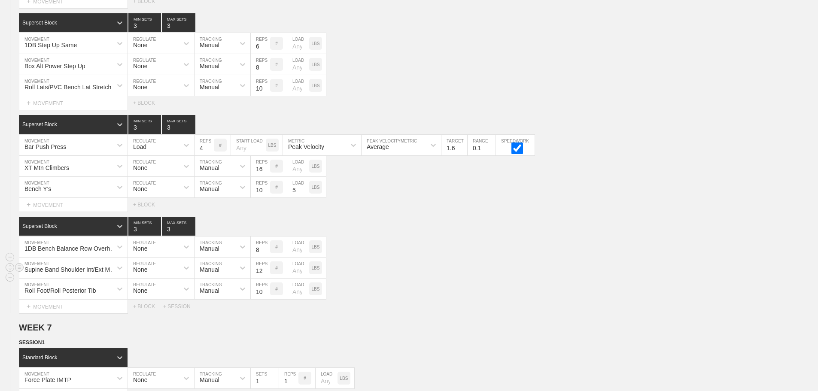
click at [682, 272] on div "Supine Band Shoulder Int/Ext MOB MOVEMENT None REGULATE Manual TRACKING 12 REPS…" at bounding box center [409, 268] width 818 height 21
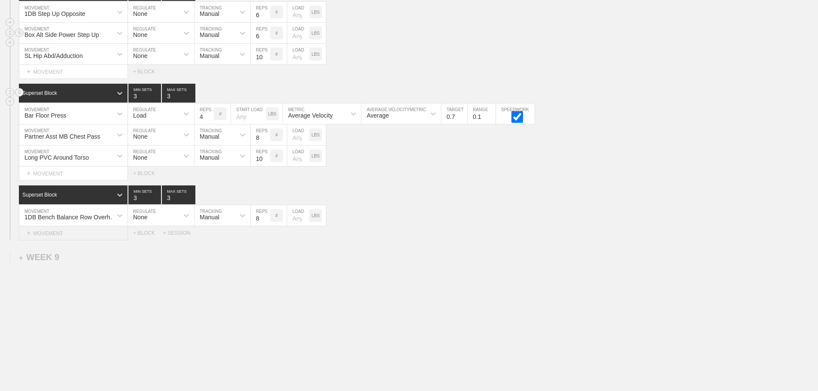
click at [69, 231] on div "+ MOVEMENT" at bounding box center [73, 233] width 109 height 14
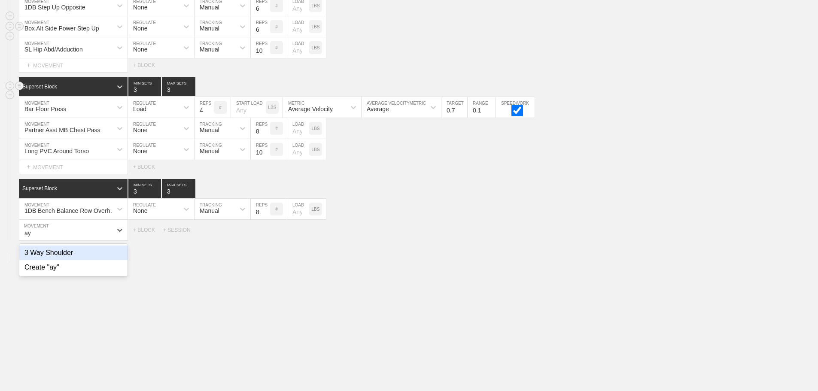
type input "a"
click at [63, 275] on div "Bench A,T,Y's" at bounding box center [73, 267] width 108 height 15
type input "bench a"
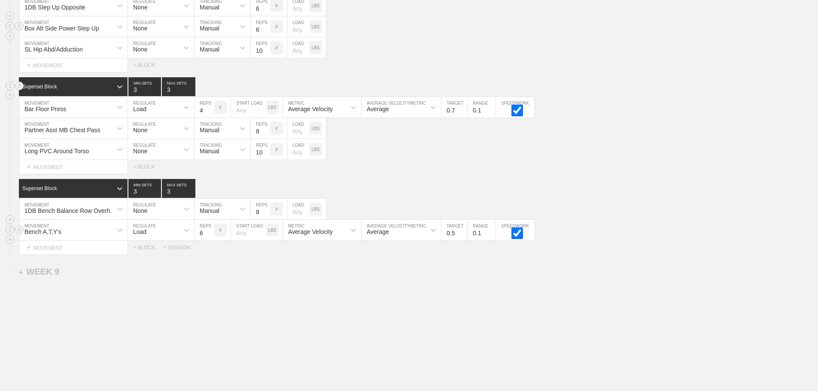
click at [148, 237] on div "Load" at bounding box center [153, 230] width 51 height 15
click at [152, 253] on div "None" at bounding box center [161, 253] width 66 height 15
click at [224, 236] on div "Sensor" at bounding box center [215, 230] width 40 height 15
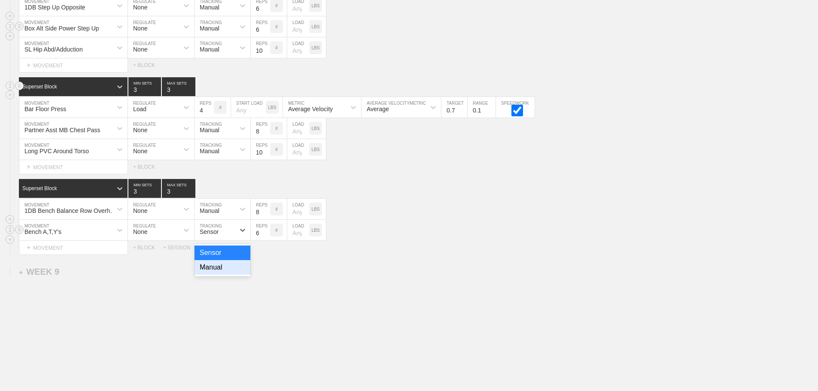
click at [219, 275] on div "Manual" at bounding box center [223, 267] width 56 height 15
click at [266, 240] on input "5" at bounding box center [260, 230] width 19 height 21
click at [266, 240] on input "4" at bounding box center [260, 230] width 19 height 21
type input "3"
click at [266, 240] on input "3" at bounding box center [260, 230] width 19 height 21
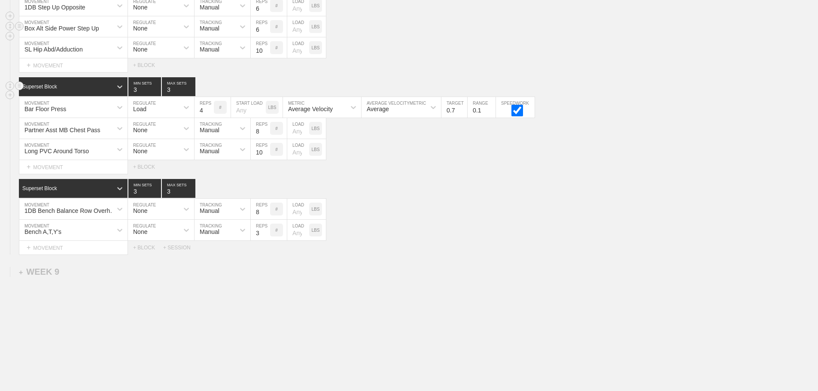
click at [400, 251] on div "Select... MOVEMENT + MOVEMENT + BLOCK + SESSION" at bounding box center [409, 248] width 818 height 14
click at [400, 252] on div "Select... MOVEMENT + MOVEMENT + BLOCK + SESSION" at bounding box center [409, 248] width 818 height 14
click at [54, 255] on div "+ MOVEMENT" at bounding box center [73, 248] width 109 height 14
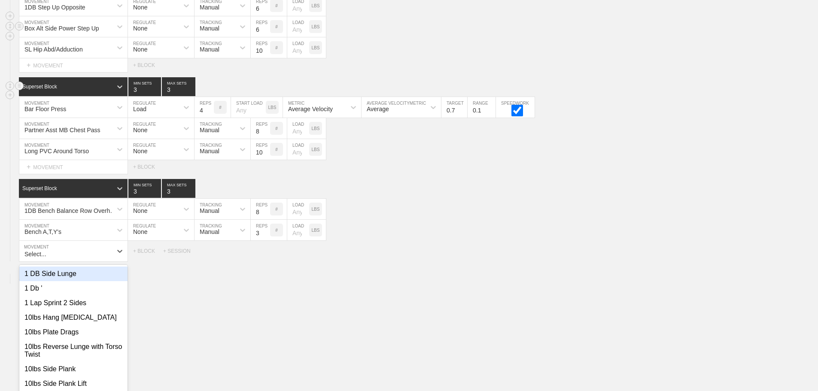
scroll to position [7310, 0]
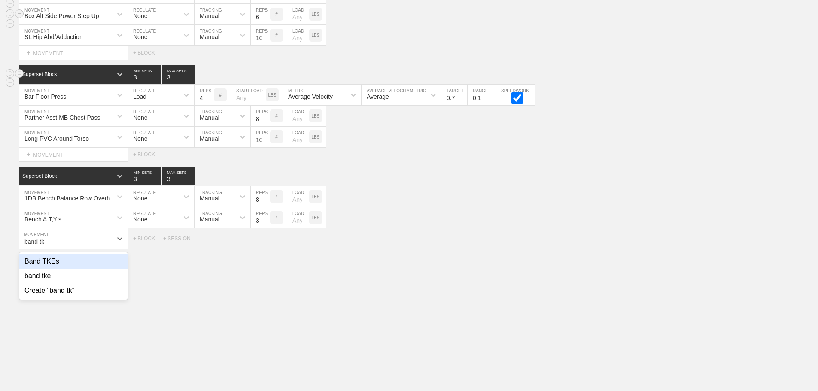
click at [56, 266] on div "Band TKEs" at bounding box center [73, 261] width 108 height 15
type input "band tk"
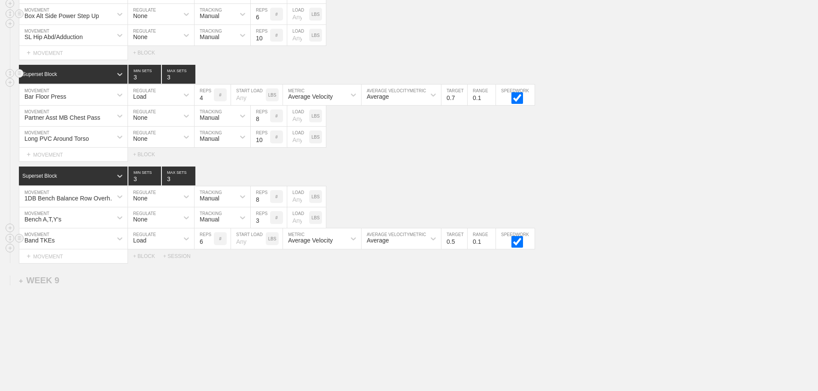
click at [143, 240] on div "Load" at bounding box center [153, 238] width 51 height 15
drag, startPoint x: 145, startPoint y: 274, endPoint x: 248, endPoint y: 262, distance: 104.2
click at [152, 269] on div "None" at bounding box center [161, 261] width 66 height 15
click at [223, 246] on div "Sensor" at bounding box center [215, 238] width 40 height 15
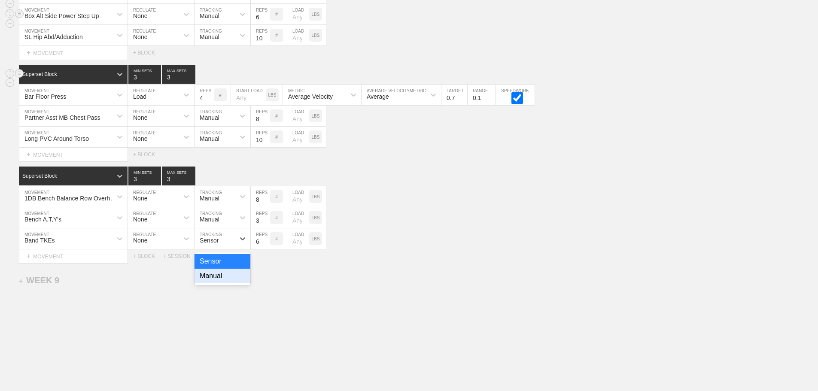
drag, startPoint x: 225, startPoint y: 283, endPoint x: 269, endPoint y: 260, distance: 50.1
click at [227, 283] on div "Manual" at bounding box center [223, 276] width 56 height 15
click at [266, 244] on input "7" at bounding box center [260, 238] width 19 height 21
click at [266, 244] on input "8" at bounding box center [260, 238] width 19 height 21
click at [266, 244] on input "9" at bounding box center [260, 238] width 19 height 21
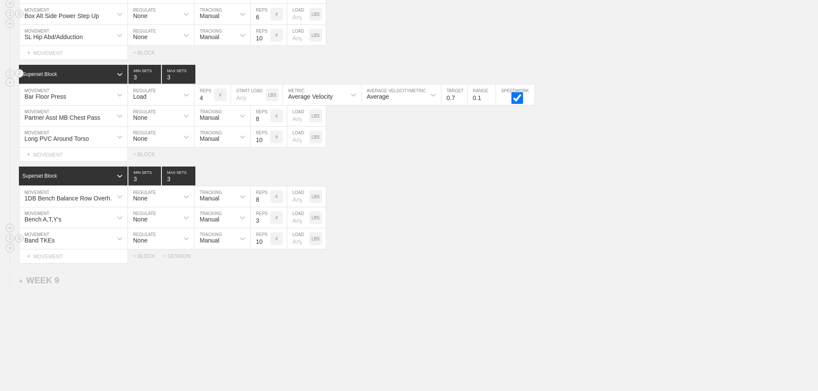
click at [266, 244] on input "10" at bounding box center [260, 238] width 19 height 21
click at [266, 244] on input "11" at bounding box center [260, 238] width 19 height 21
type input "12"
click at [266, 244] on input "12" at bounding box center [260, 238] width 19 height 21
click at [411, 237] on div "Band TKEs MOVEMENT None REGULATE Manual TRACKING 12 REPS # LOAD LBS" at bounding box center [409, 238] width 818 height 21
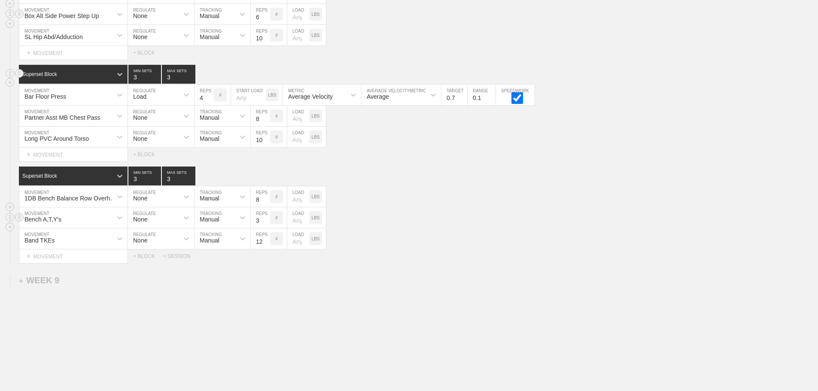
click at [298, 228] on input "number" at bounding box center [298, 217] width 22 height 21
type input "5"
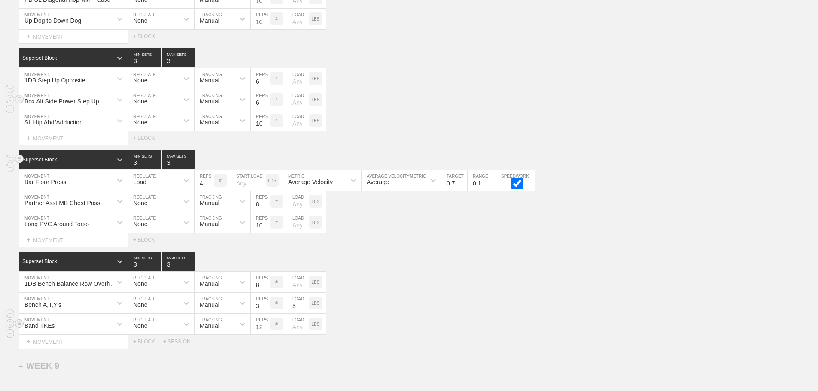
scroll to position [7224, 0]
click at [427, 243] on div "Select... MOVEMENT + MOVEMENT + BLOCK" at bounding box center [409, 241] width 818 height 14
click at [471, 284] on div "1DB Bench Balance Row Overhand MOVEMENT None REGULATE Manual TRACKING 8 REPS # …" at bounding box center [409, 282] width 818 height 21
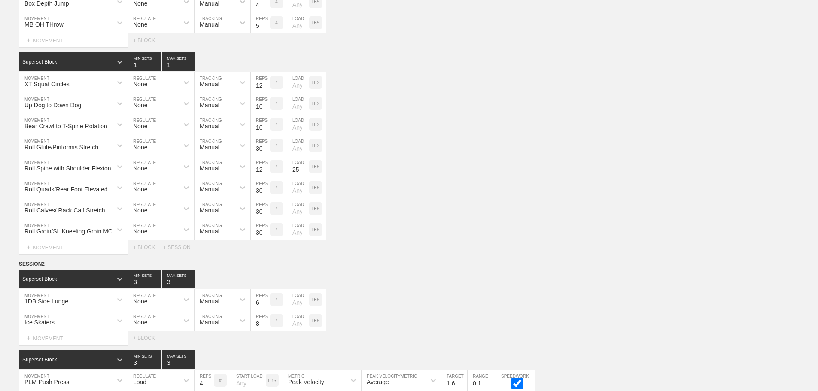
scroll to position [0, 0]
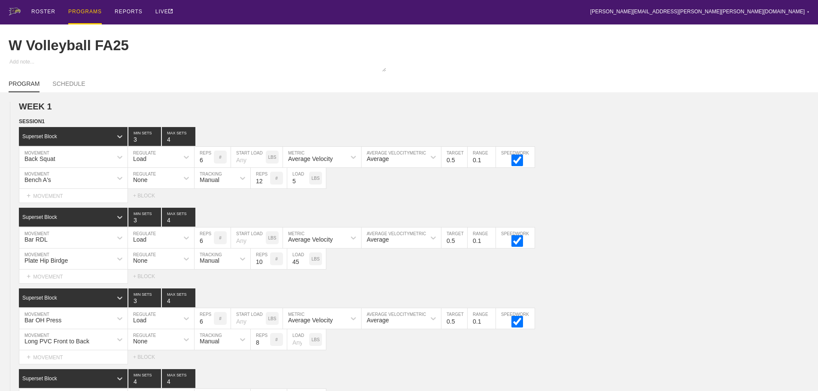
click at [91, 10] on div "PROGRAMS" at bounding box center [84, 12] width 33 height 24
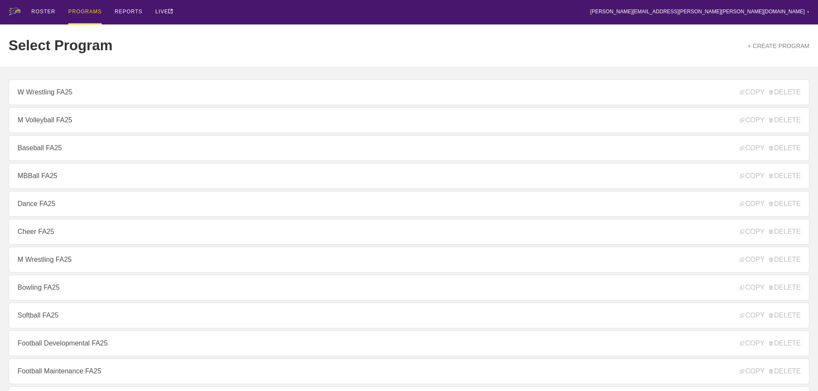
click at [67, 123] on link "M Volleyball FA25" at bounding box center [409, 120] width 801 height 26
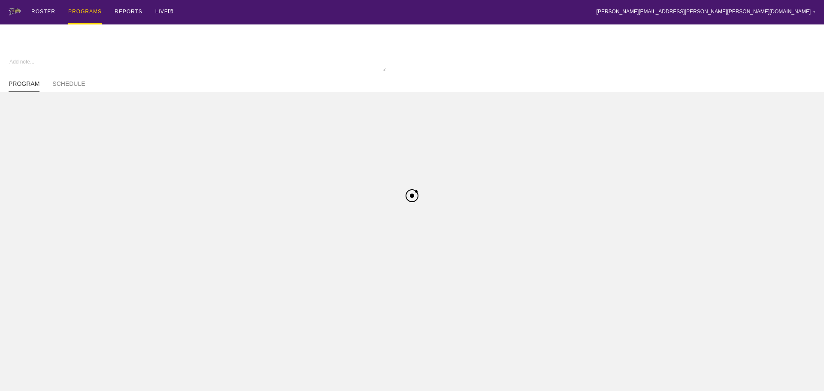
type textarea "x"
type input "M Volleyball FA25"
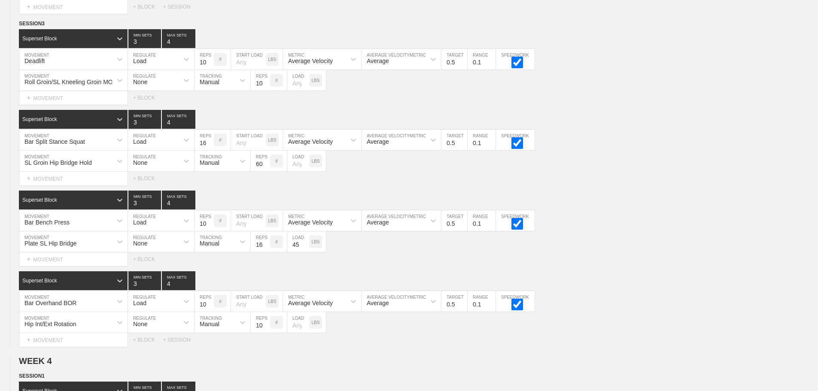
scroll to position [3268, 0]
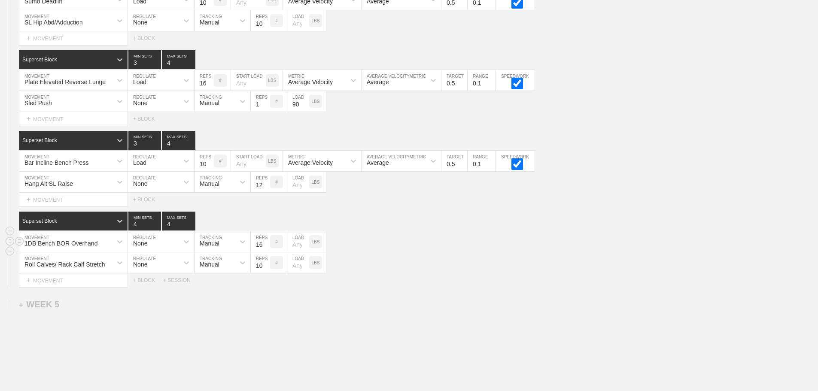
scroll to position [3225, 0]
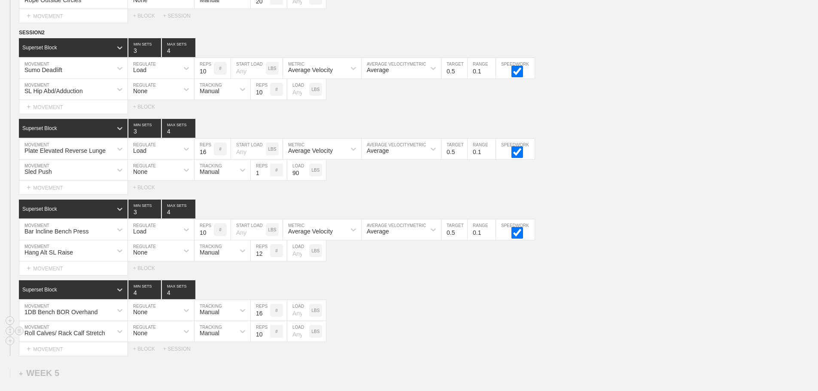
scroll to position [3139, 0]
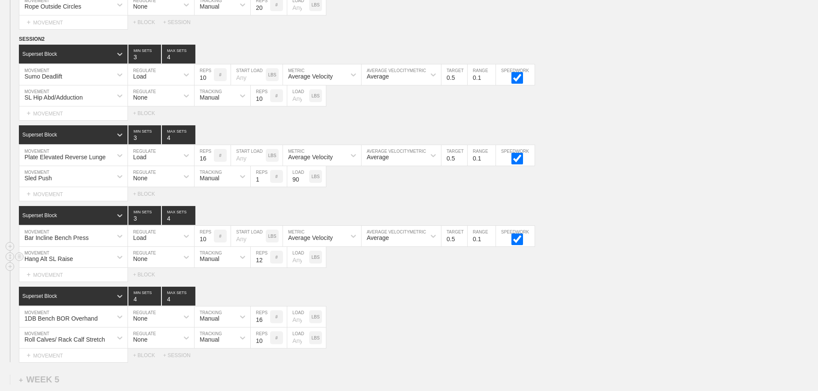
click at [675, 266] on div "Hang Alt SL Raise MOVEMENT None REGULATE Manual TRACKING 12 REPS # LOAD LBS" at bounding box center [409, 257] width 818 height 21
click at [655, 213] on div "Superset Block 3 MIN SETS 4 MAX SETS" at bounding box center [418, 215] width 799 height 19
click at [612, 106] on div "SL Hip Abd/Adduction MOVEMENT None REGULATE Manual TRACKING 10 REPS # LOAD LBS" at bounding box center [409, 95] width 818 height 21
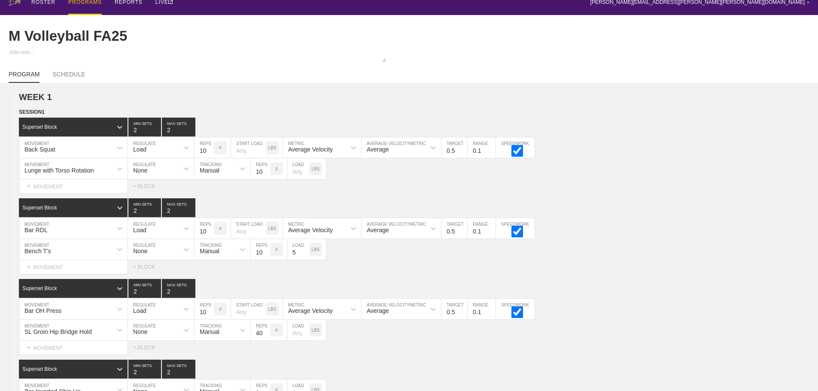
scroll to position [0, 0]
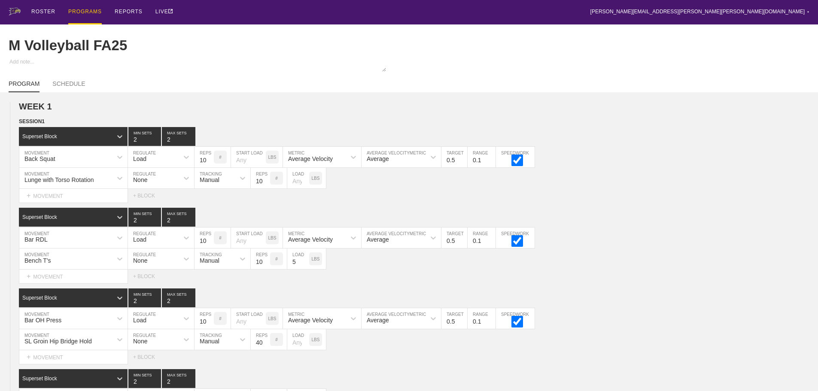
click at [416, 8] on div "ROSTER PROGRAMS REPORTS LIVE [PERSON_NAME][EMAIL_ADDRESS][PERSON_NAME][PERSON_N…" at bounding box center [409, 12] width 801 height 24
click at [213, 10] on div "ROSTER PROGRAMS REPORTS LIVE [PERSON_NAME][EMAIL_ADDRESS][PERSON_NAME][PERSON_N…" at bounding box center [409, 12] width 801 height 24
click at [702, 13] on div "ROSTER PROGRAMS REPORTS LIVE [PERSON_NAME][EMAIL_ADDRESS][PERSON_NAME][PERSON_N…" at bounding box center [409, 12] width 801 height 24
click at [218, 14] on div "ROSTER PROGRAMS REPORTS LIVE [PERSON_NAME][EMAIL_ADDRESS][PERSON_NAME][PERSON_N…" at bounding box center [409, 12] width 801 height 24
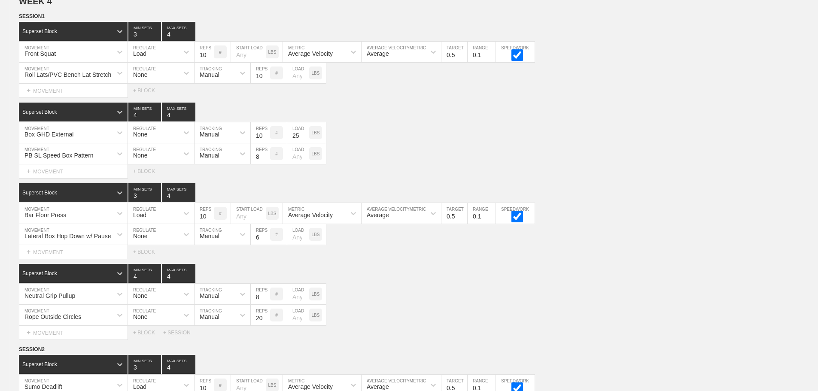
scroll to position [3268, 0]
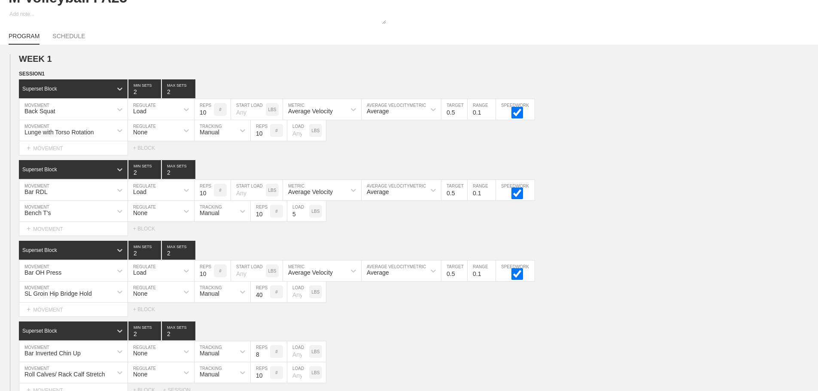
scroll to position [0, 0]
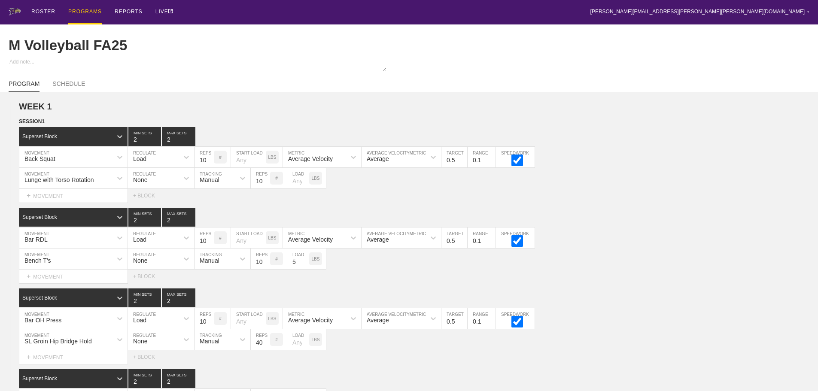
click at [91, 9] on div "PROGRAMS" at bounding box center [84, 12] width 33 height 24
